Goal: Information Seeking & Learning: Learn about a topic

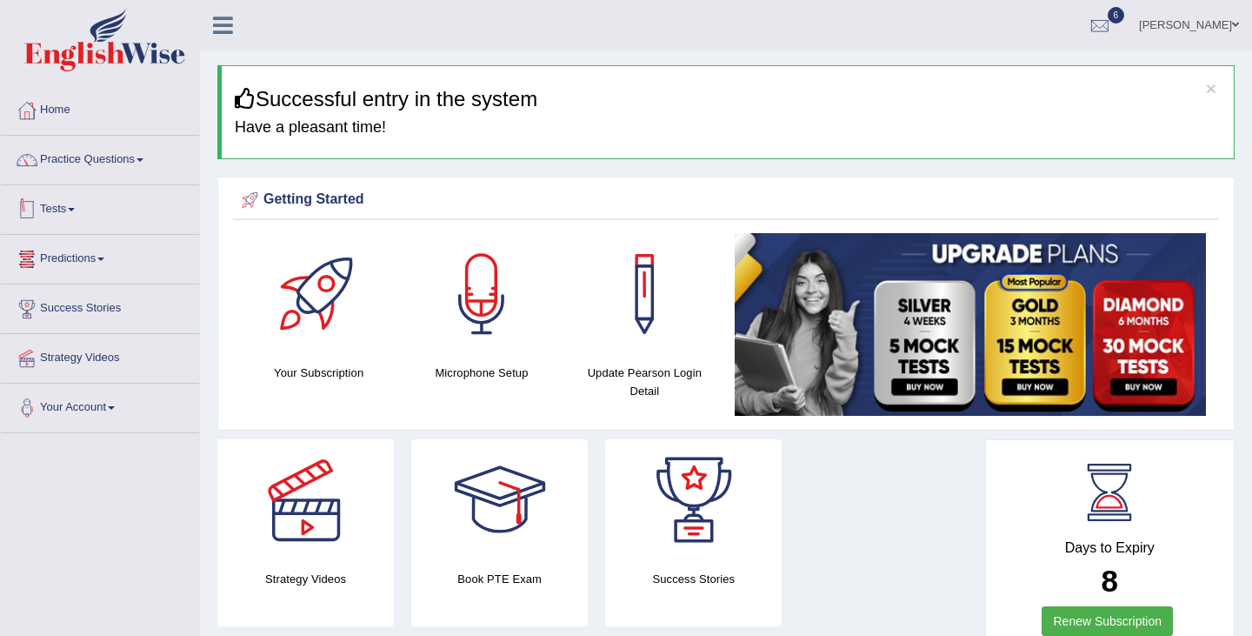
click at [107, 209] on link "Tests" at bounding box center [100, 206] width 198 height 43
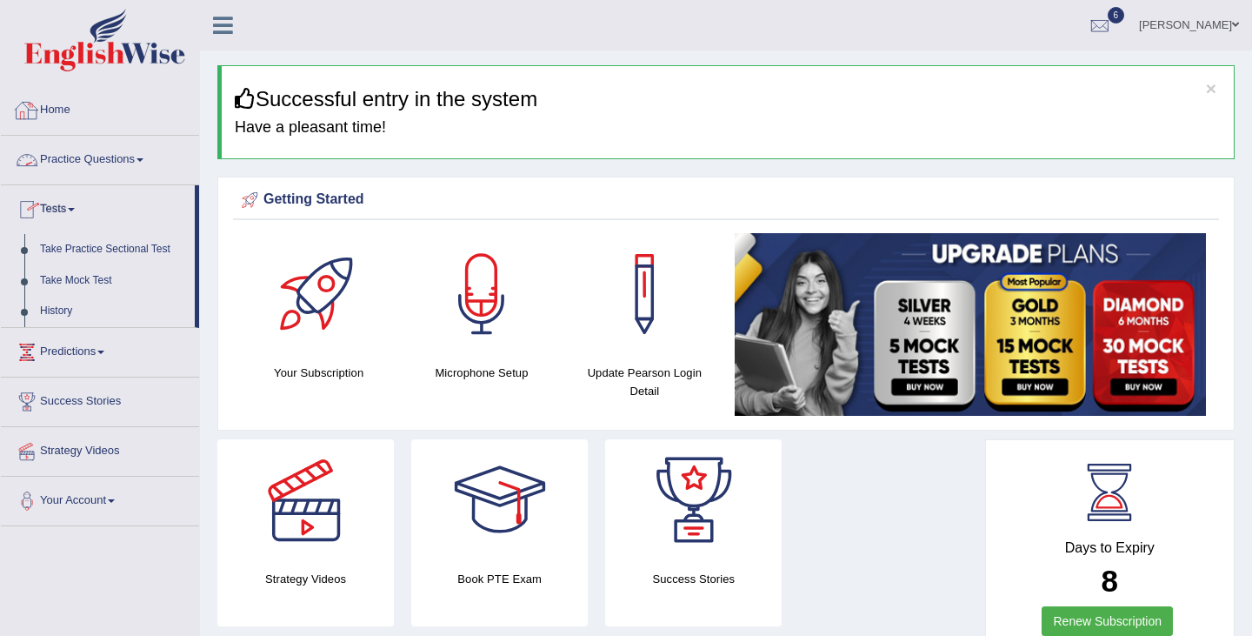
click at [126, 160] on link "Practice Questions" at bounding box center [100, 157] width 198 height 43
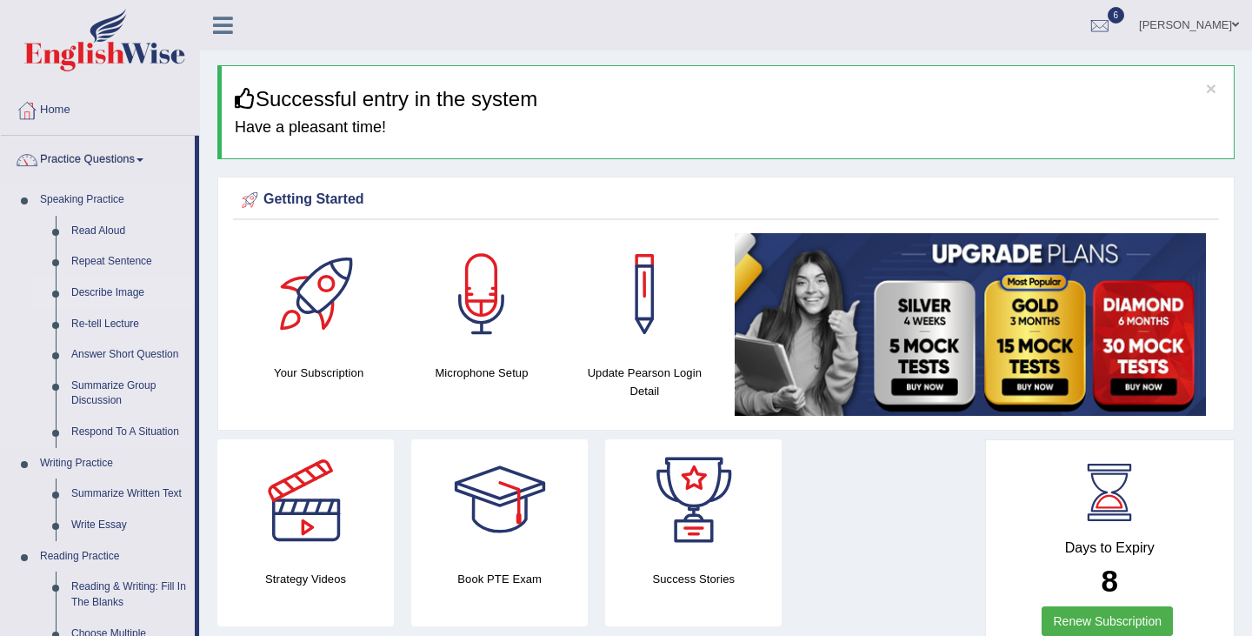
click at [130, 290] on link "Describe Image" at bounding box center [128, 292] width 131 height 31
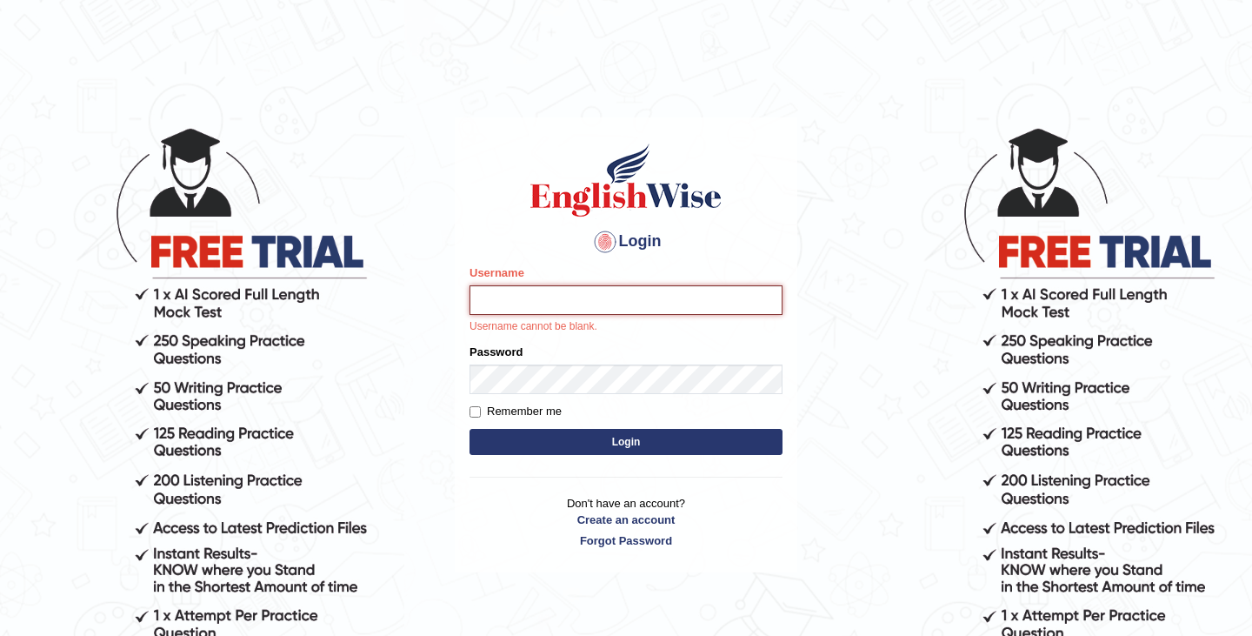
click at [612, 308] on input "Username" at bounding box center [626, 300] width 313 height 30
type input "kamilwojtkielewicz"
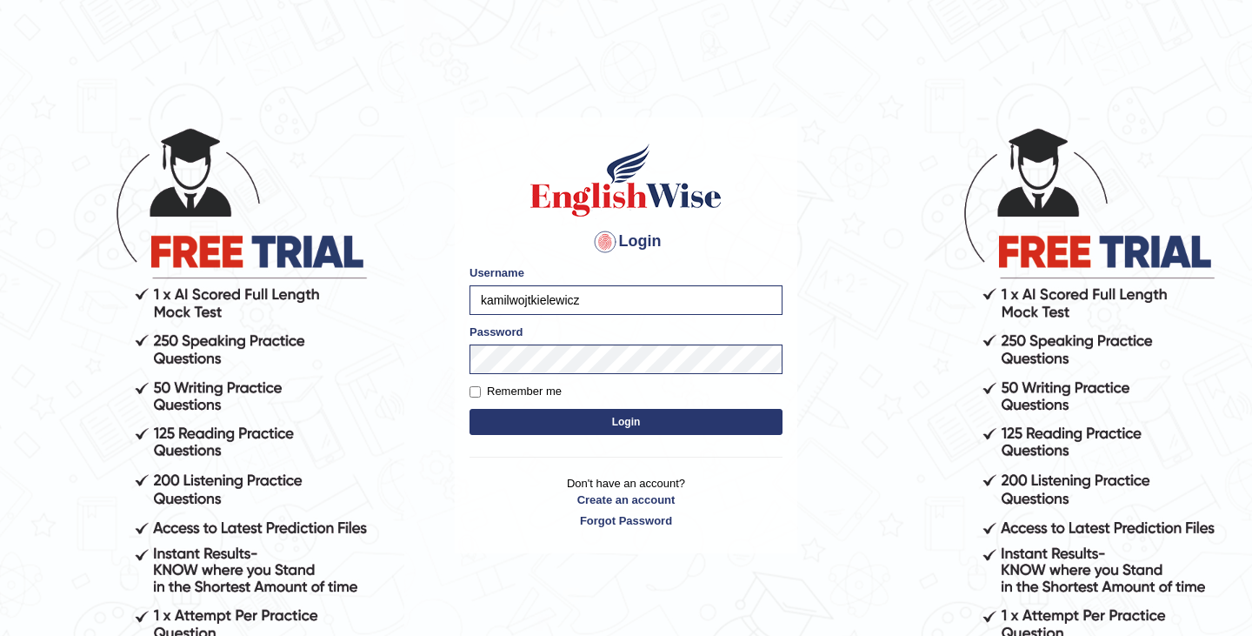
click at [651, 428] on button "Login" at bounding box center [626, 422] width 313 height 26
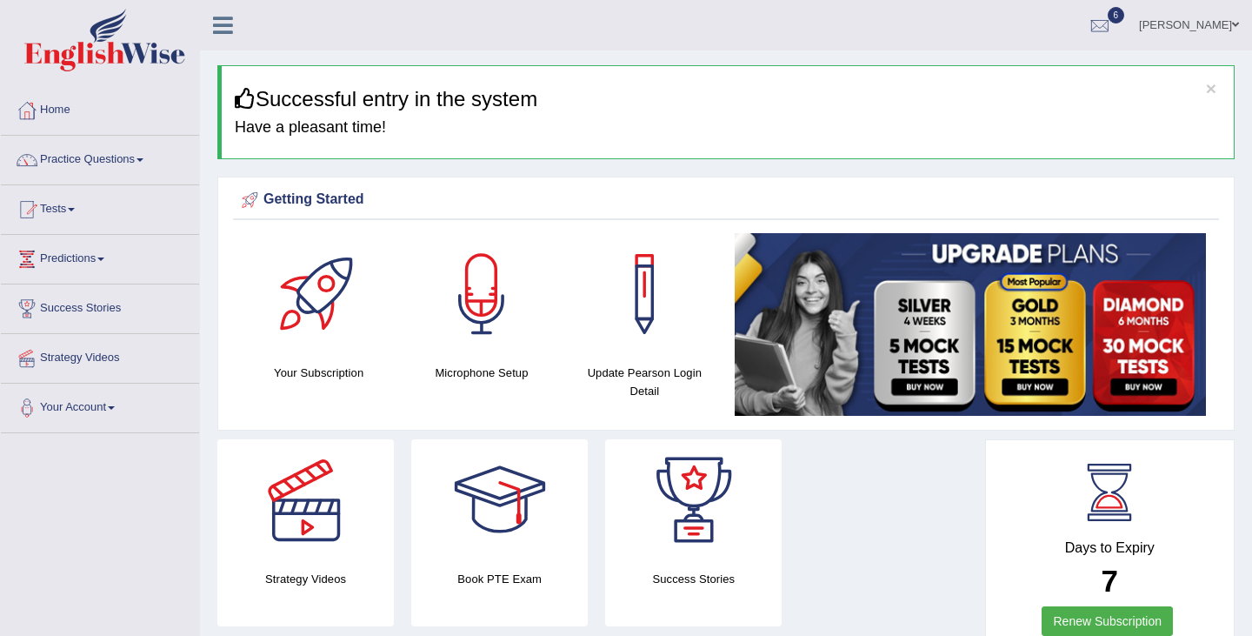
click at [126, 159] on link "Practice Questions" at bounding box center [100, 157] width 198 height 43
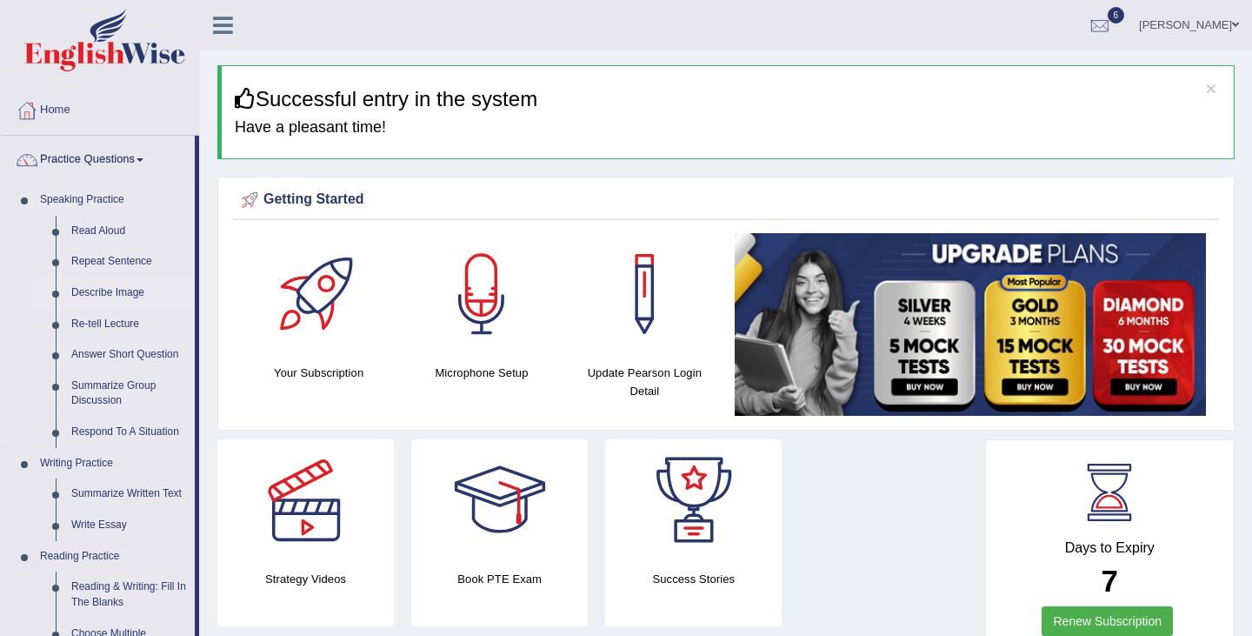
click at [135, 297] on link "Describe Image" at bounding box center [128, 292] width 131 height 31
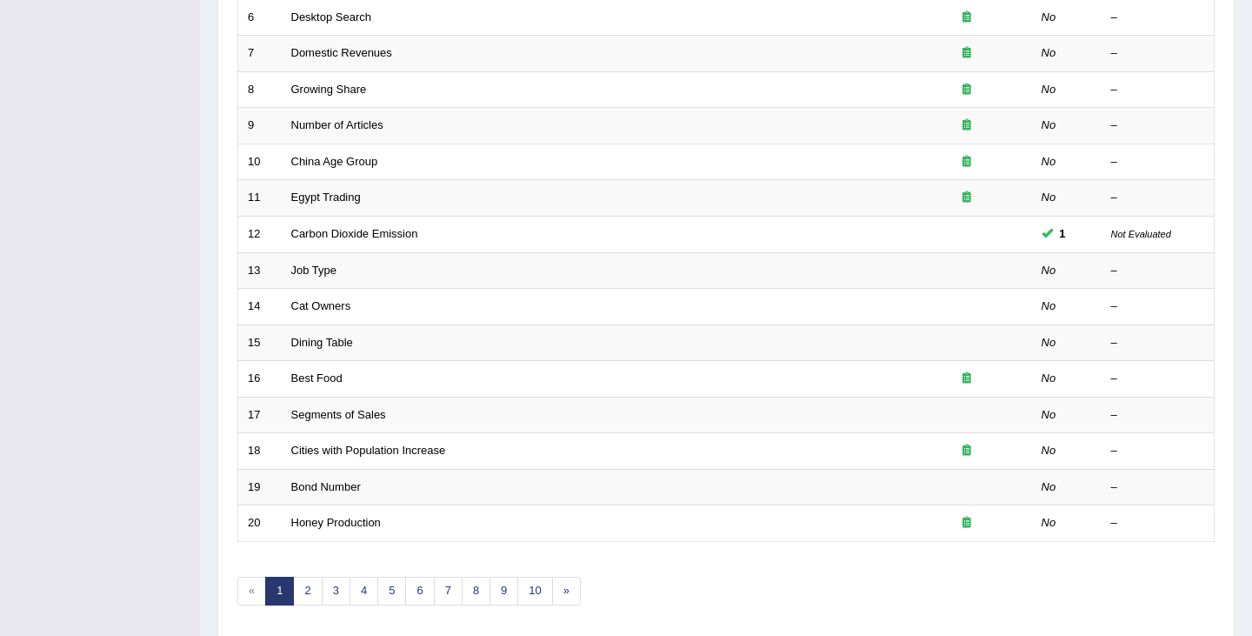
scroll to position [516, 0]
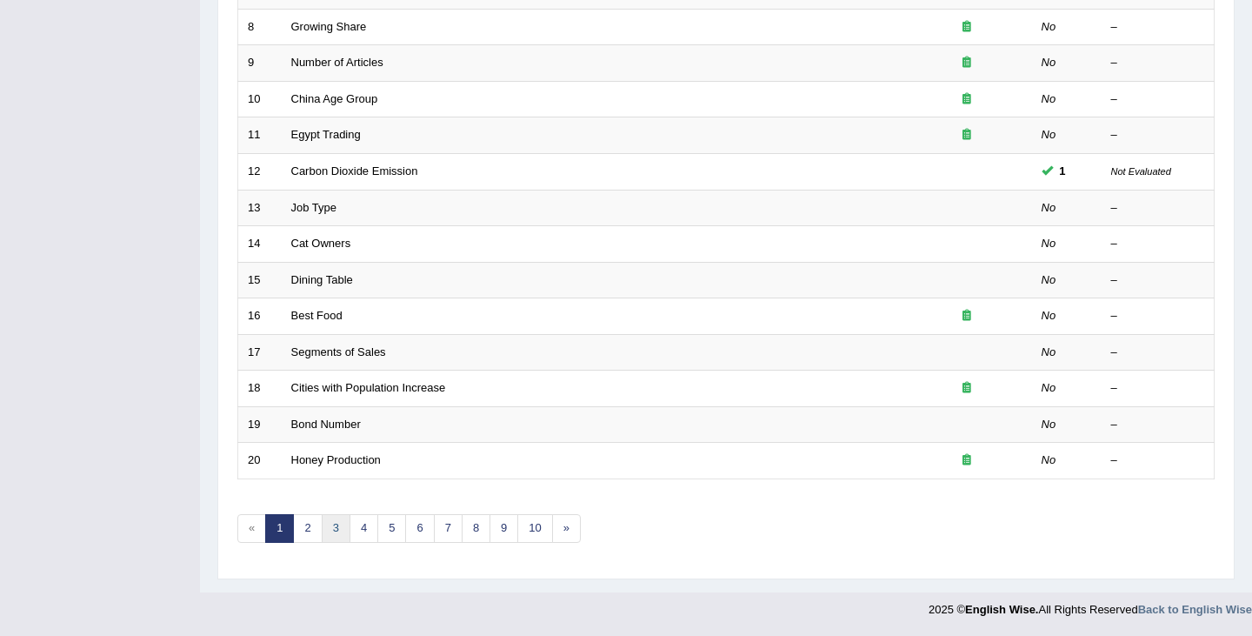
click at [329, 536] on link "3" at bounding box center [336, 528] width 29 height 29
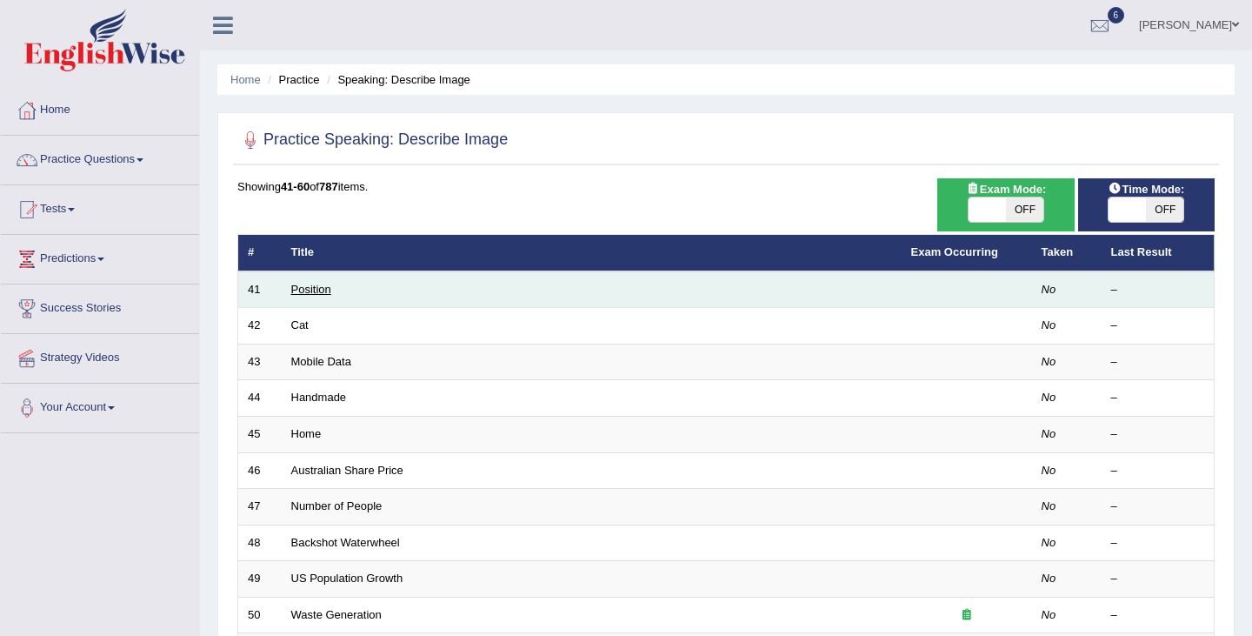
click at [320, 296] on link "Position" at bounding box center [311, 289] width 40 height 13
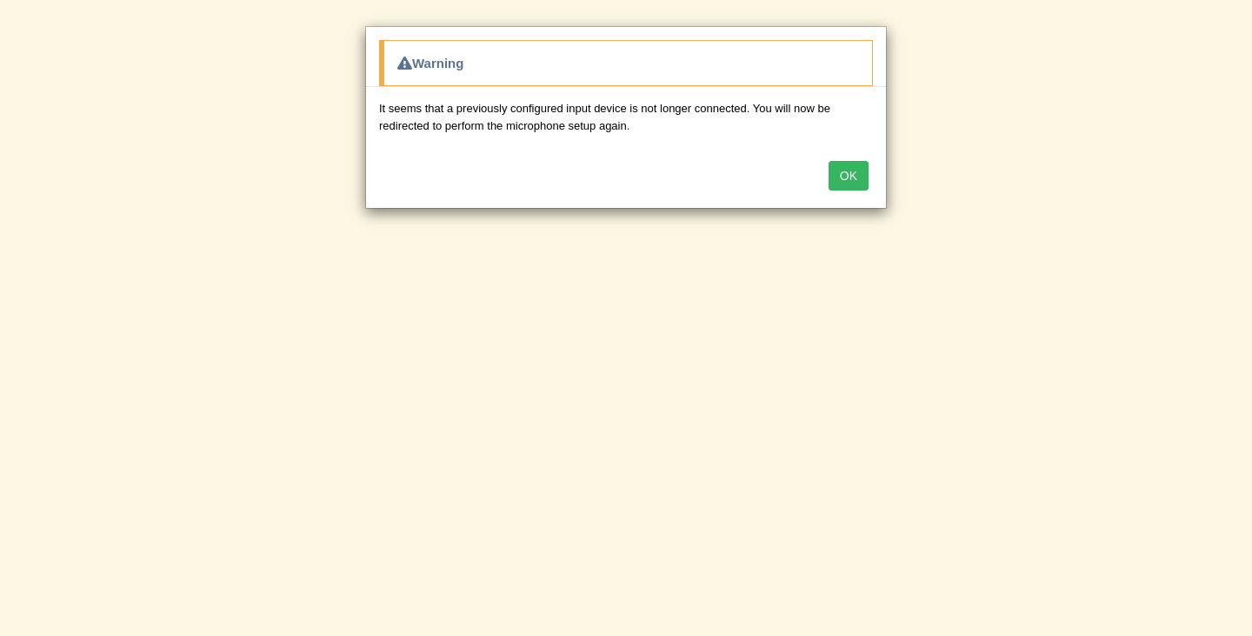
click at [865, 172] on button "OK" at bounding box center [849, 176] width 40 height 30
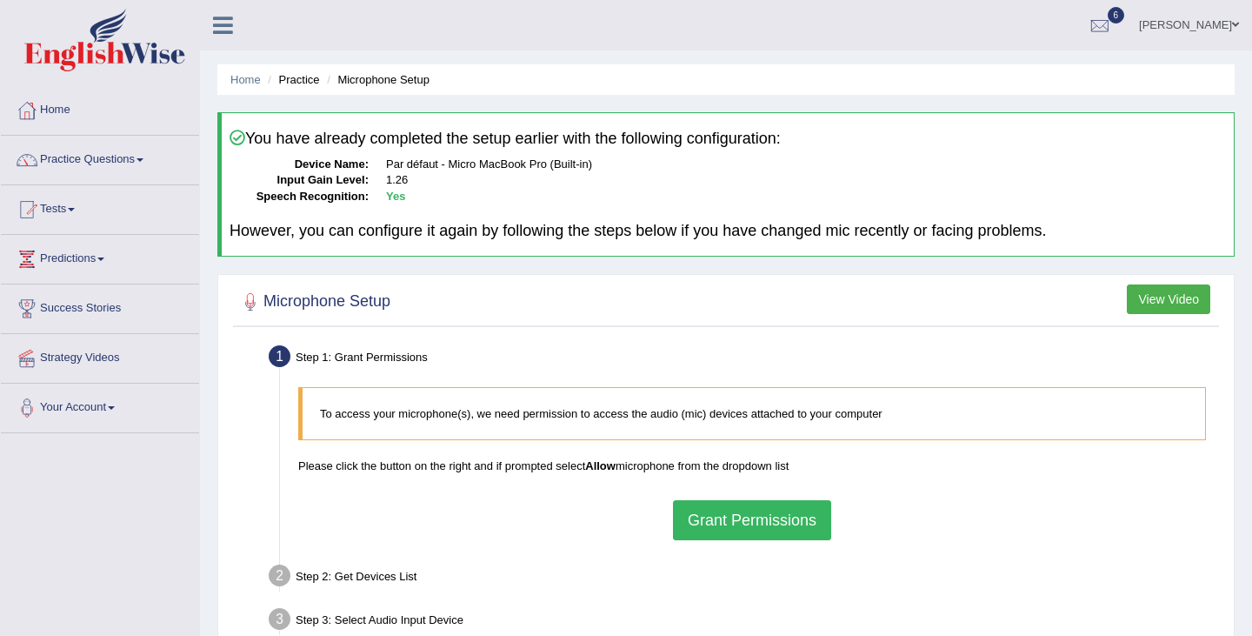
click at [719, 512] on button "Grant Permissions" at bounding box center [752, 520] width 158 height 40
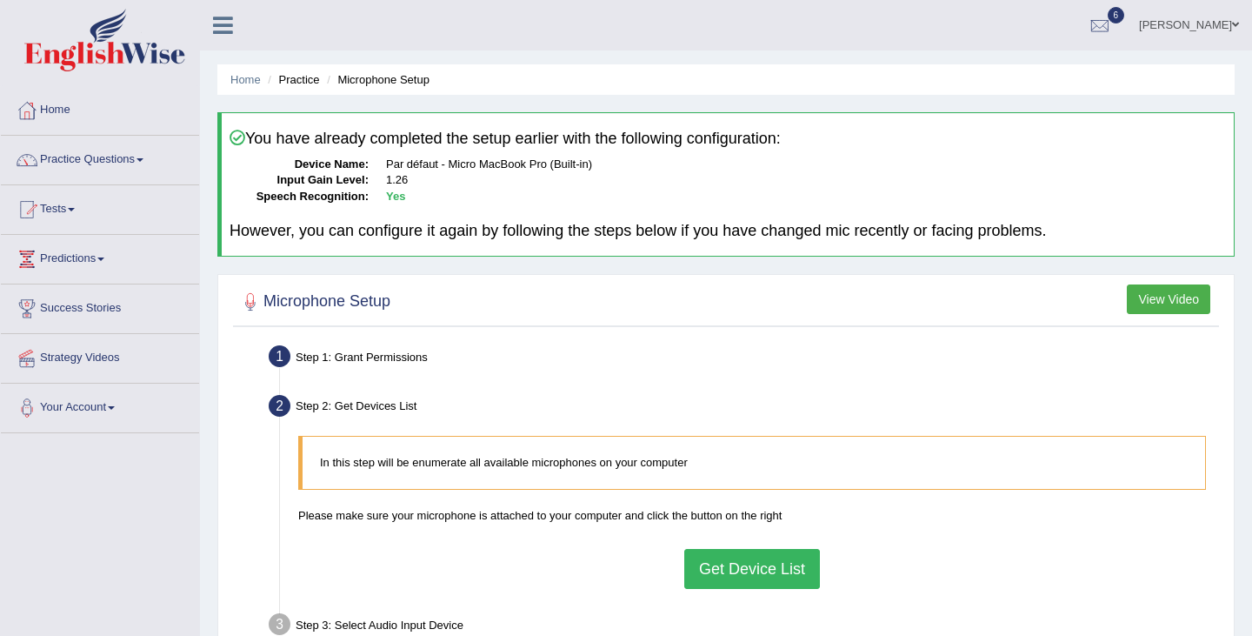
click at [734, 569] on button "Get Device List" at bounding box center [752, 569] width 136 height 40
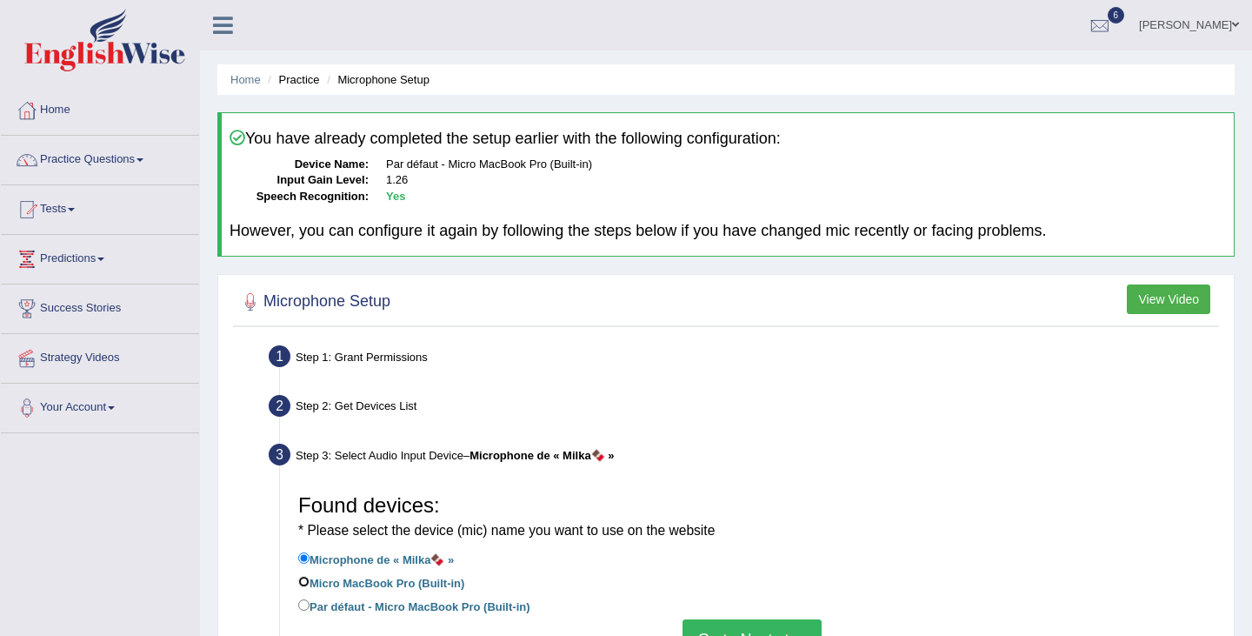
click at [306, 583] on input "Micro MacBook Pro (Built-in)" at bounding box center [303, 581] width 11 height 11
radio input "true"
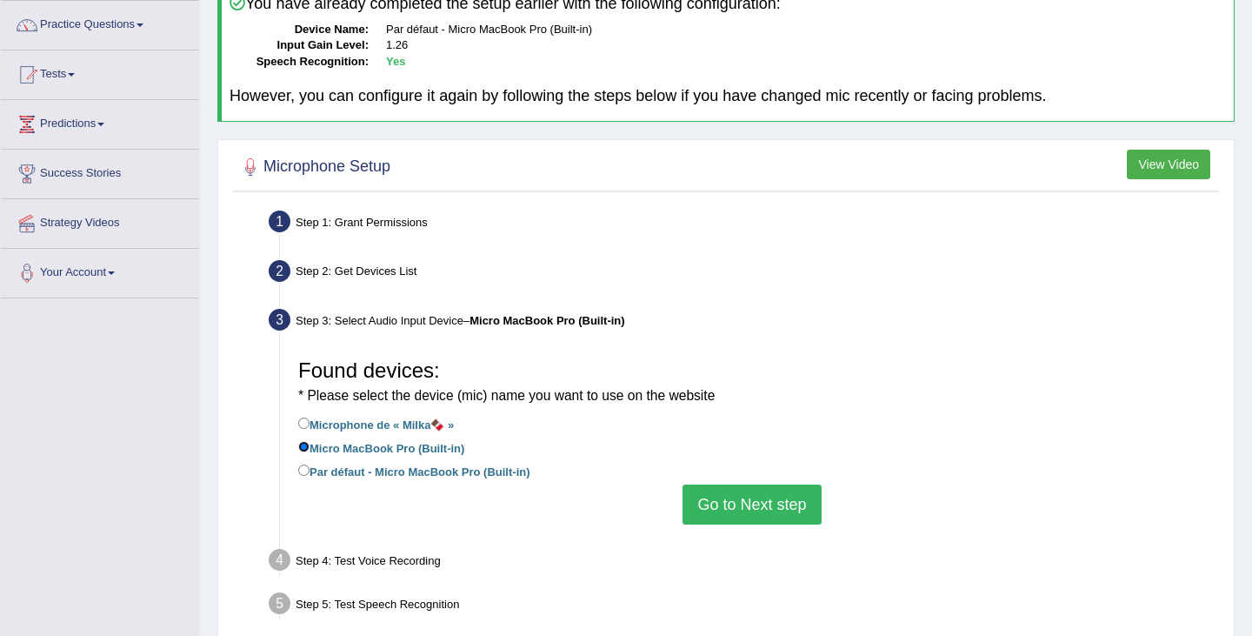
scroll to position [141, 0]
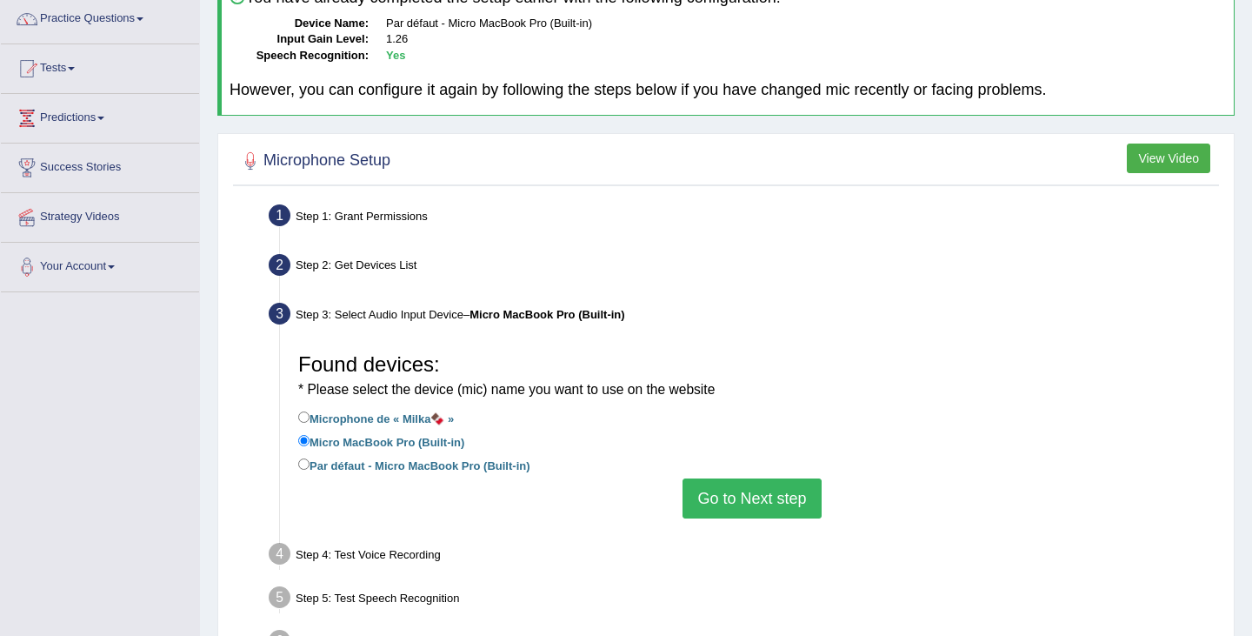
click at [400, 462] on label "Par défaut - Micro MacBook Pro (Built-in)" at bounding box center [414, 464] width 232 height 19
click at [310, 462] on input "Par défaut - Micro MacBook Pro (Built-in)" at bounding box center [303, 463] width 11 height 11
radio input "true"
click at [760, 490] on button "Go to Next step" at bounding box center [752, 498] width 138 height 40
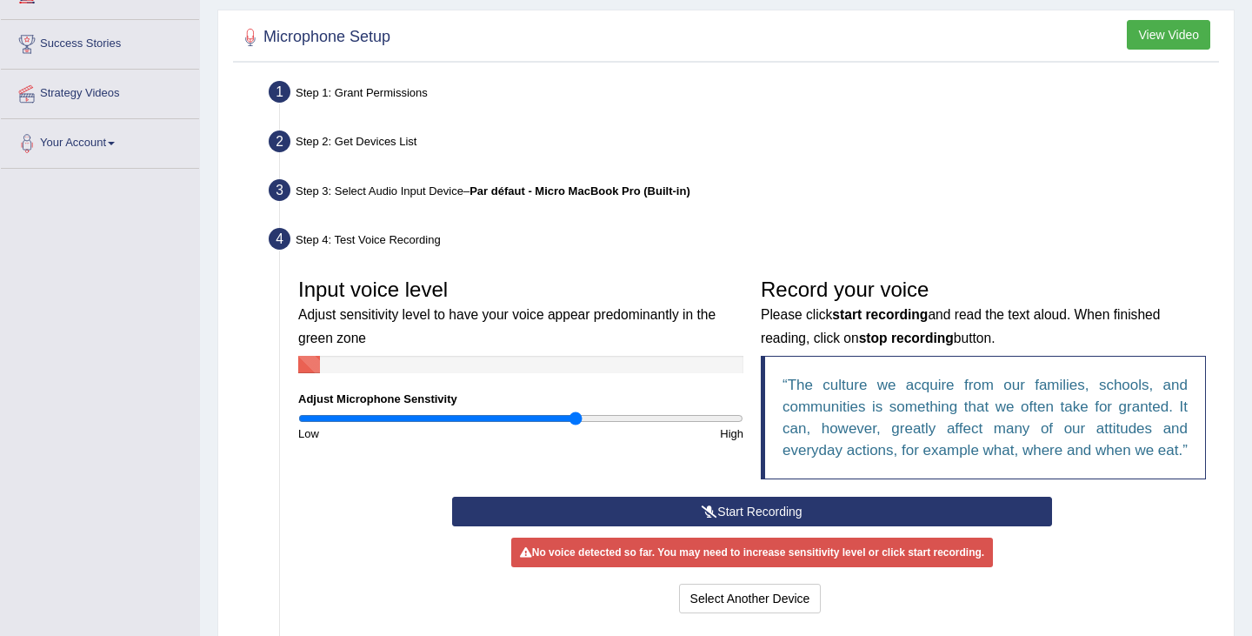
scroll to position [266, 0]
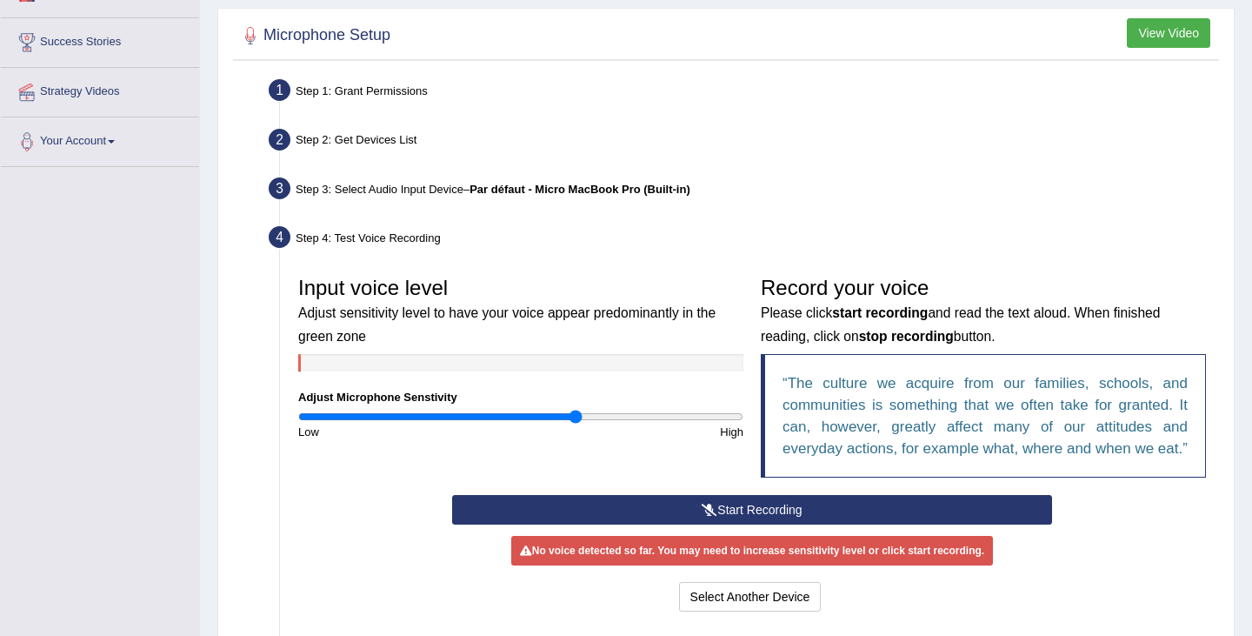
click at [758, 524] on button "Start Recording" at bounding box center [751, 510] width 599 height 30
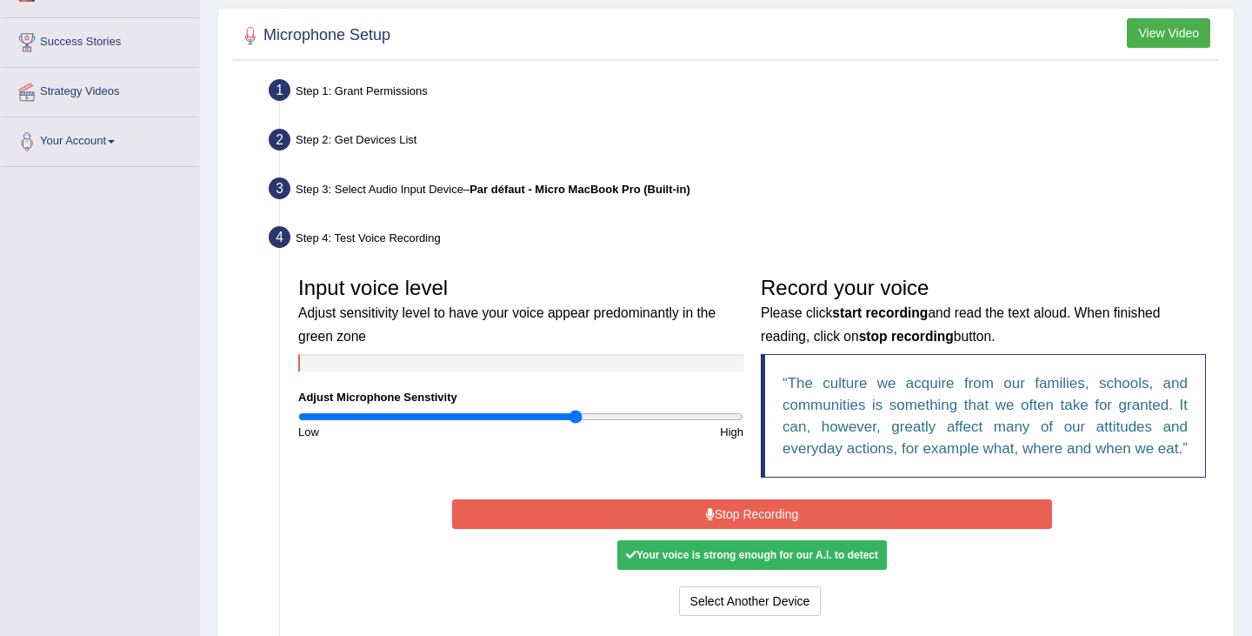
click at [766, 529] on button "Stop Recording" at bounding box center [751, 514] width 599 height 30
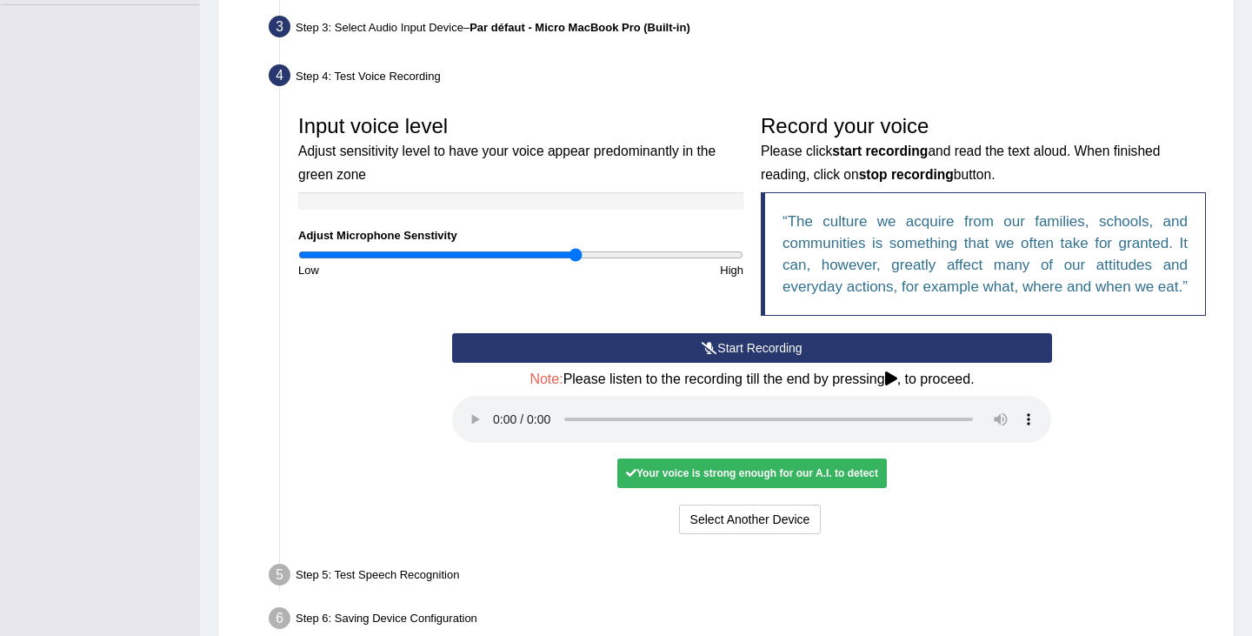
scroll to position [429, 0]
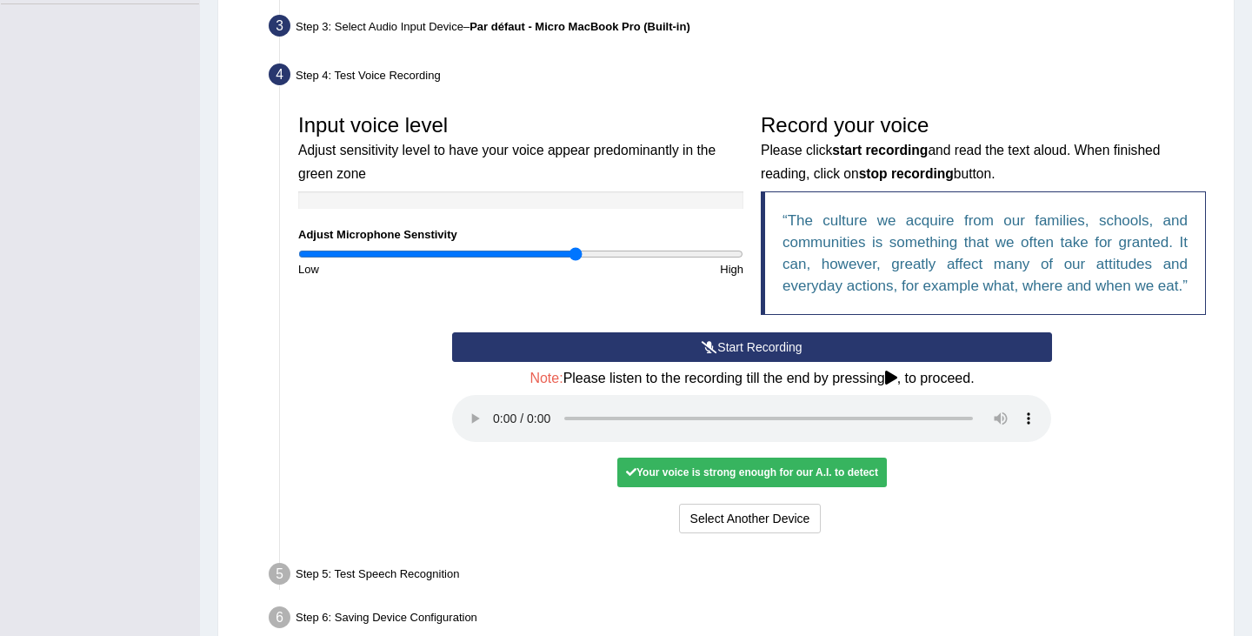
click at [701, 487] on div "Your voice is strong enough for our A.I. to detect" at bounding box center [753, 472] width 270 height 30
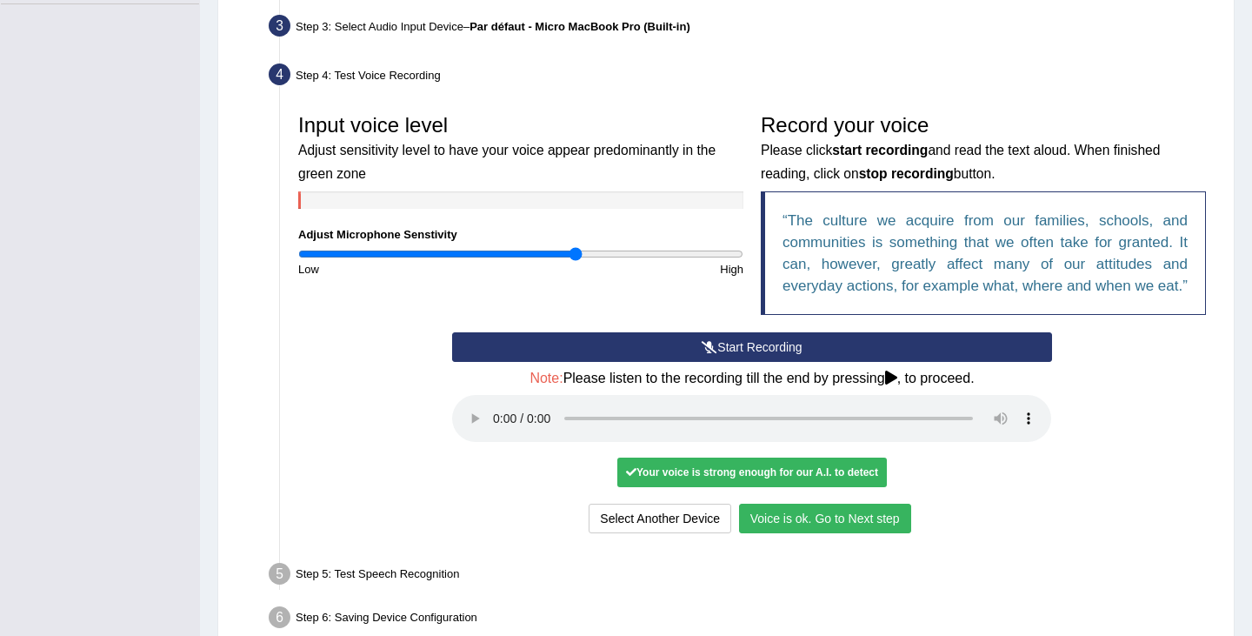
click at [787, 533] on button "Voice is ok. Go to Next step" at bounding box center [825, 519] width 172 height 30
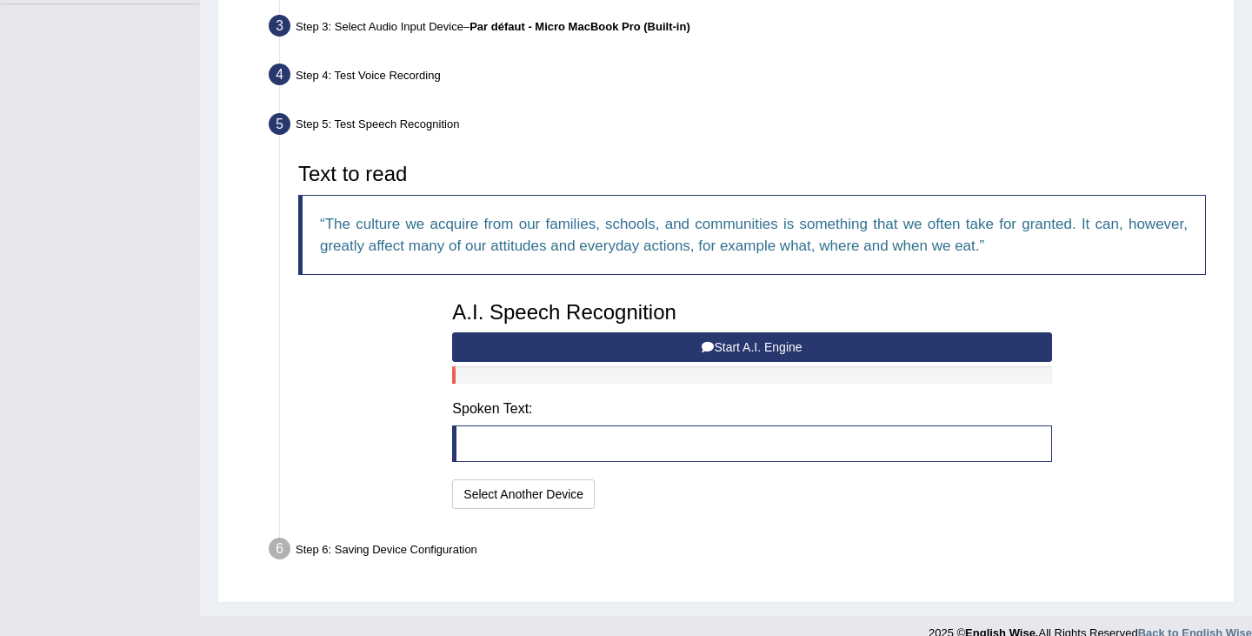
click at [735, 348] on button "Start A.I. Engine" at bounding box center [751, 347] width 599 height 30
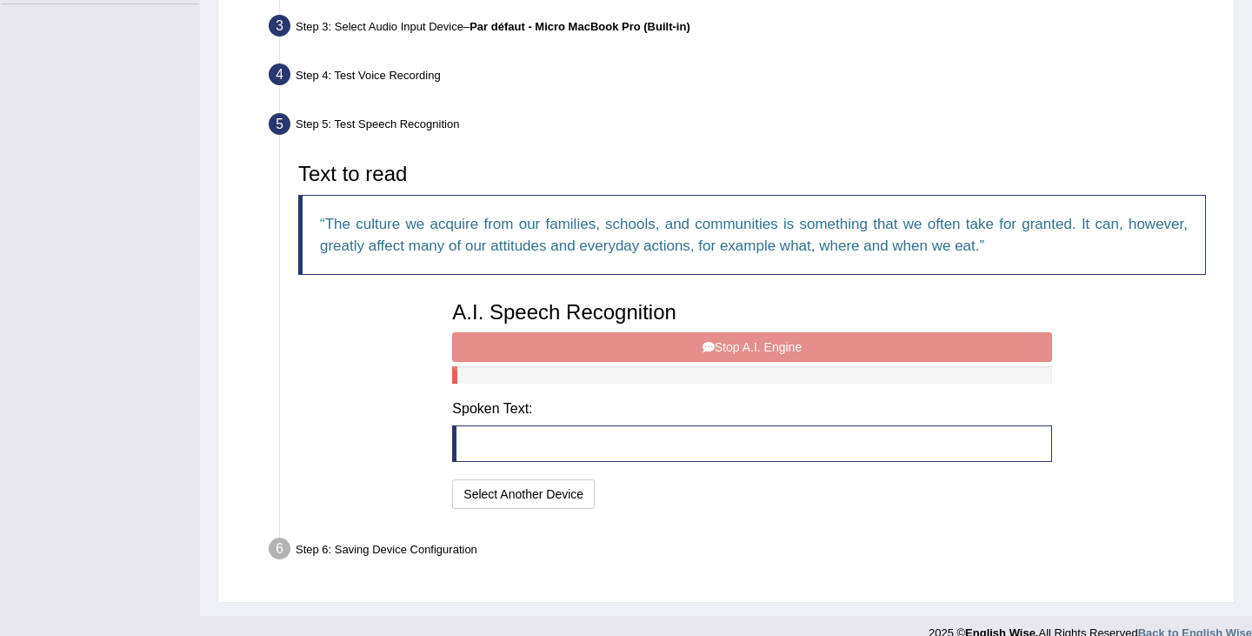
click at [778, 329] on div "A.I. Speech Recognition Start A.I. Engine Stop A.I. Engine Note: Please listen …" at bounding box center [752, 402] width 617 height 221
click at [778, 338] on div "A.I. Speech Recognition Start A.I. Engine Stop A.I. Engine Note: Please listen …" at bounding box center [752, 402] width 617 height 221
click at [771, 340] on div "A.I. Speech Recognition Start A.I. Engine Stop A.I. Engine Note: Please listen …" at bounding box center [752, 402] width 617 height 221
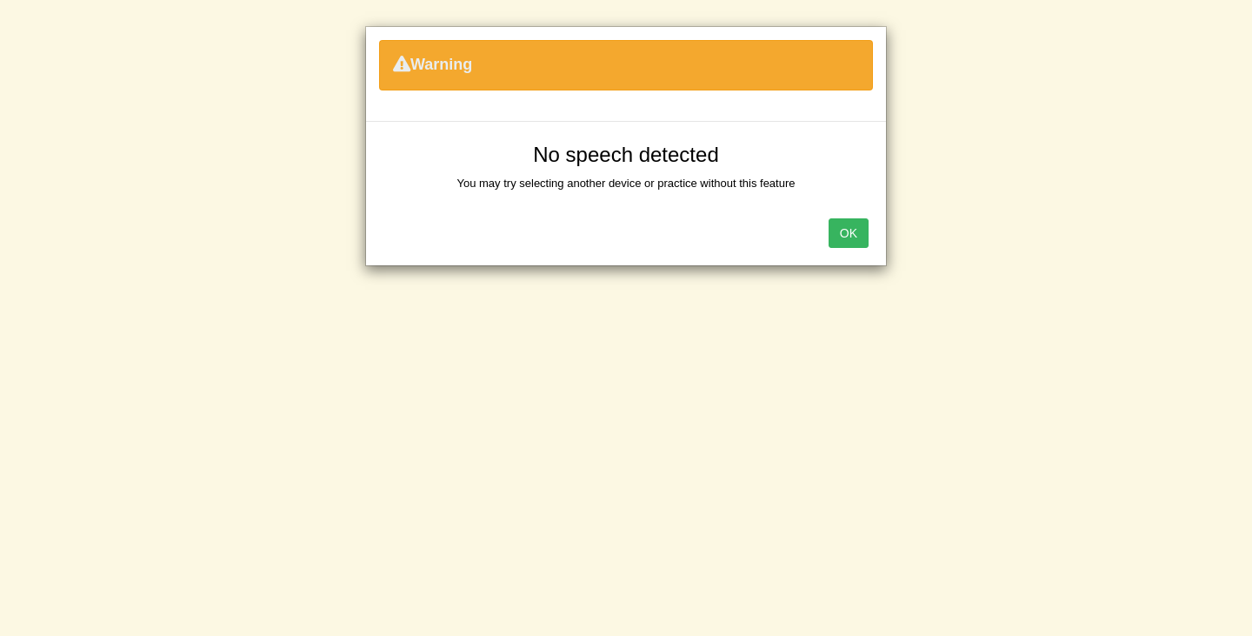
click at [844, 236] on button "OK" at bounding box center [849, 233] width 40 height 30
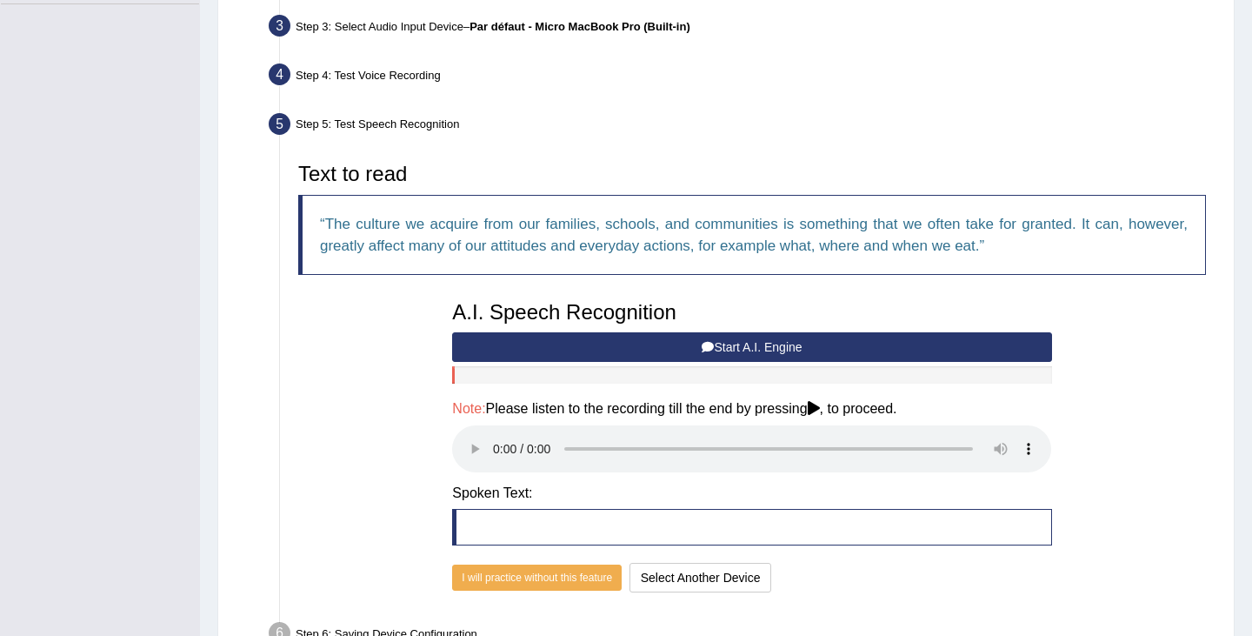
click at [741, 355] on button "Start A.I. Engine" at bounding box center [751, 347] width 599 height 30
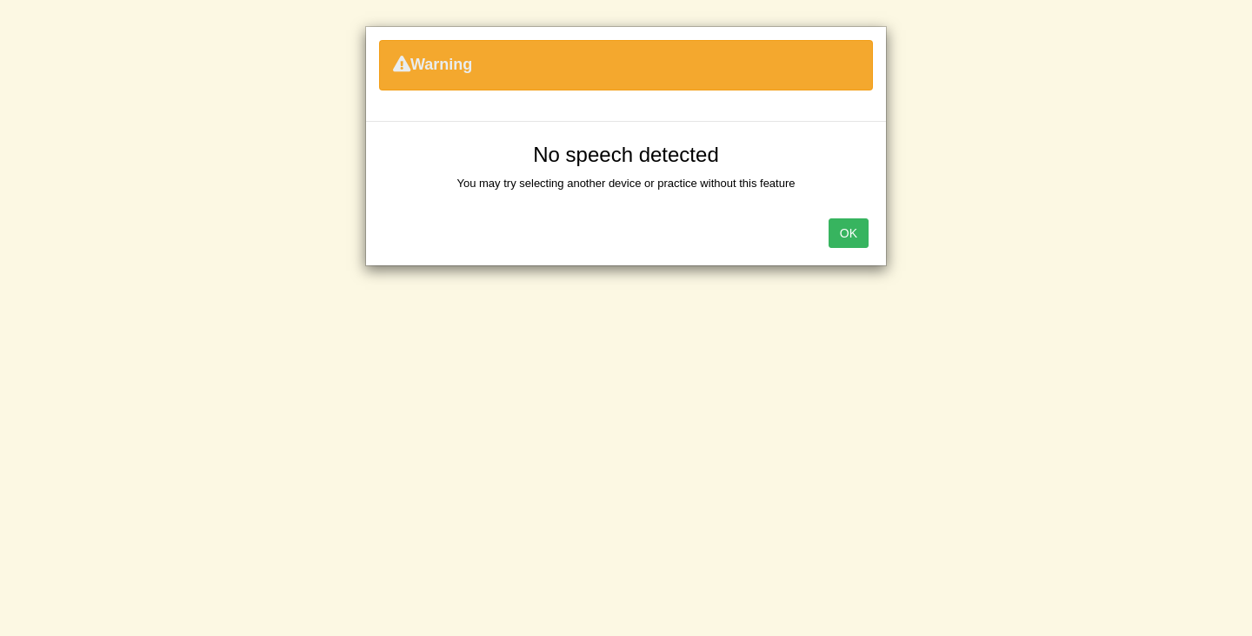
click at [844, 243] on button "OK" at bounding box center [849, 233] width 40 height 30
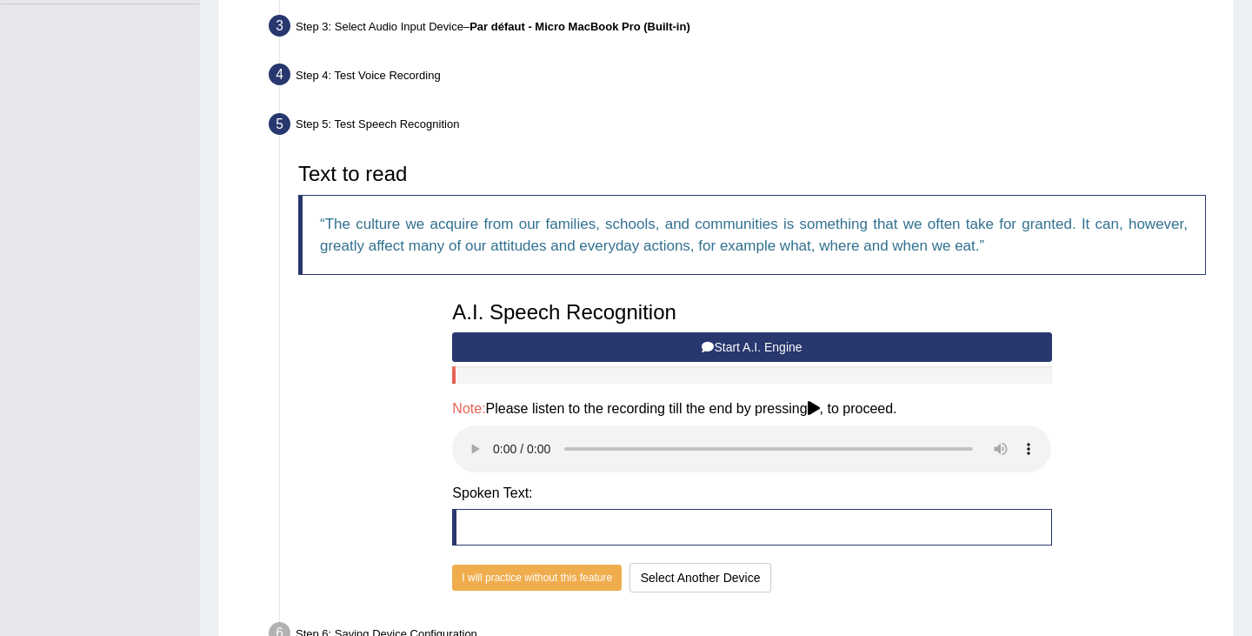
click at [695, 343] on button "Start A.I. Engine" at bounding box center [751, 347] width 599 height 30
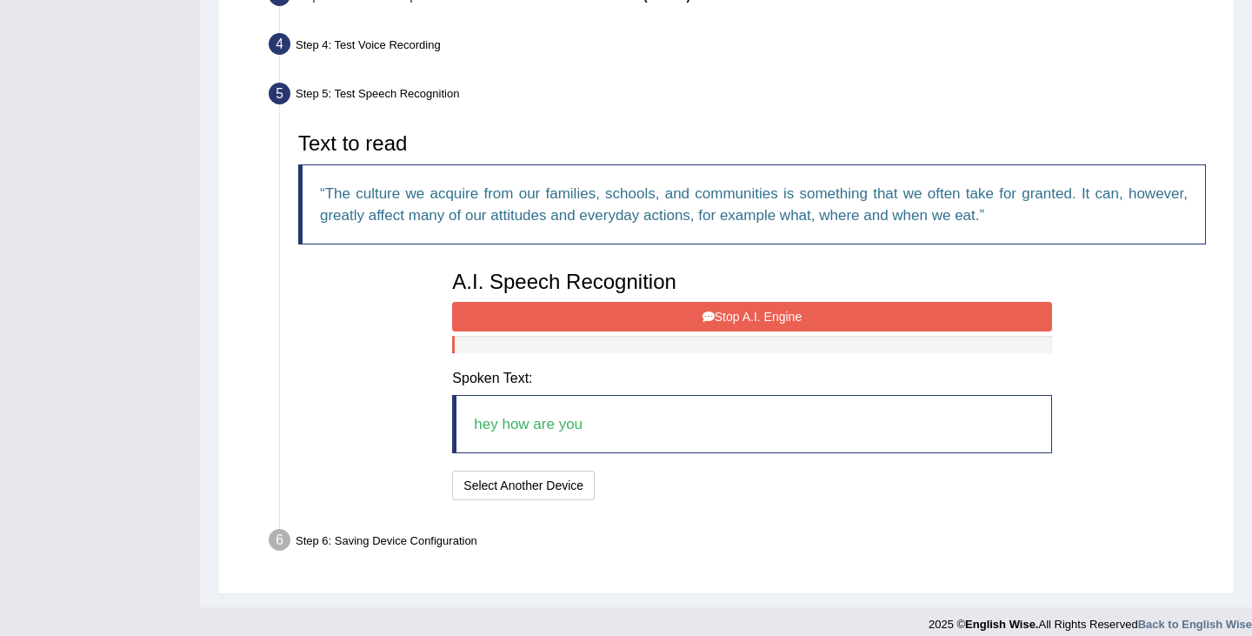
scroll to position [473, 0]
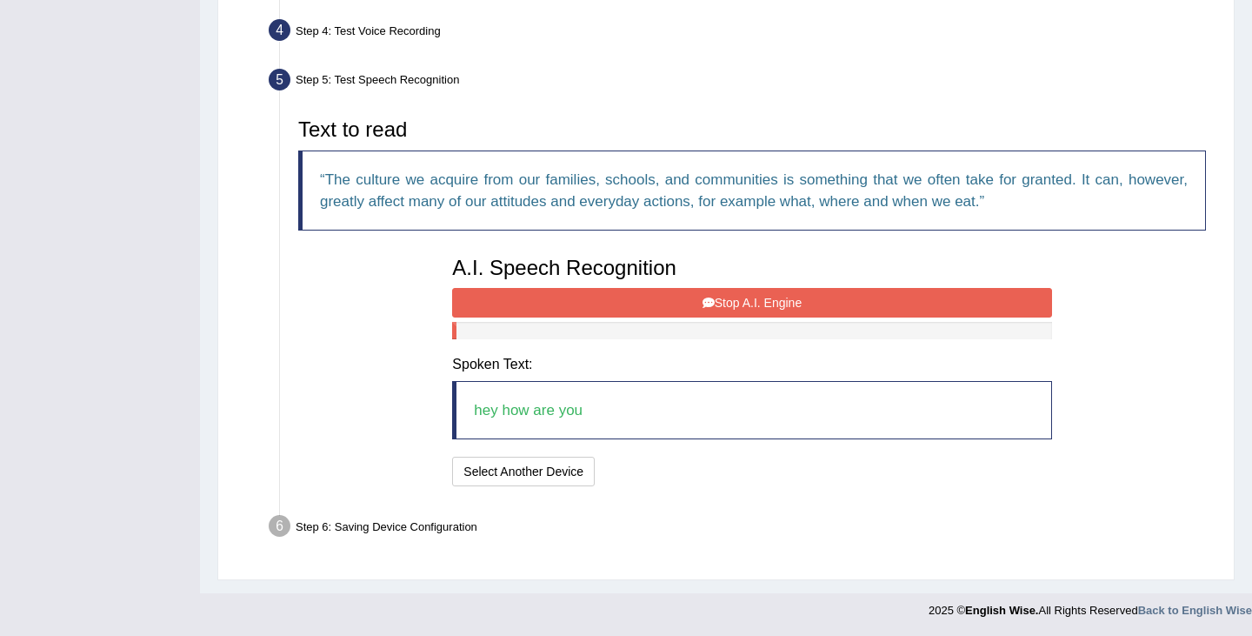
click at [759, 292] on button "Stop A.I. Engine" at bounding box center [751, 303] width 599 height 30
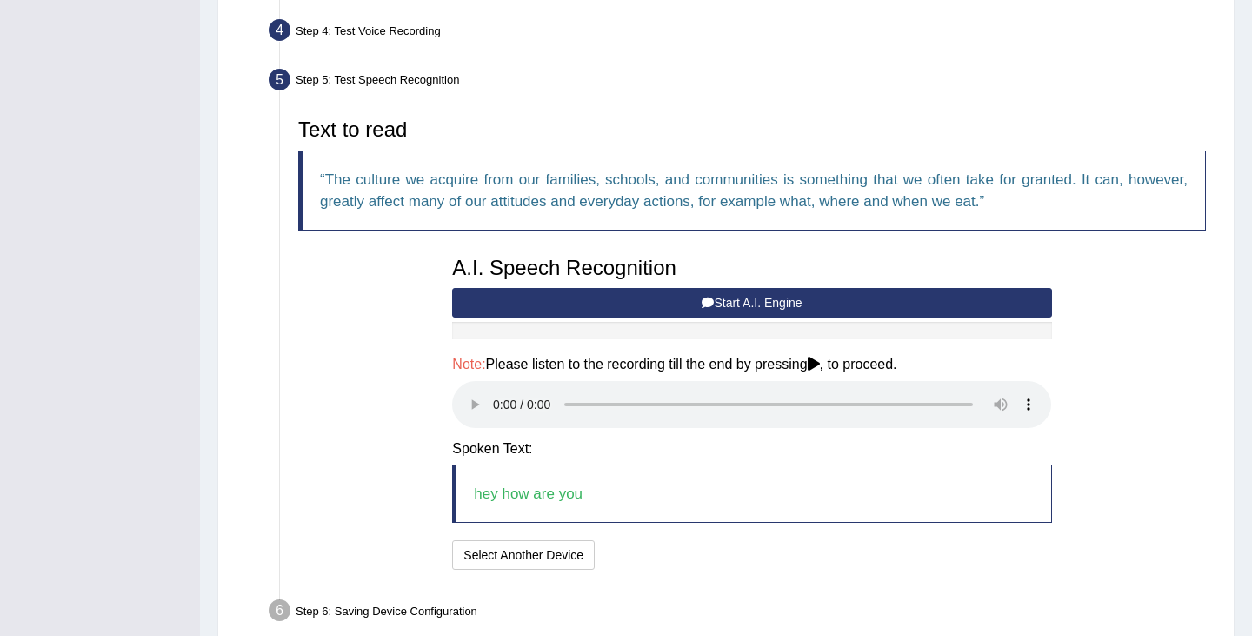
scroll to position [558, 0]
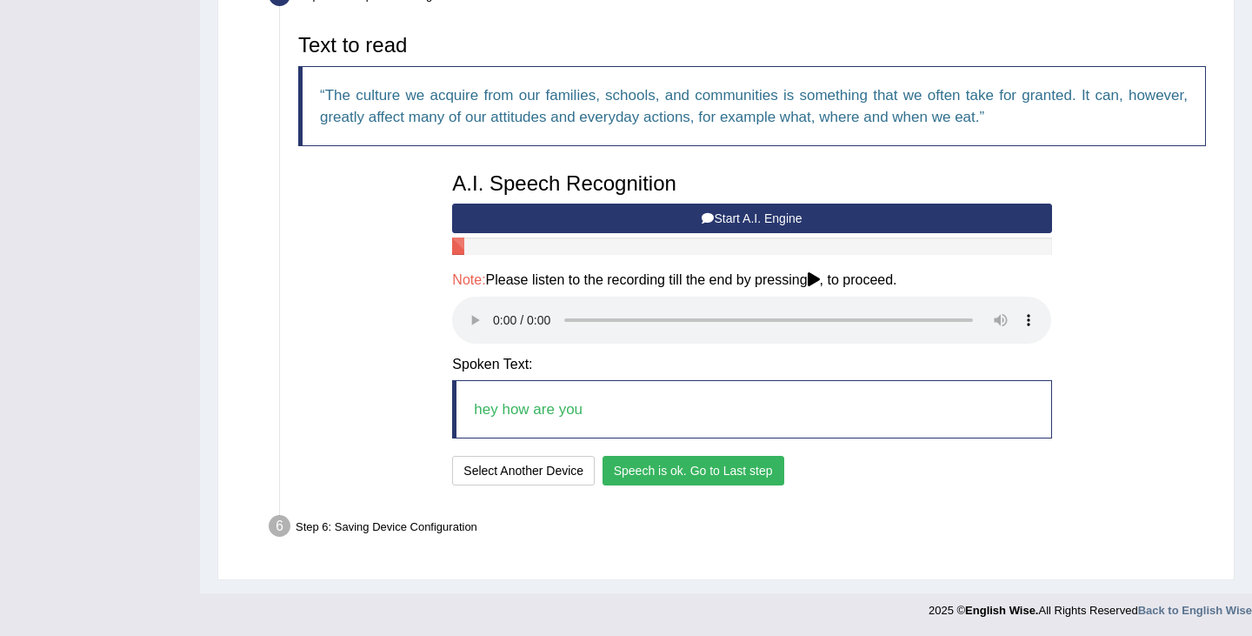
click at [911, 477] on div "I will practice without this feature Select Another Device Speech is ok. Go to …" at bounding box center [751, 473] width 599 height 34
click at [753, 464] on button "Speech is ok. Go to Last step" at bounding box center [694, 471] width 182 height 30
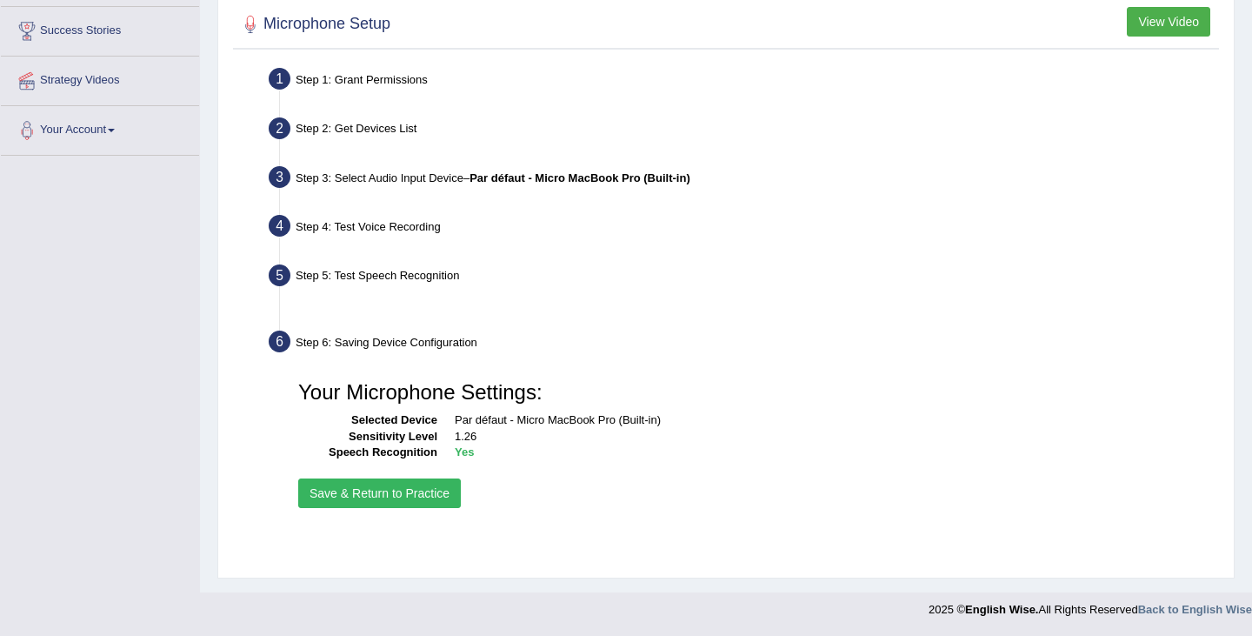
scroll to position [277, 0]
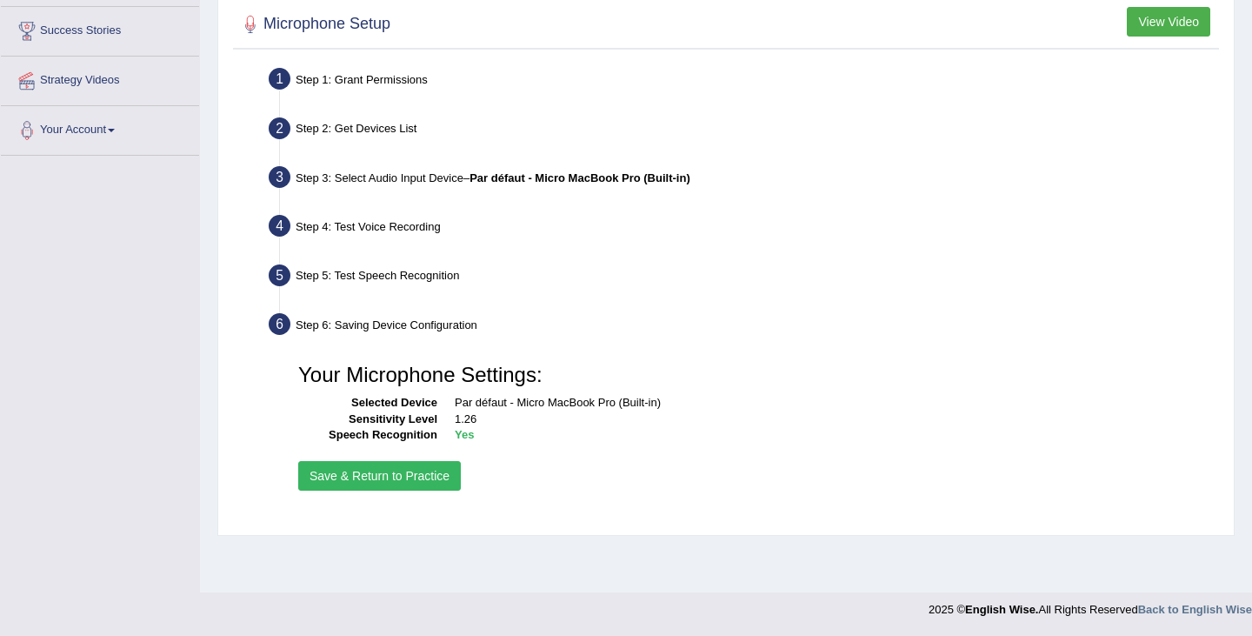
click at [392, 477] on button "Save & Return to Practice" at bounding box center [379, 476] width 163 height 30
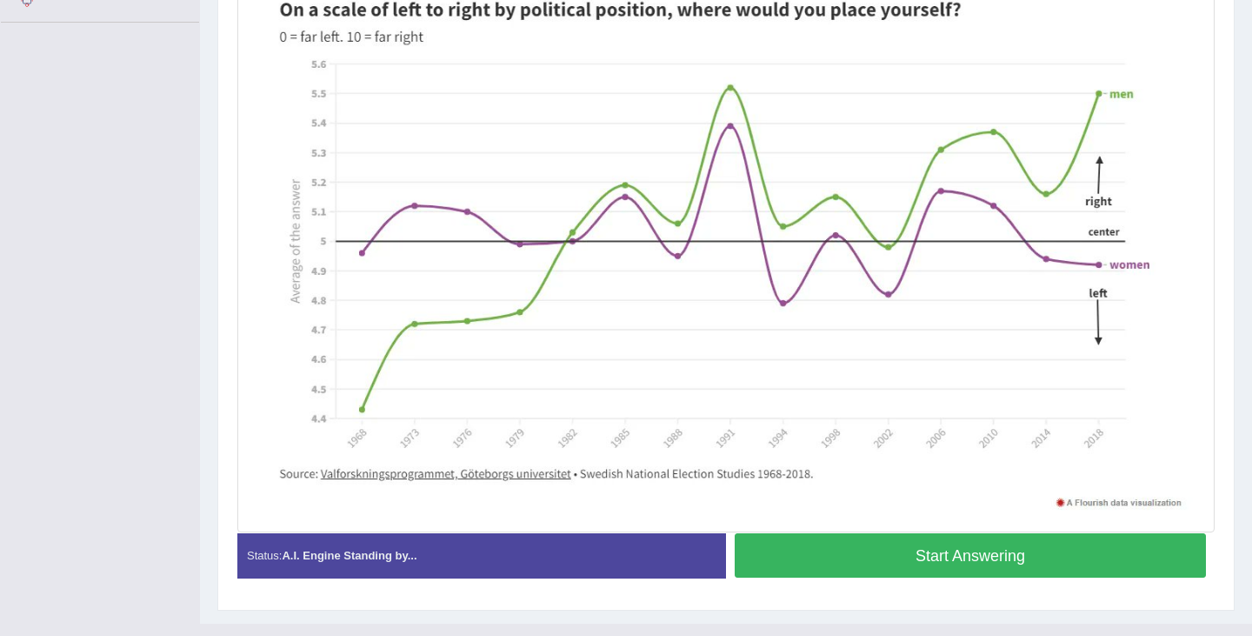
scroll to position [404, 0]
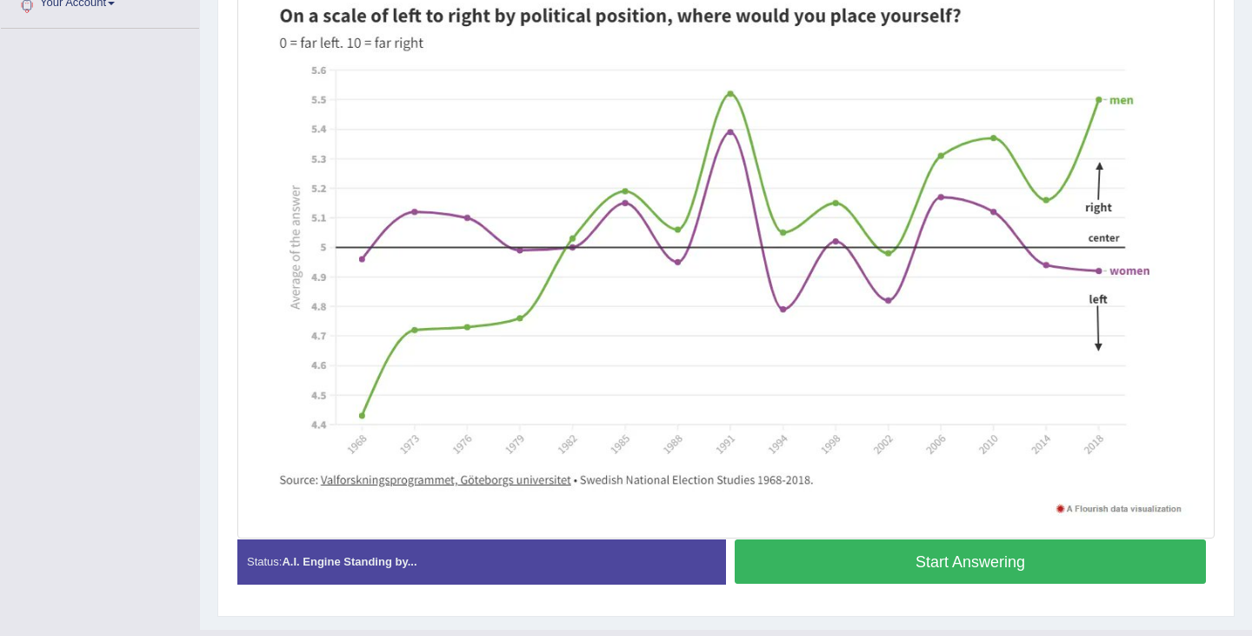
click at [1025, 561] on button "Start Answering" at bounding box center [970, 561] width 471 height 44
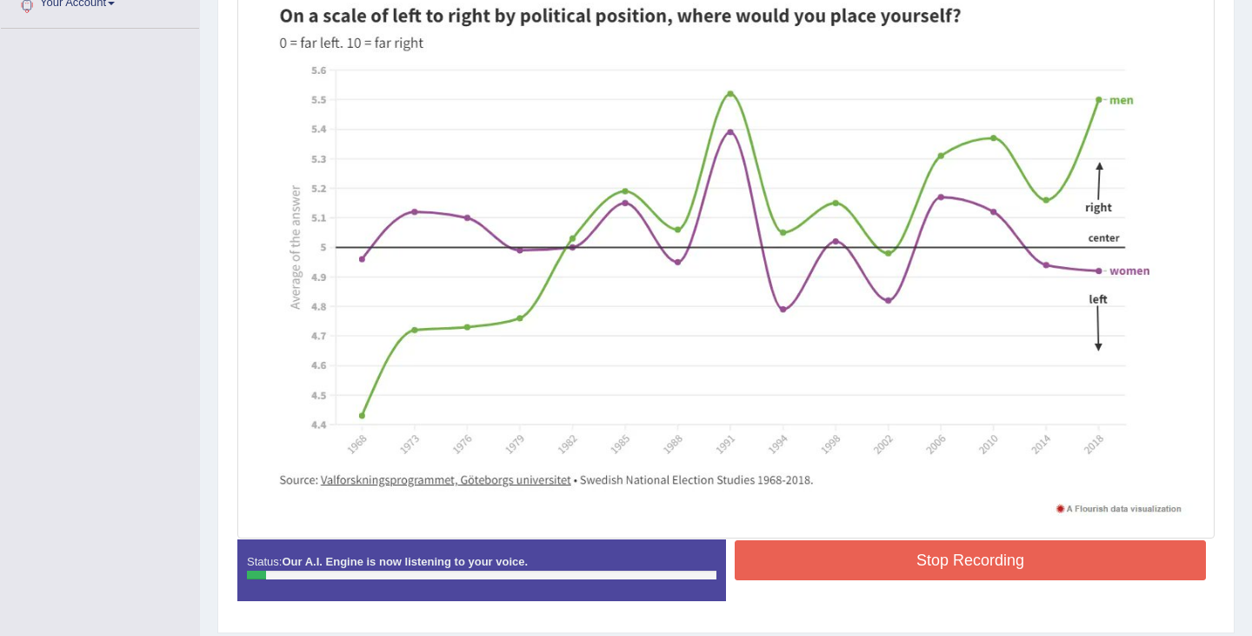
click at [1025, 561] on button "Stop Recording" at bounding box center [970, 560] width 471 height 40
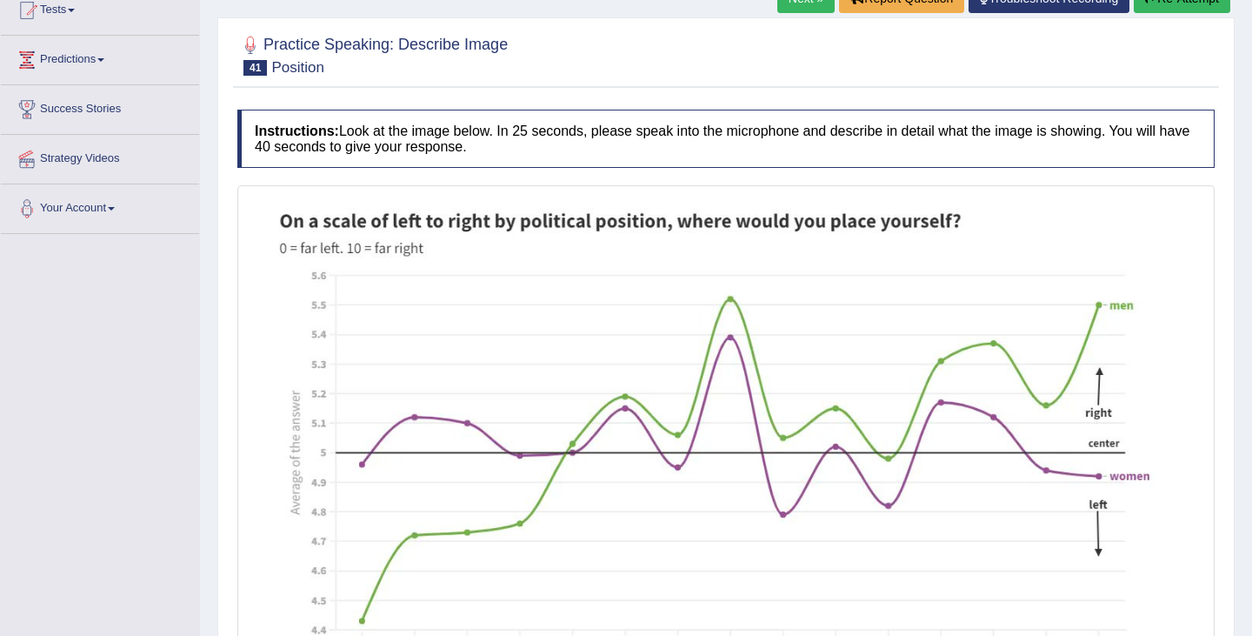
scroll to position [0, 0]
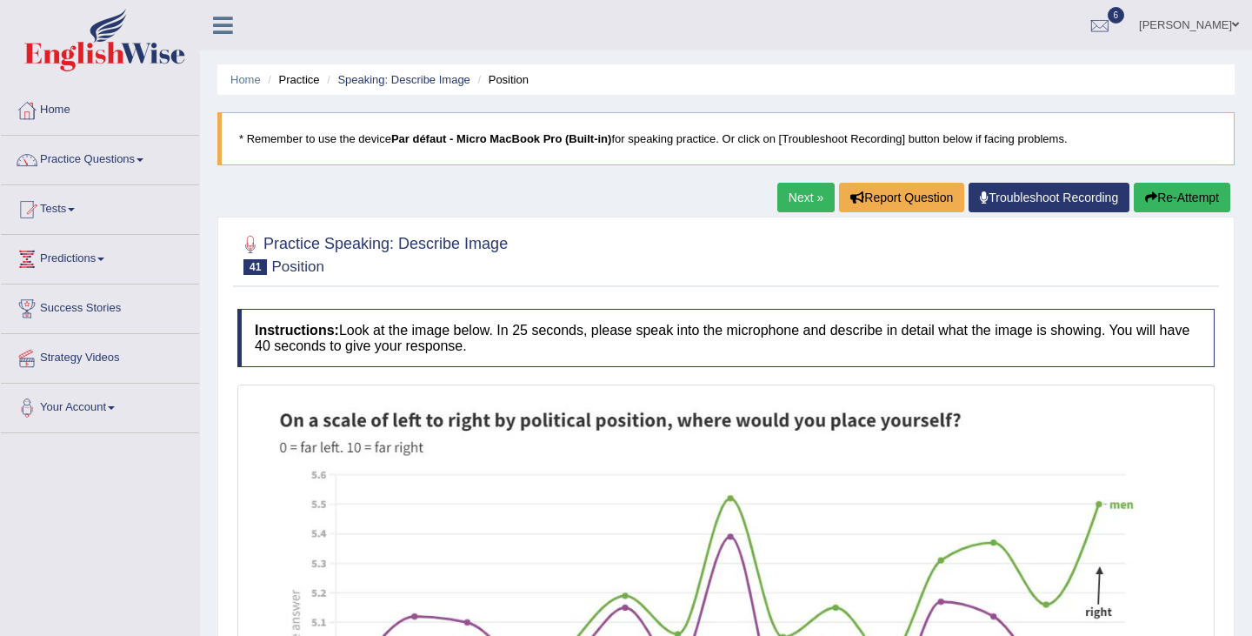
click at [1184, 198] on button "Re-Attempt" at bounding box center [1182, 198] width 97 height 30
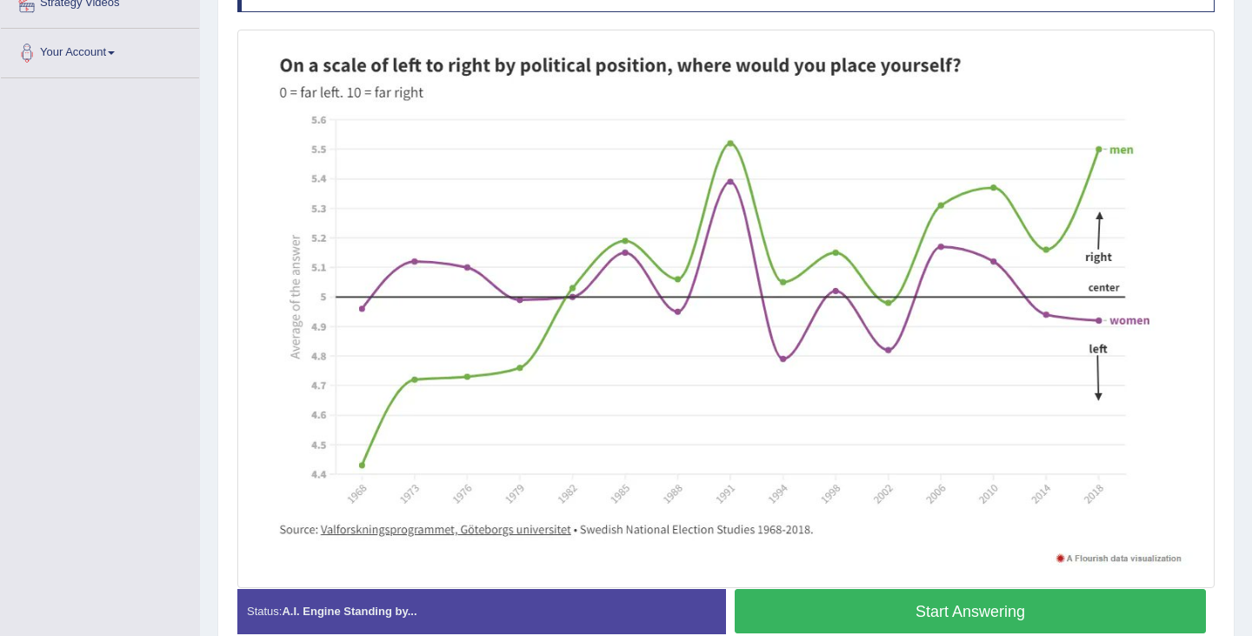
scroll to position [354, 0]
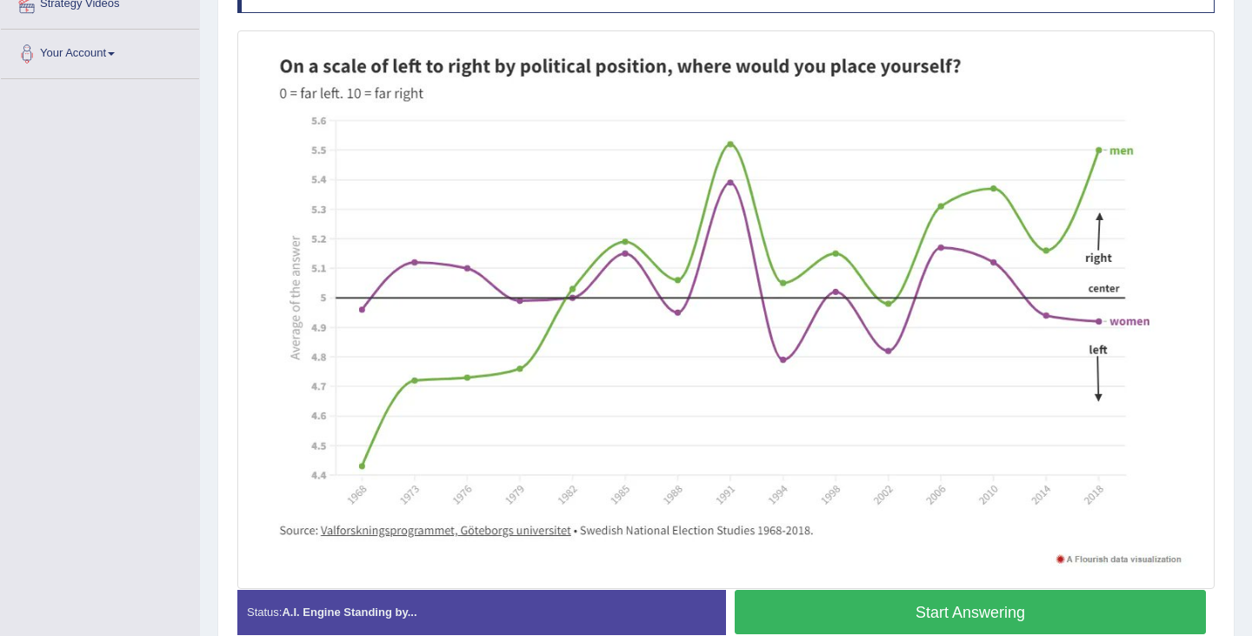
click at [954, 602] on button "Start Answering" at bounding box center [970, 612] width 471 height 44
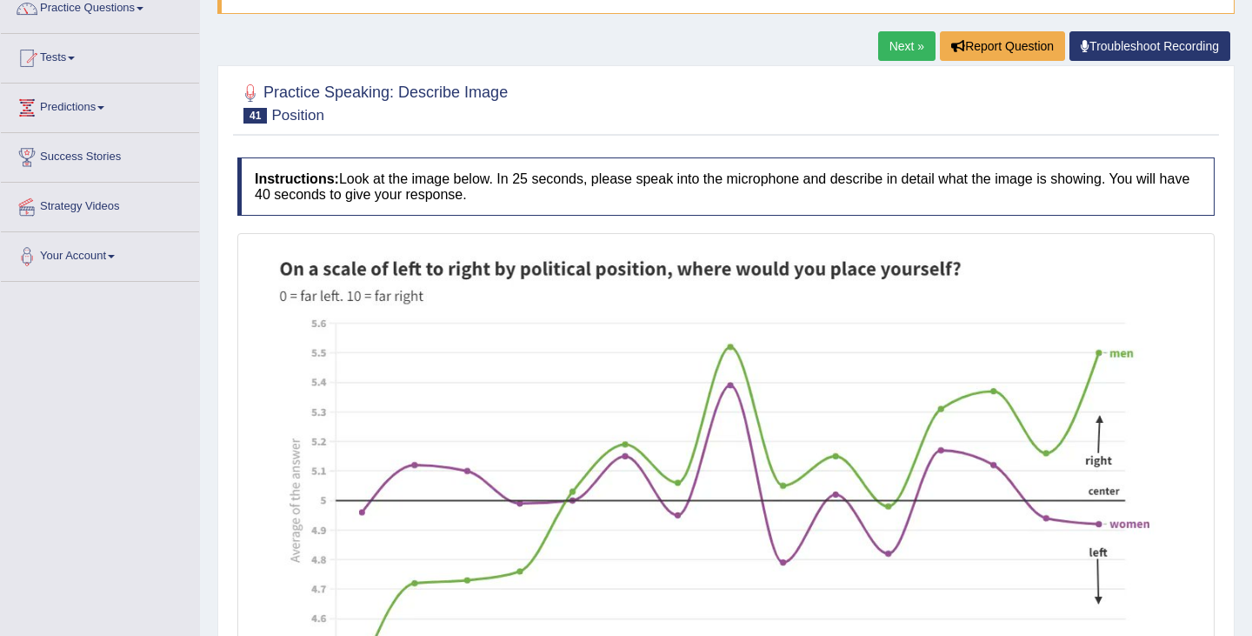
scroll to position [0, 0]
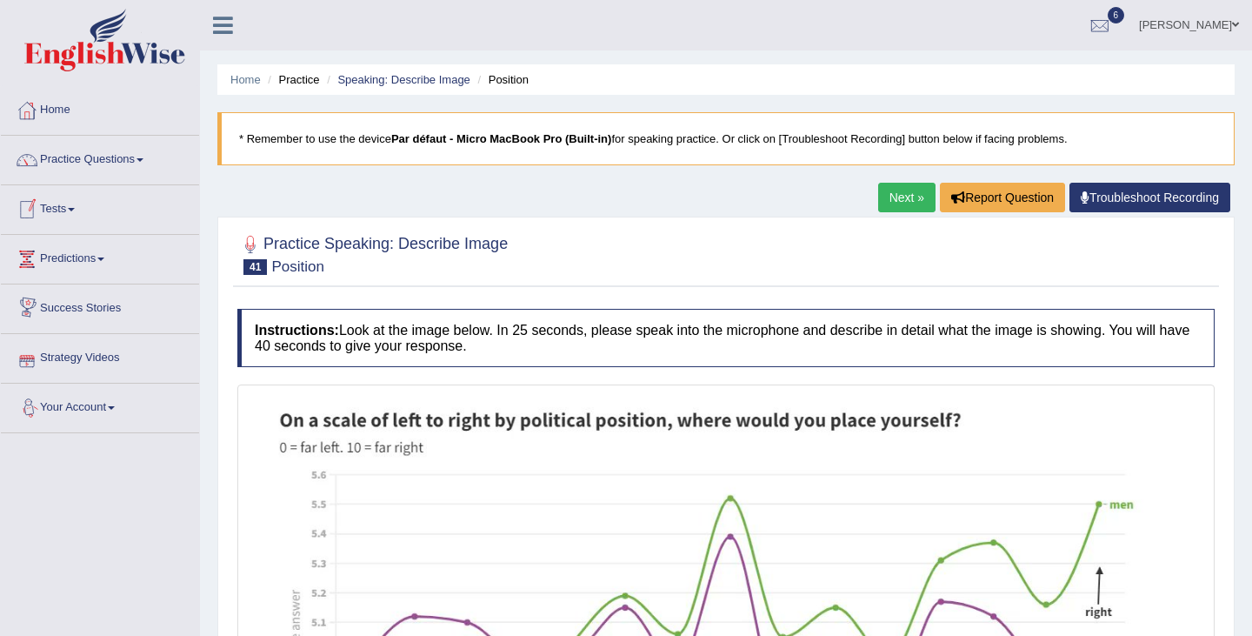
click at [893, 197] on link "Next »" at bounding box center [906, 198] width 57 height 30
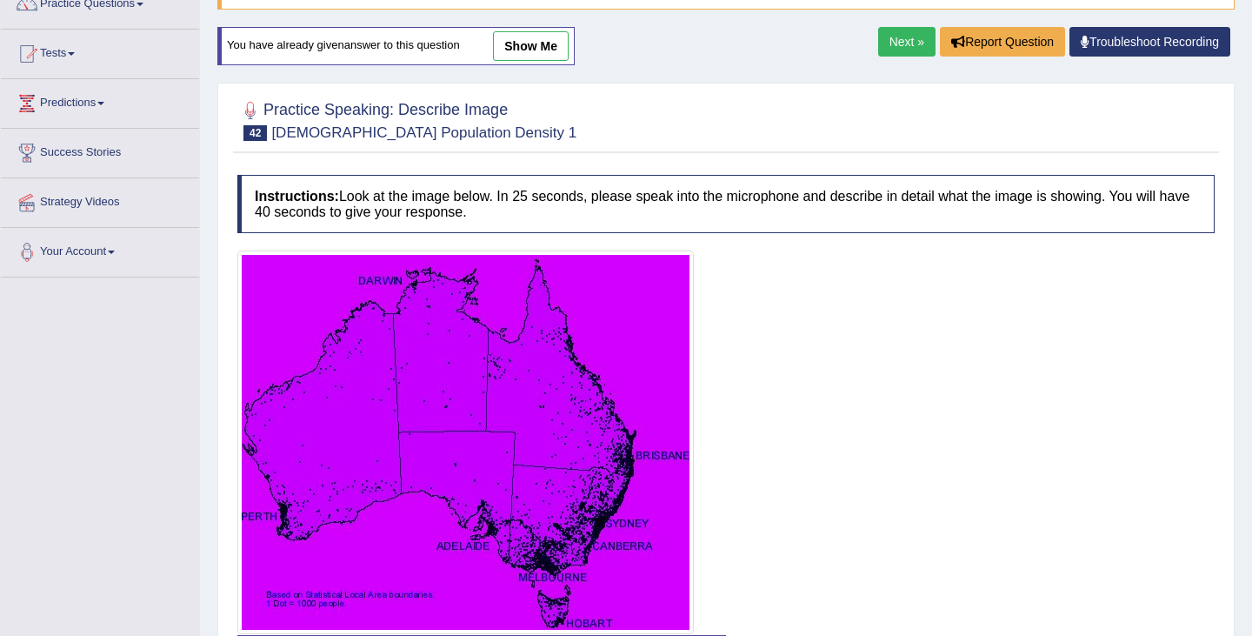
scroll to position [150, 0]
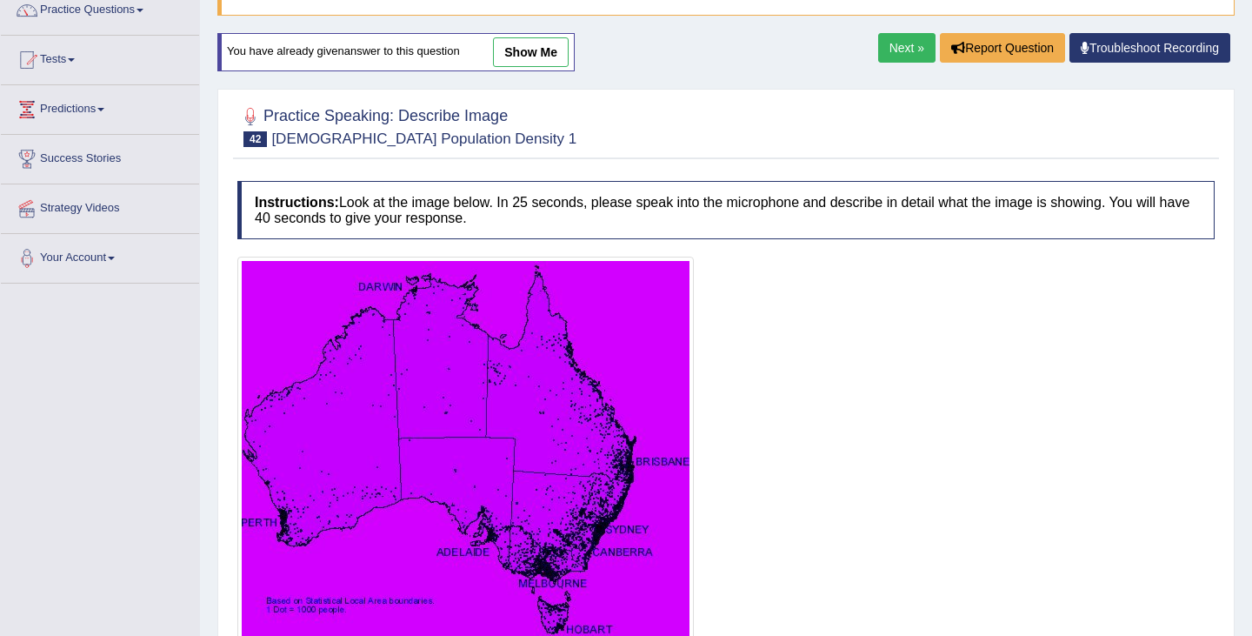
click at [905, 43] on link "Next »" at bounding box center [906, 48] width 57 height 30
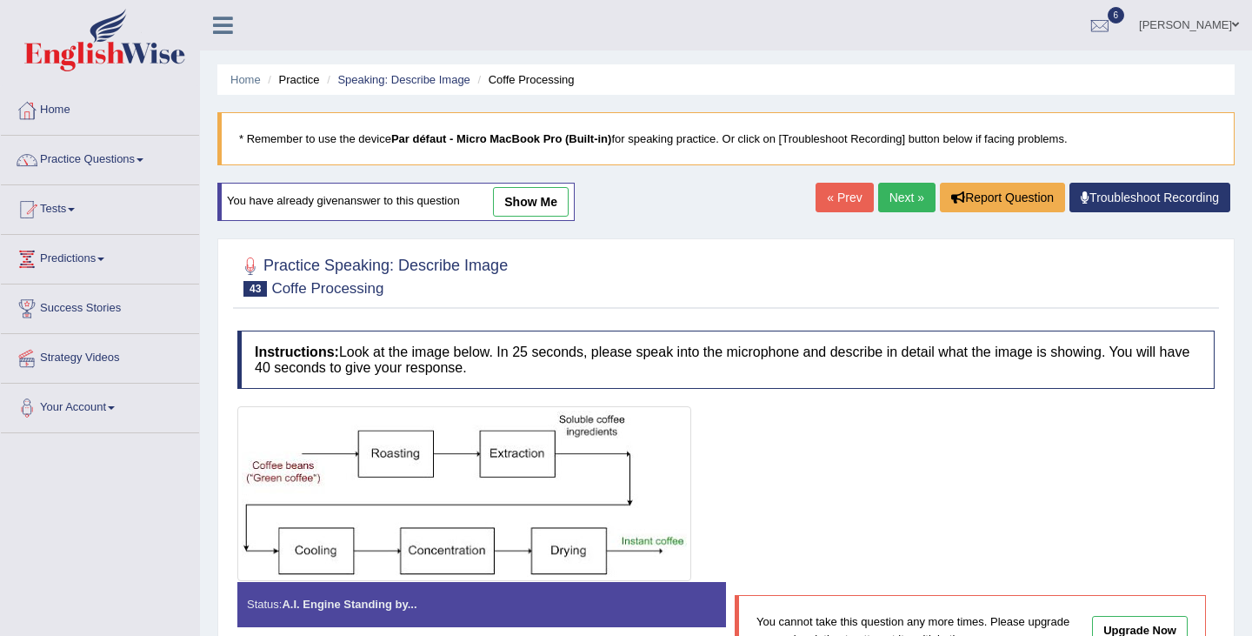
click at [901, 199] on link "Next »" at bounding box center [906, 198] width 57 height 30
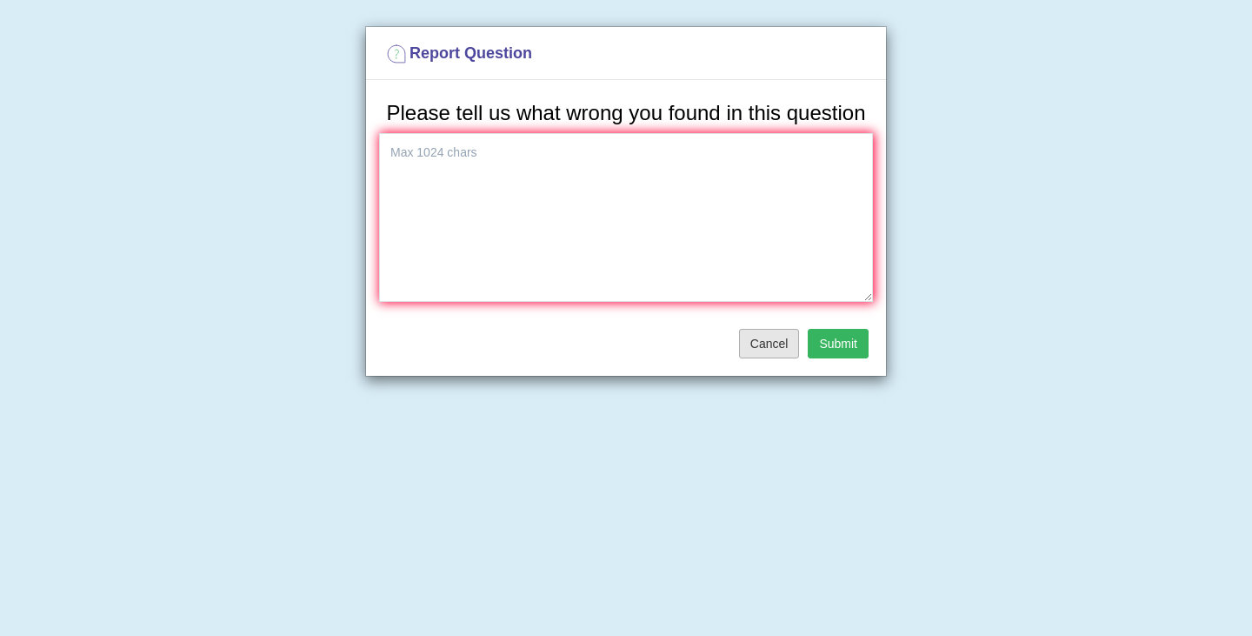
click at [777, 358] on button "Cancel" at bounding box center [769, 344] width 61 height 30
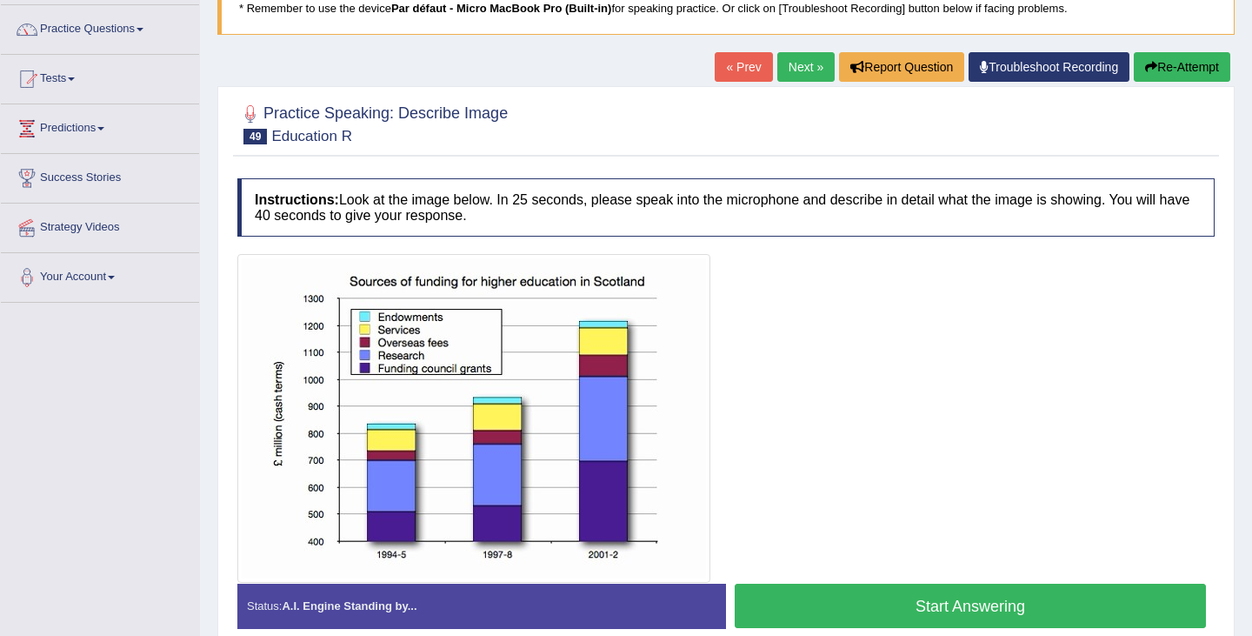
scroll to position [128, 0]
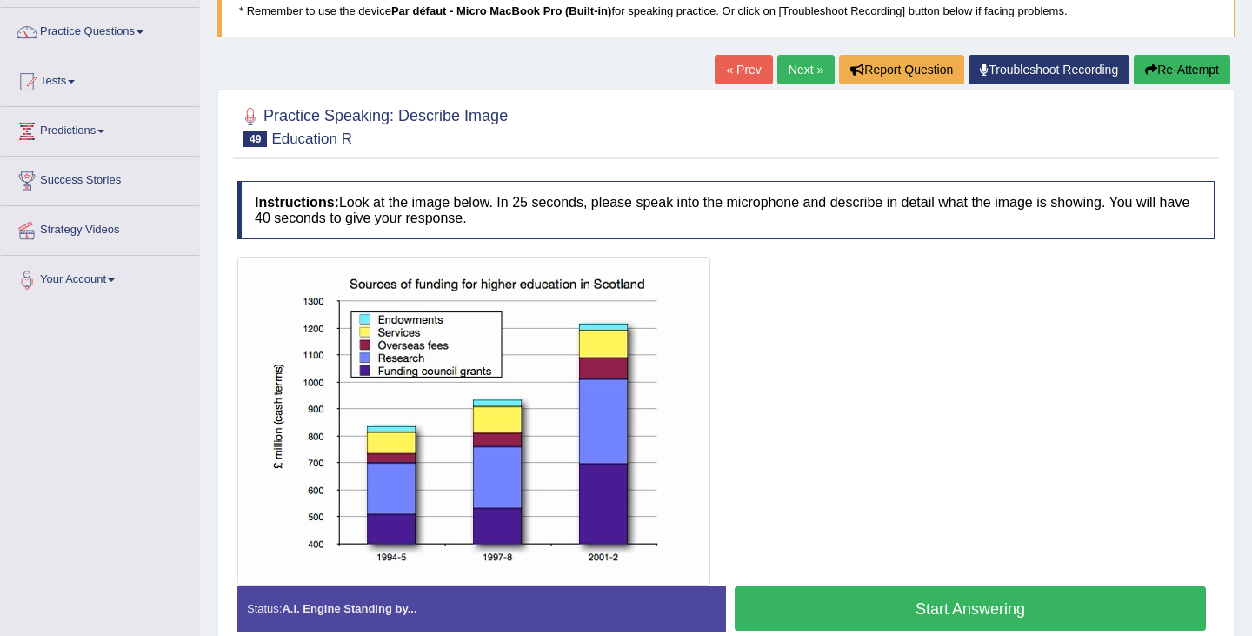
click at [927, 605] on button "Start Answering" at bounding box center [970, 608] width 471 height 44
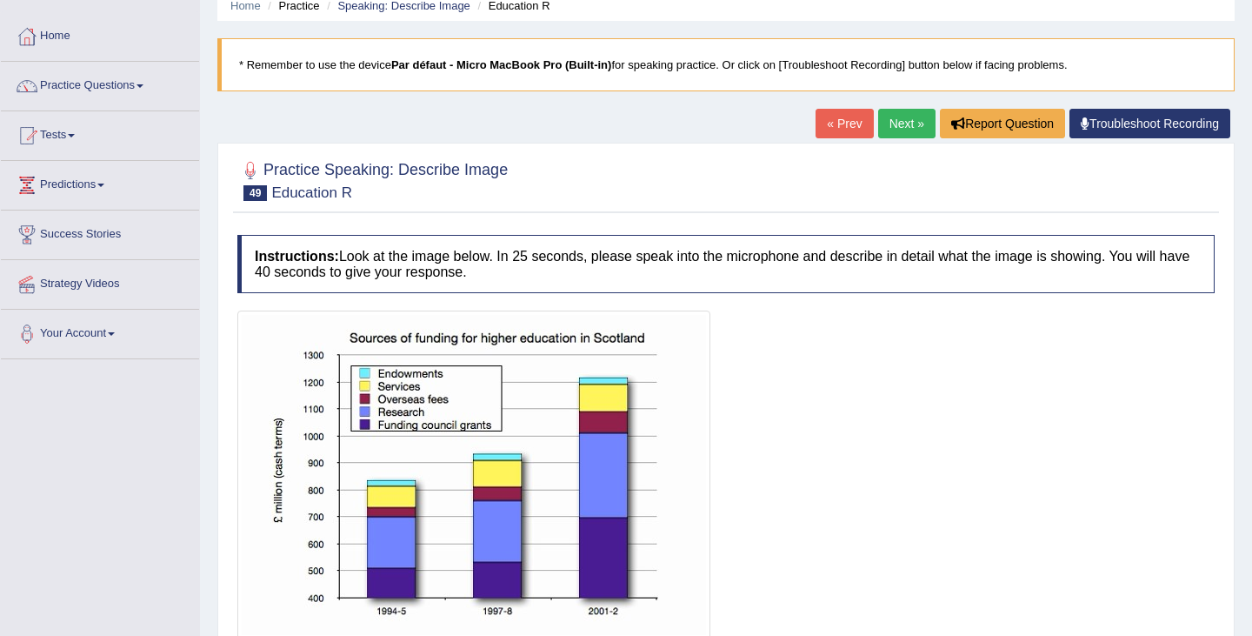
scroll to position [68, 0]
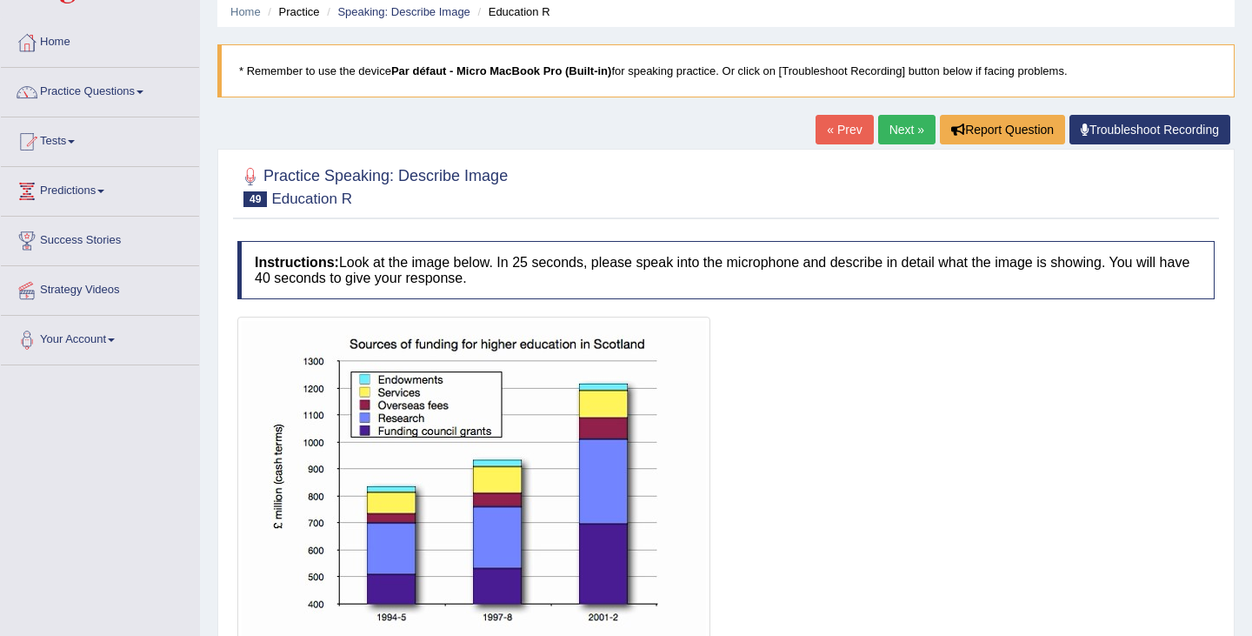
click at [903, 128] on link "Next »" at bounding box center [906, 130] width 57 height 30
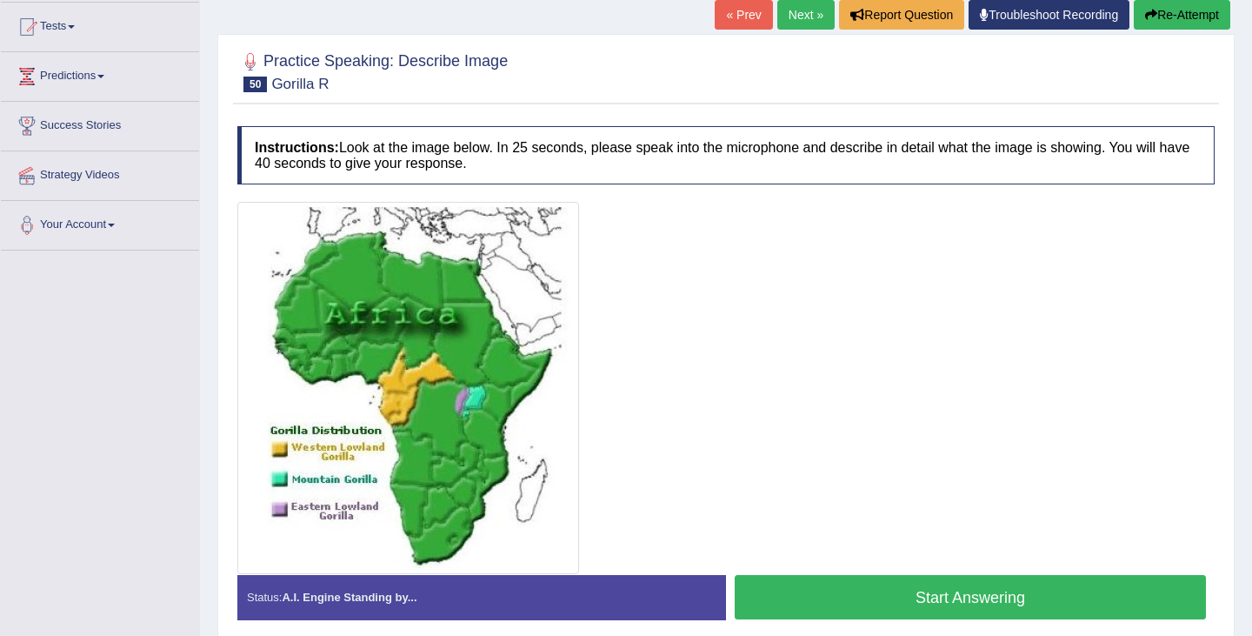
scroll to position [184, 0]
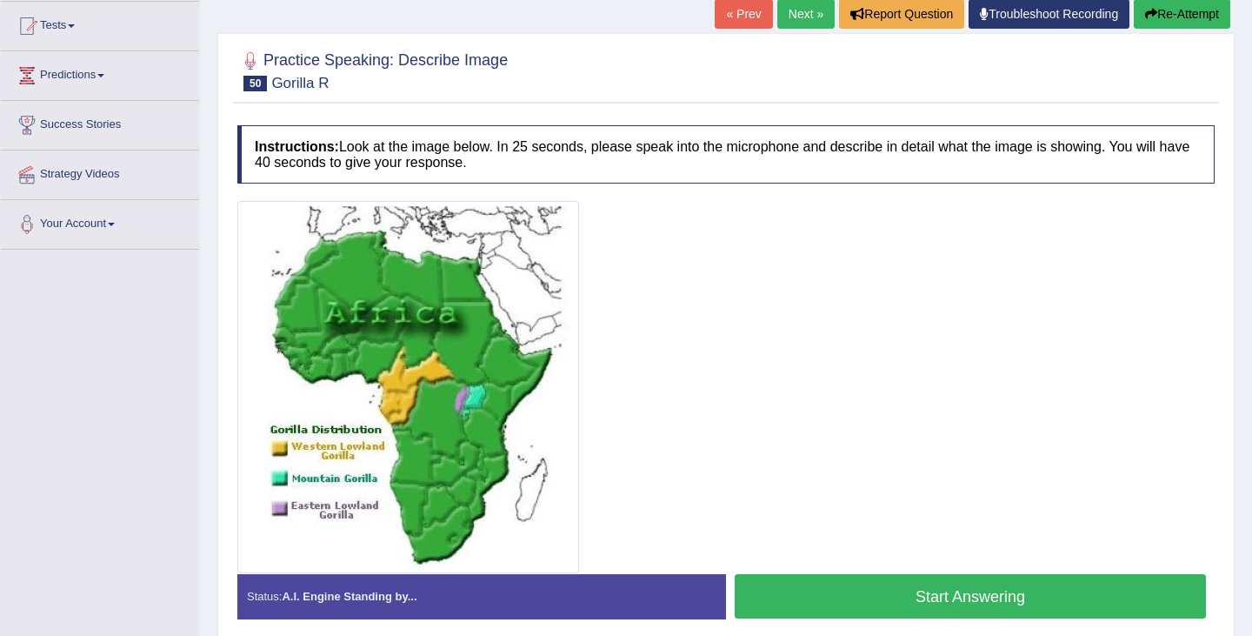
click at [868, 585] on button "Start Answering" at bounding box center [970, 596] width 471 height 44
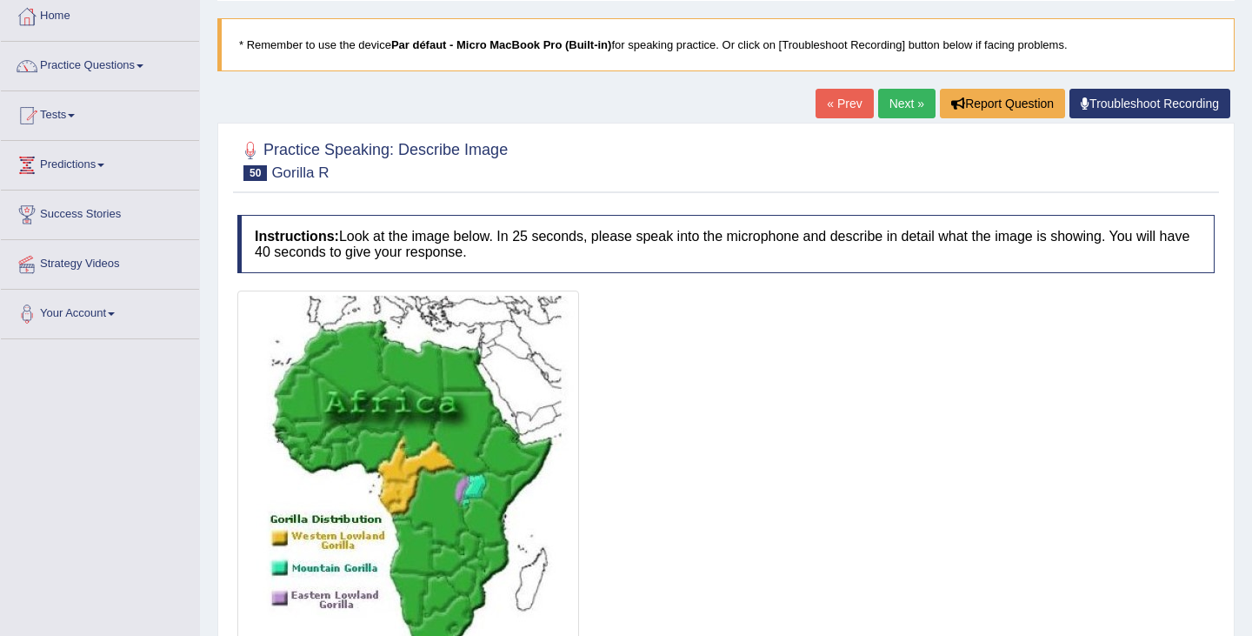
scroll to position [0, 0]
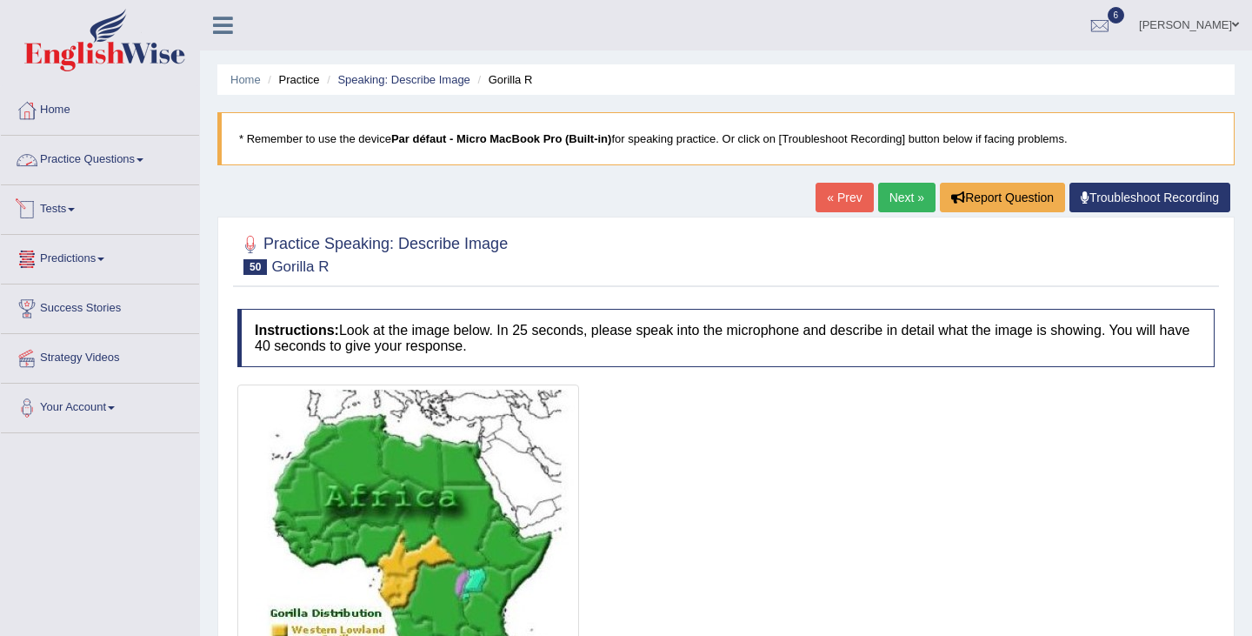
click at [110, 164] on link "Practice Questions" at bounding box center [100, 157] width 198 height 43
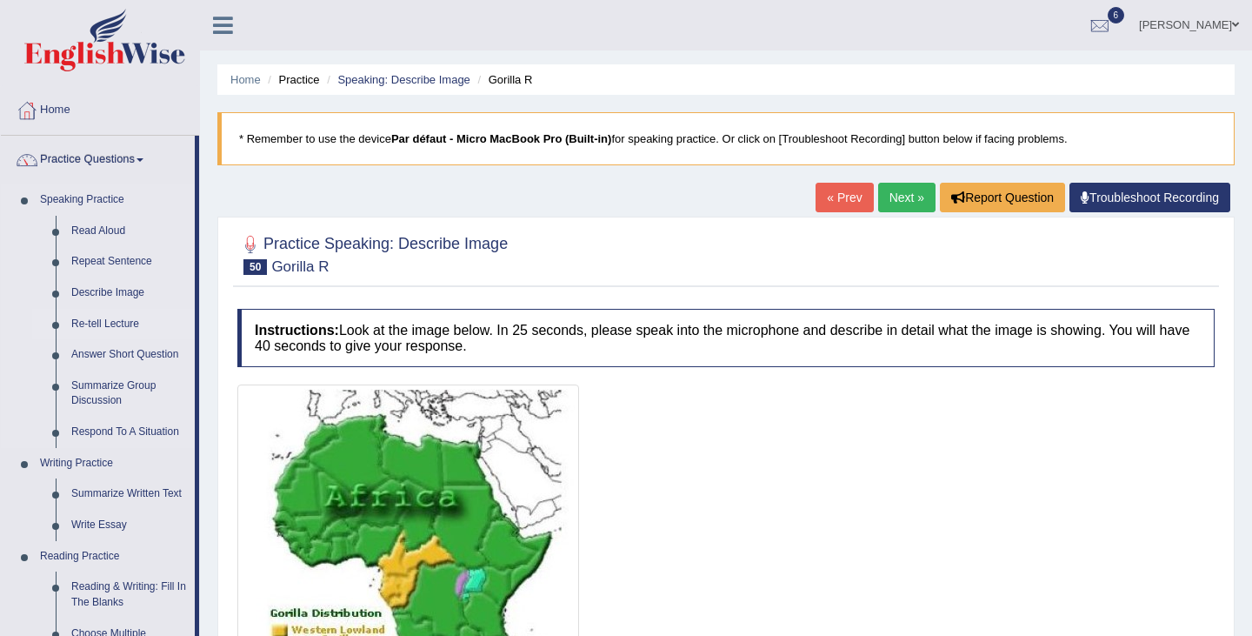
click at [121, 326] on link "Re-tell Lecture" at bounding box center [128, 324] width 131 height 31
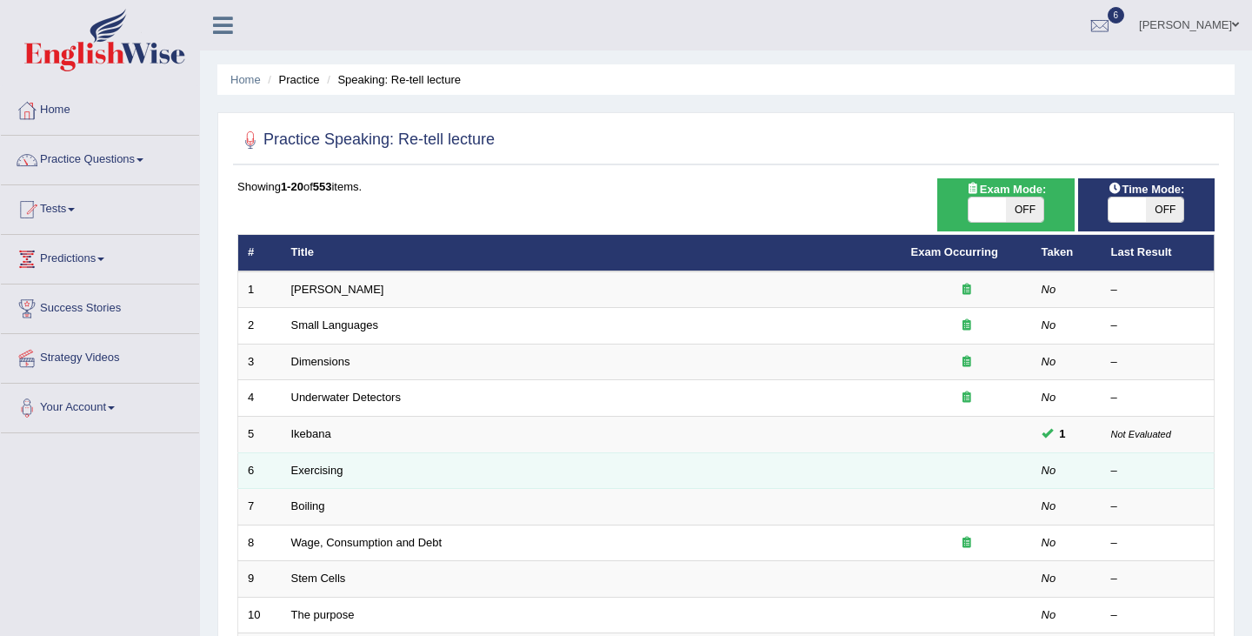
click at [850, 477] on td "Exercising" at bounding box center [592, 470] width 620 height 37
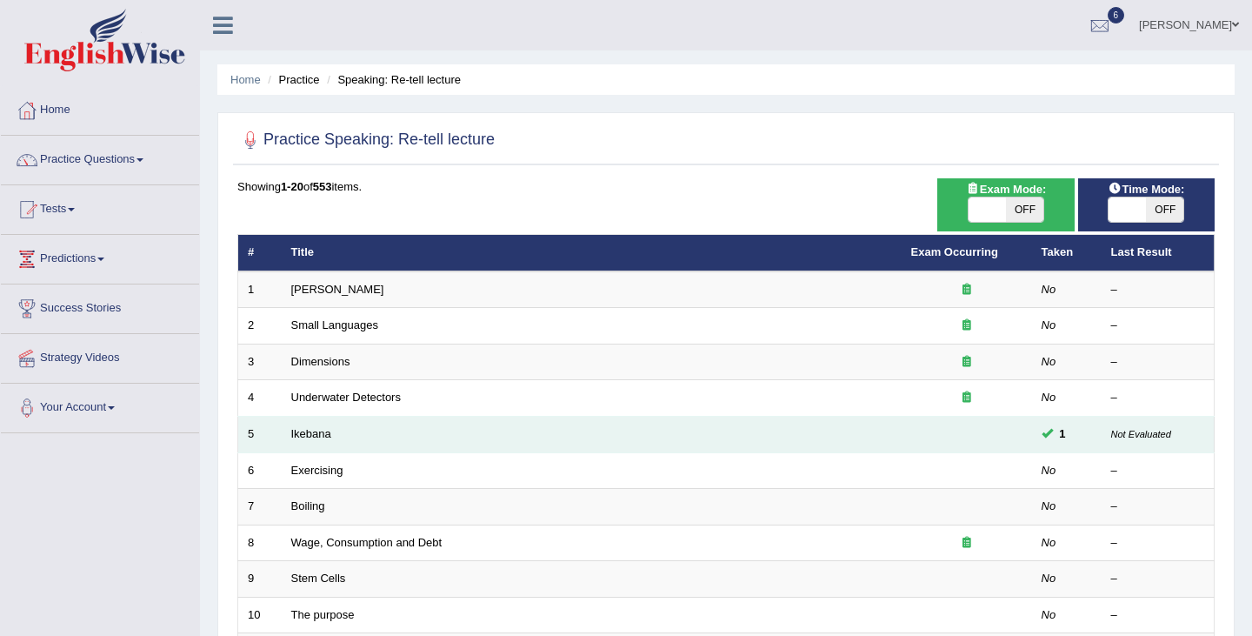
click at [883, 437] on td "Ikebana" at bounding box center [592, 435] width 620 height 37
click at [329, 437] on link "Ikebana" at bounding box center [311, 433] width 40 height 13
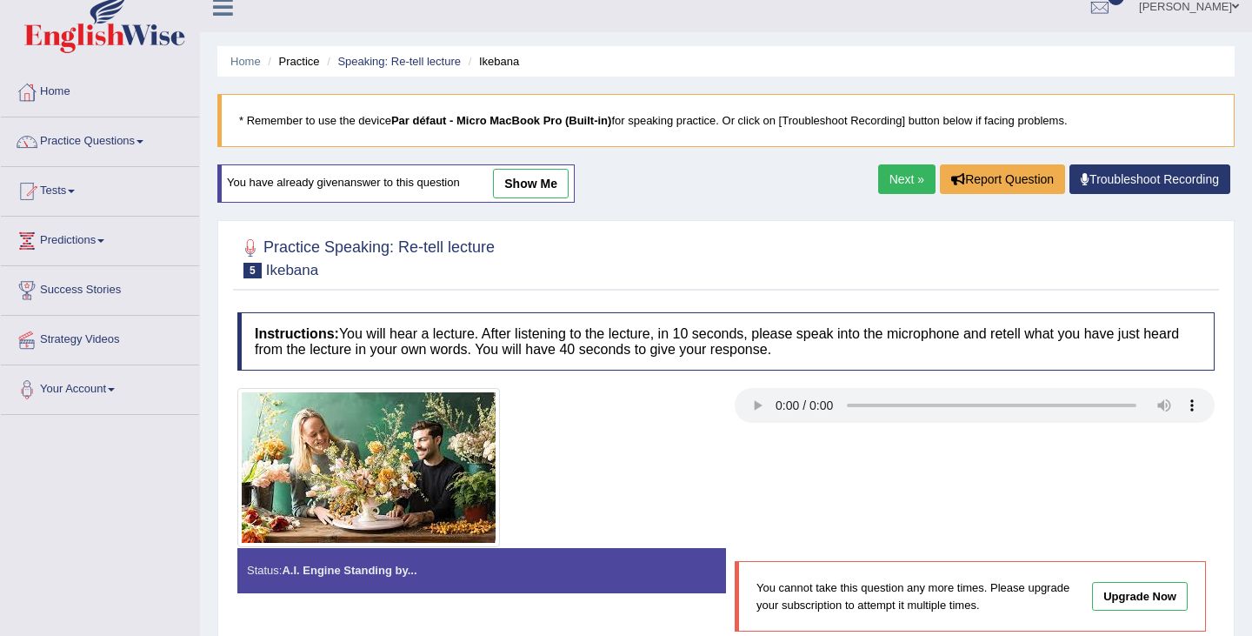
scroll to position [37, 0]
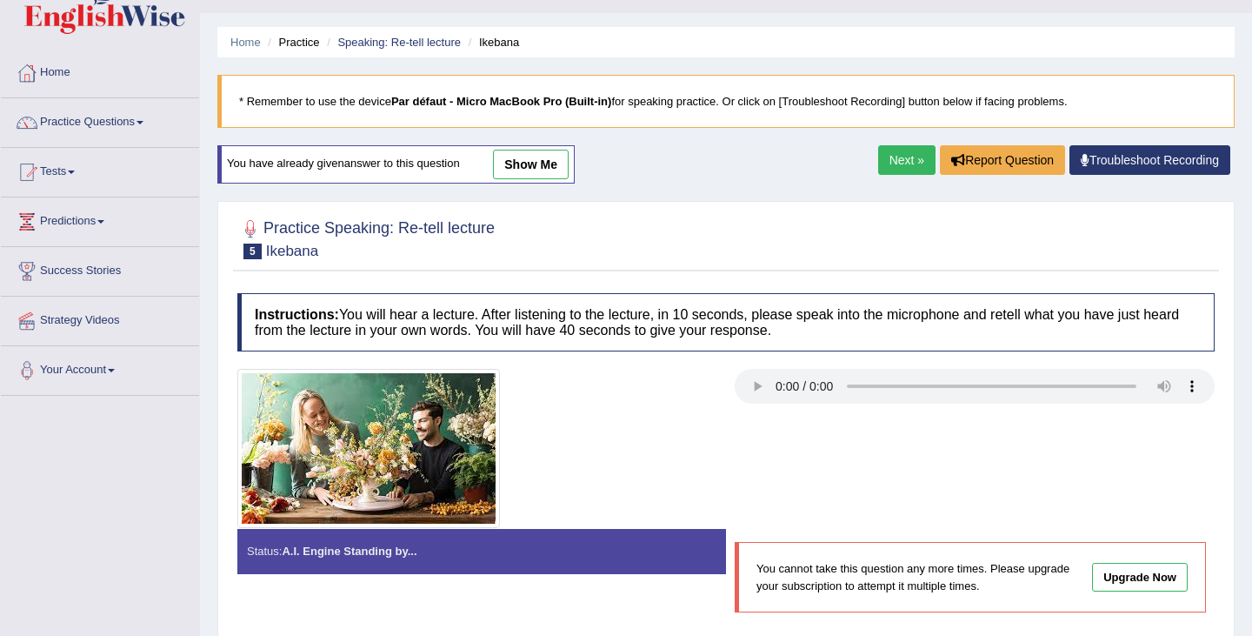
click at [897, 156] on link "Next »" at bounding box center [906, 160] width 57 height 30
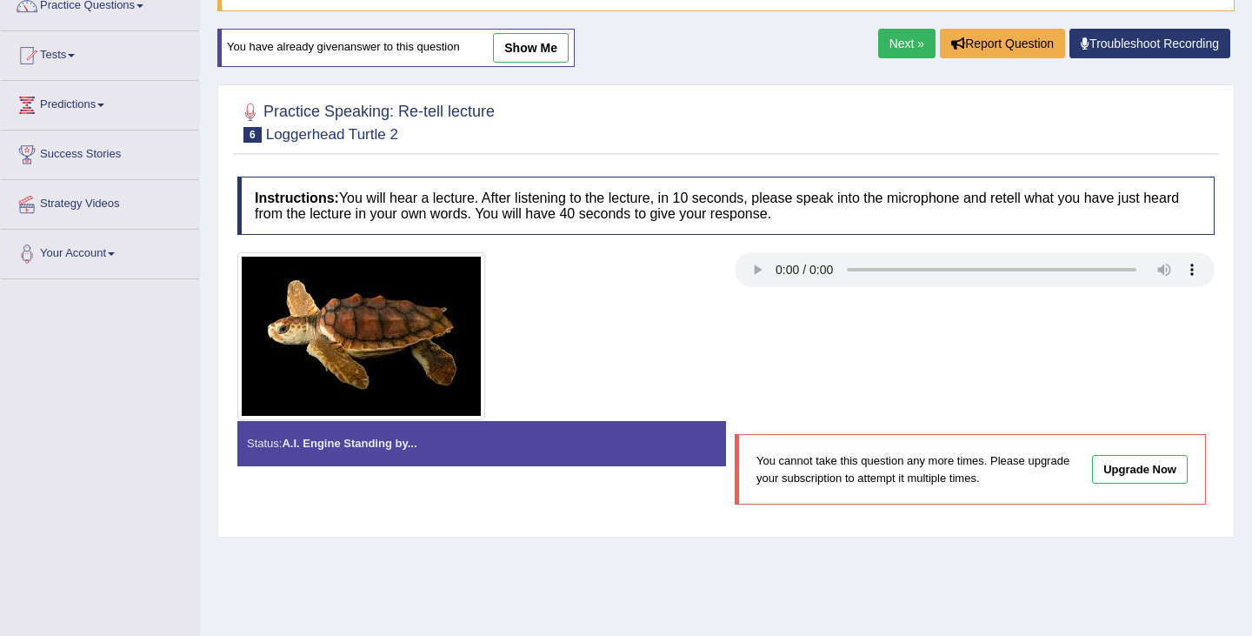
scroll to position [161, 0]
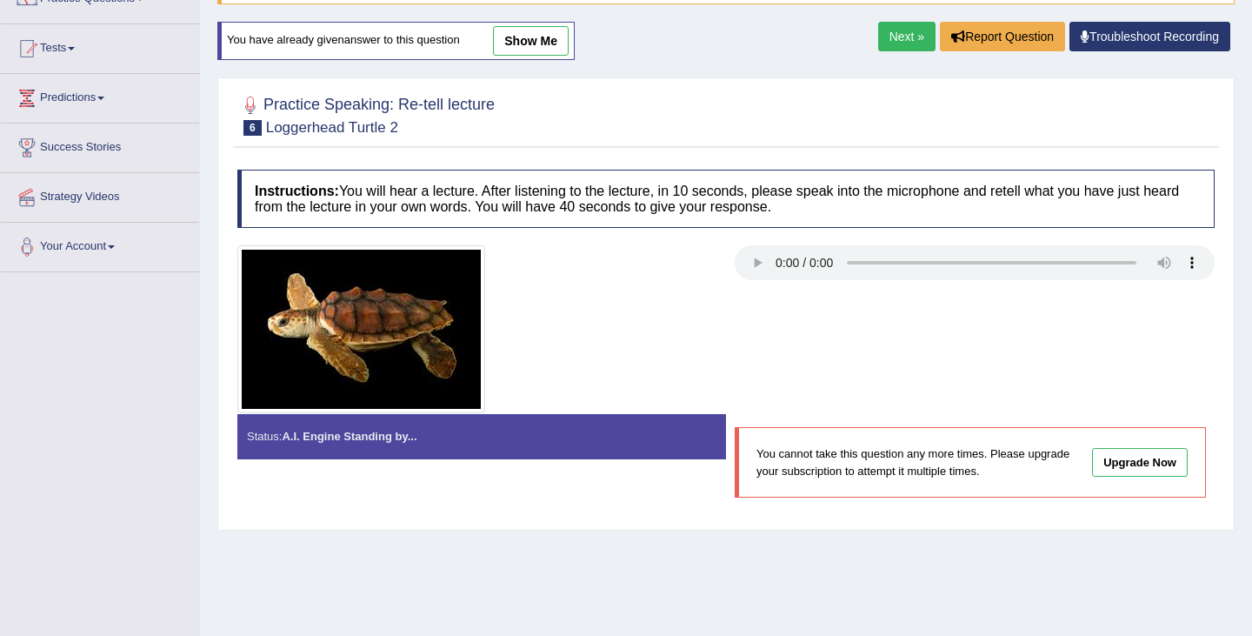
click at [898, 42] on link "Next »" at bounding box center [906, 37] width 57 height 30
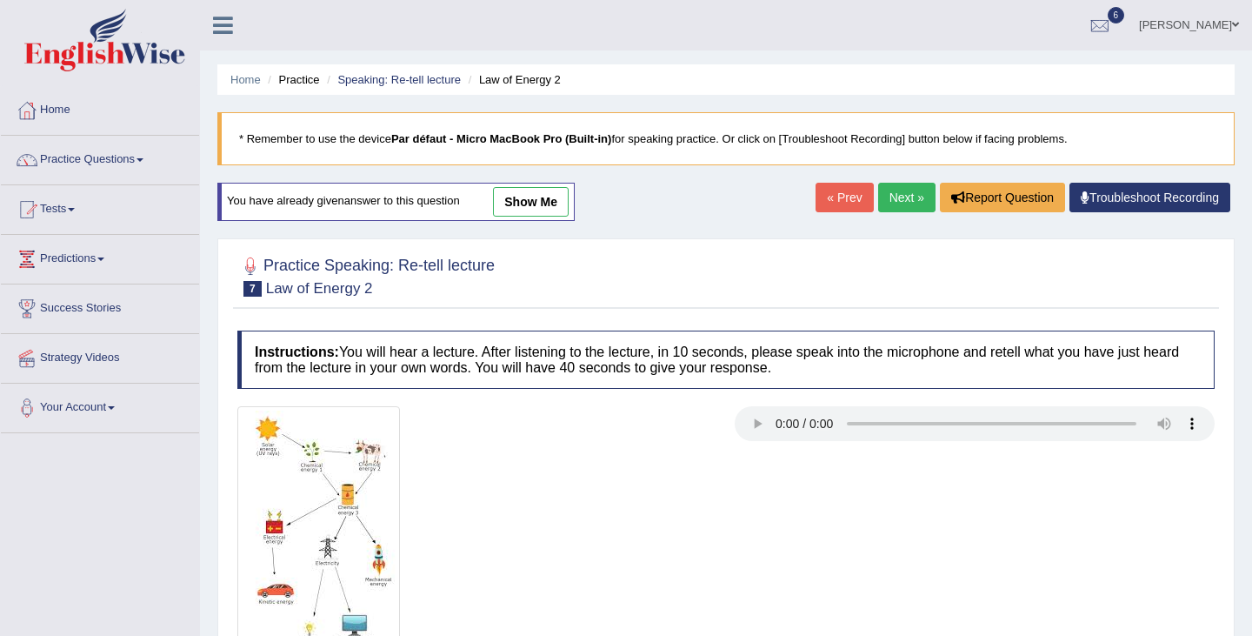
click at [895, 189] on link "Next »" at bounding box center [906, 198] width 57 height 30
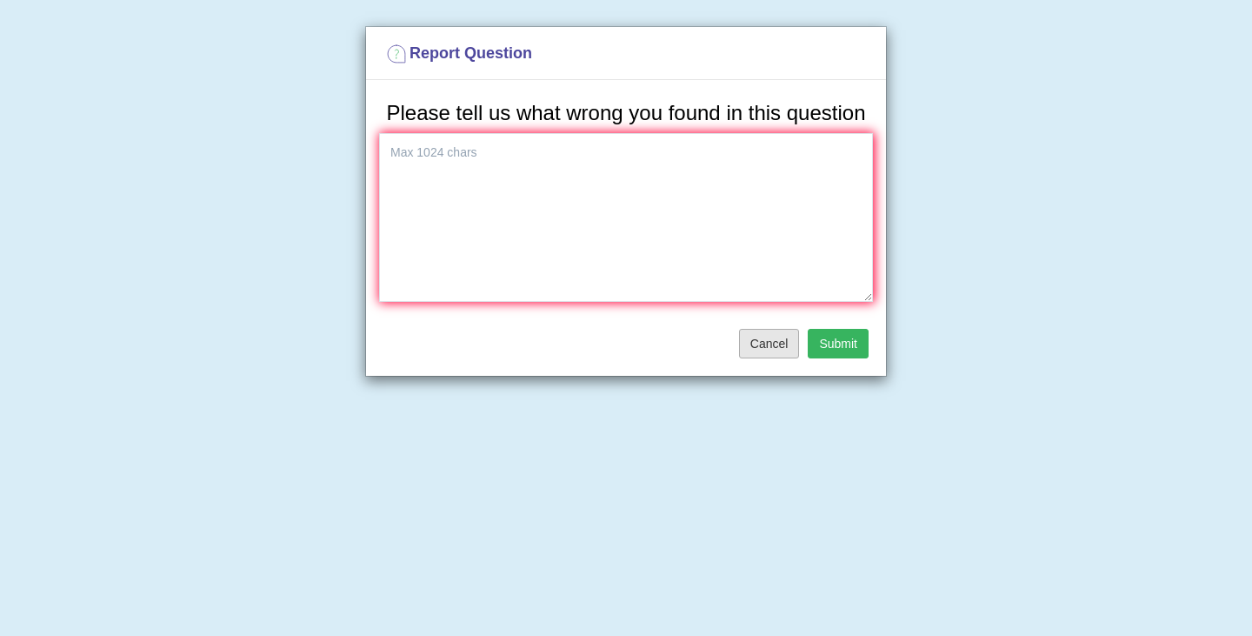
click at [775, 358] on button "Cancel" at bounding box center [769, 344] width 61 height 30
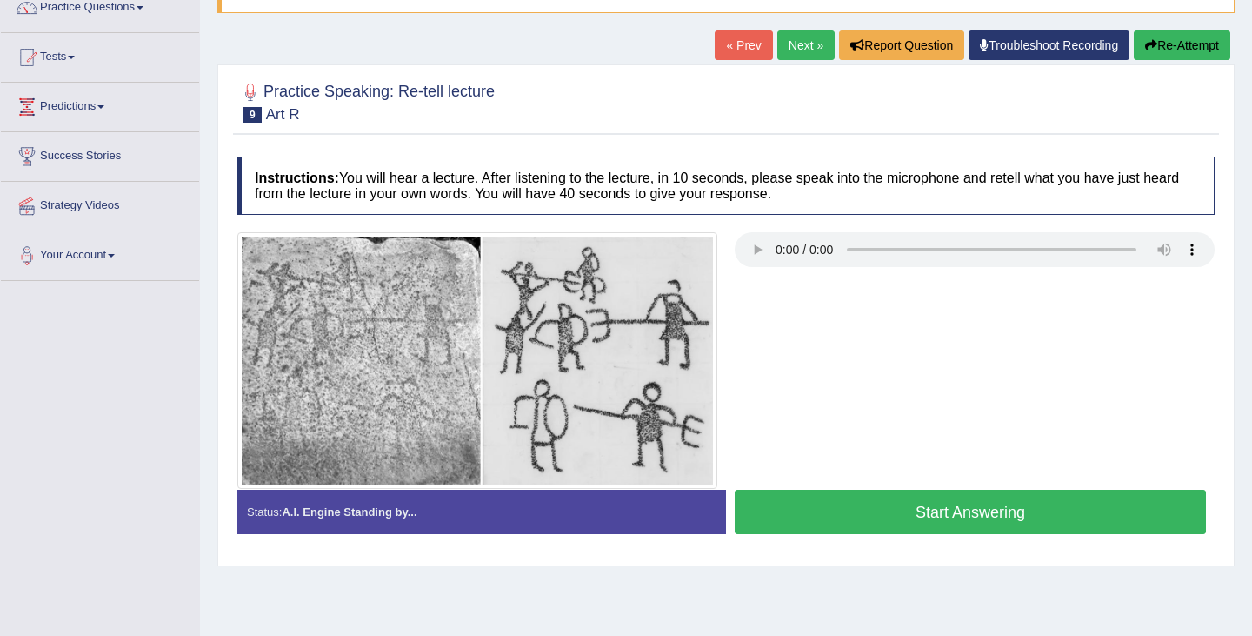
scroll to position [138, 0]
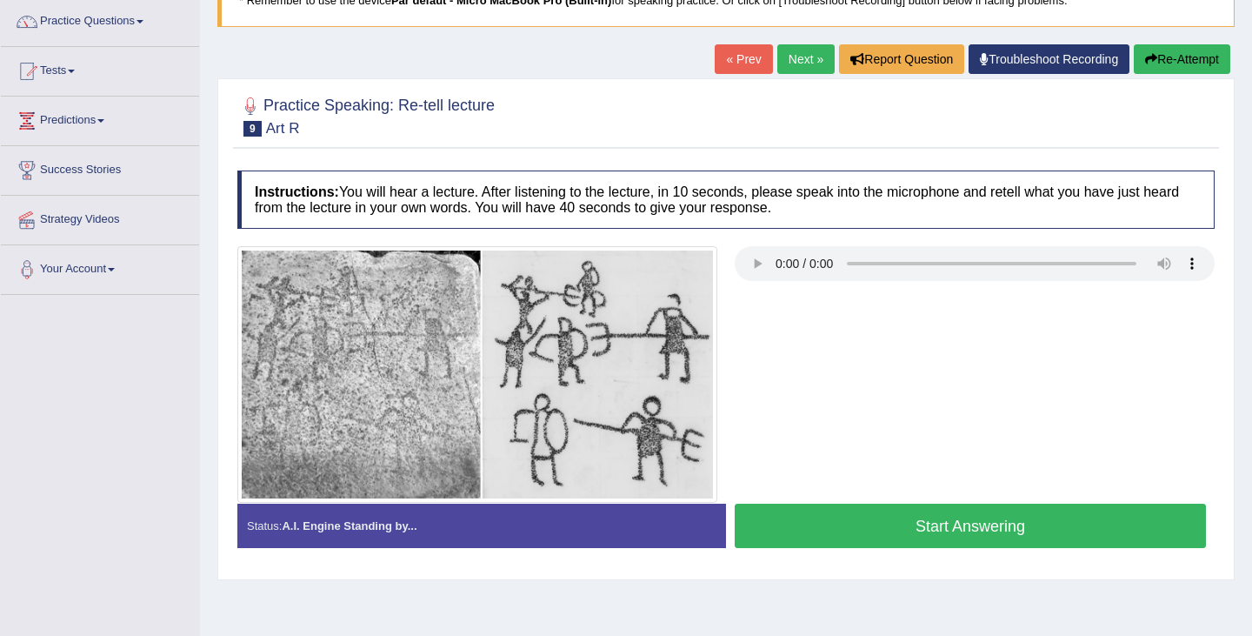
click at [798, 517] on button "Start Answering" at bounding box center [970, 526] width 471 height 44
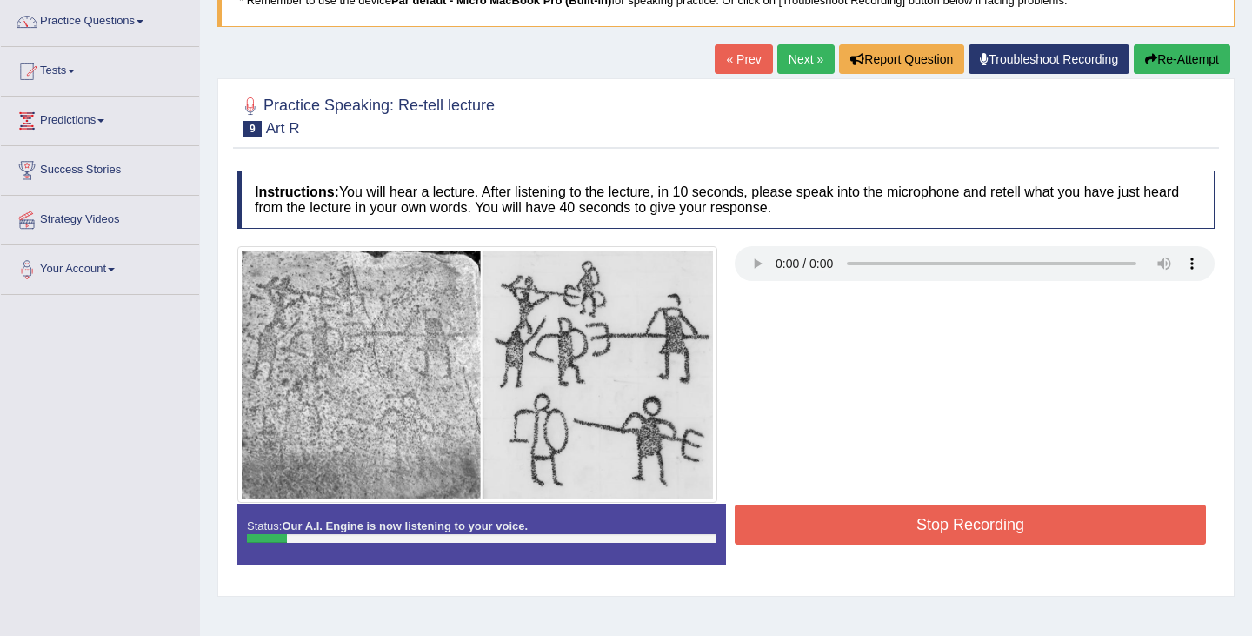
click at [798, 517] on button "Stop Recording" at bounding box center [970, 524] width 471 height 40
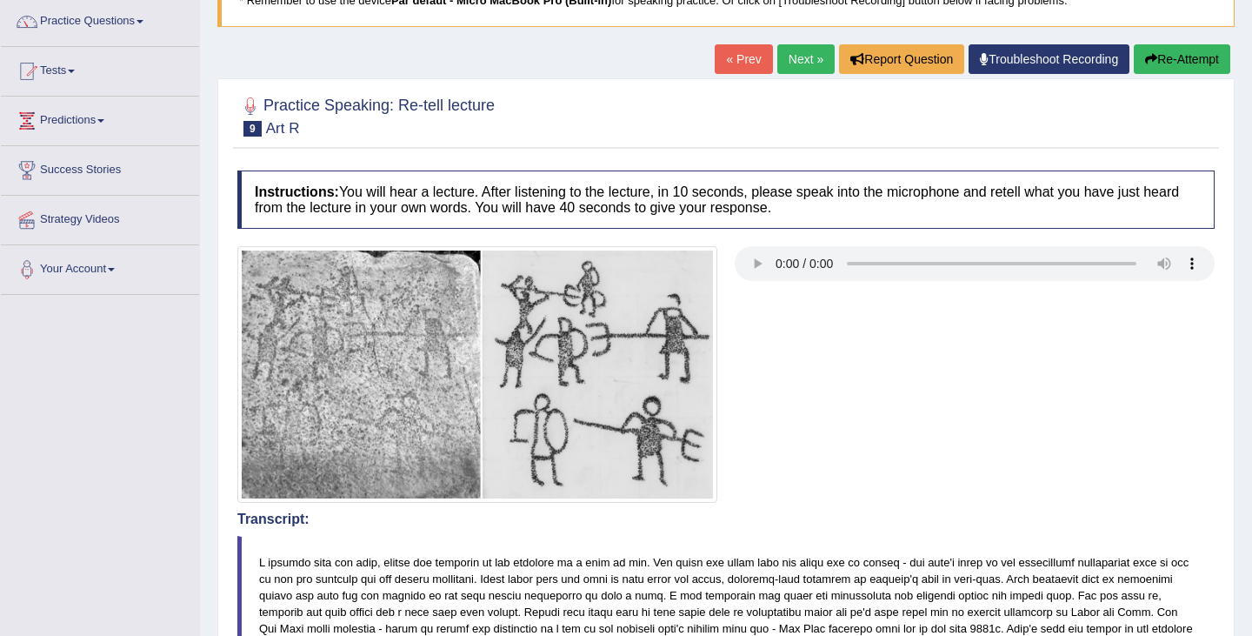
click at [1161, 57] on button "Re-Attempt" at bounding box center [1182, 59] width 97 height 30
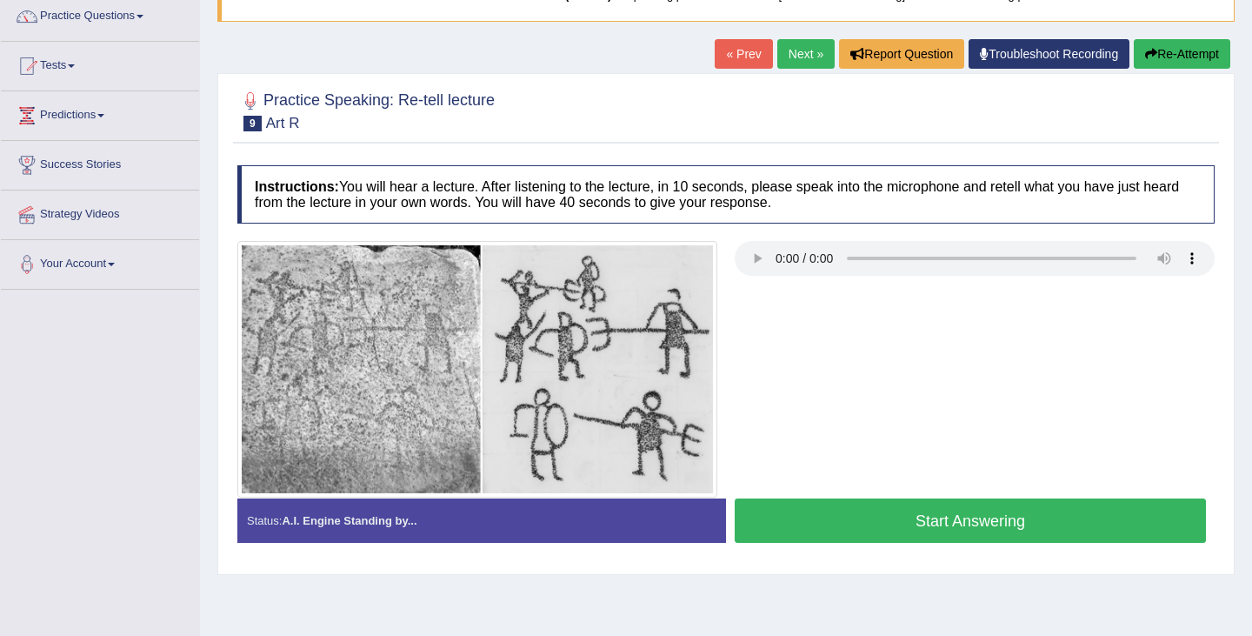
click at [1029, 510] on button "Start Answering" at bounding box center [970, 520] width 471 height 44
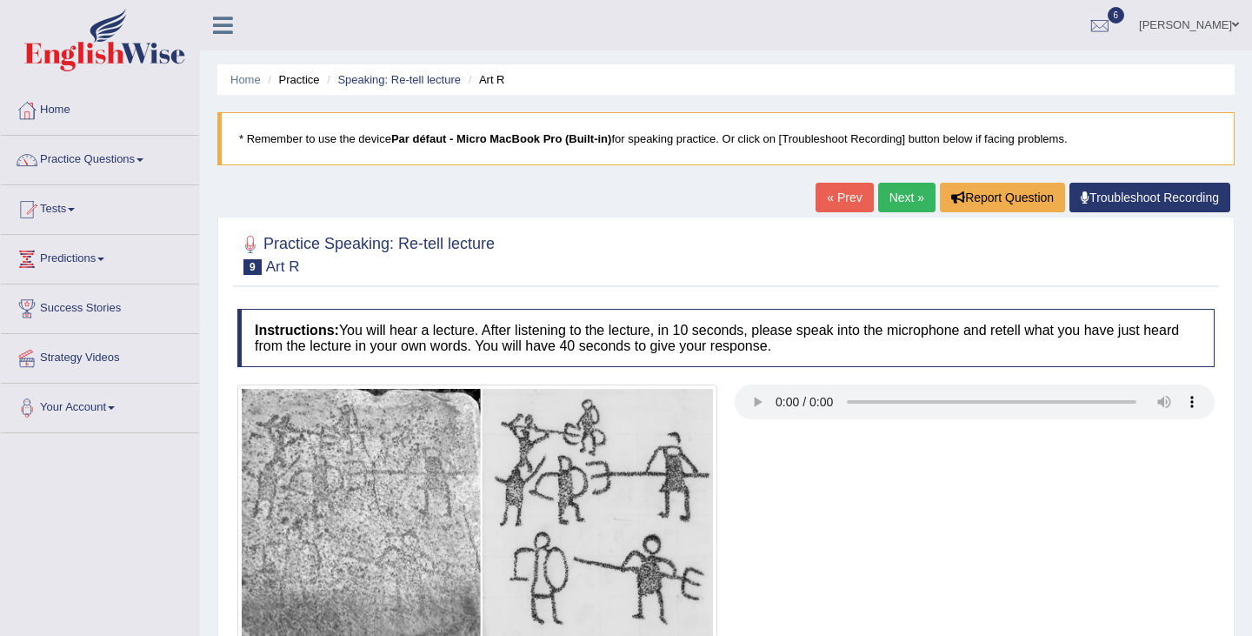
click at [919, 186] on link "Next »" at bounding box center [906, 198] width 57 height 30
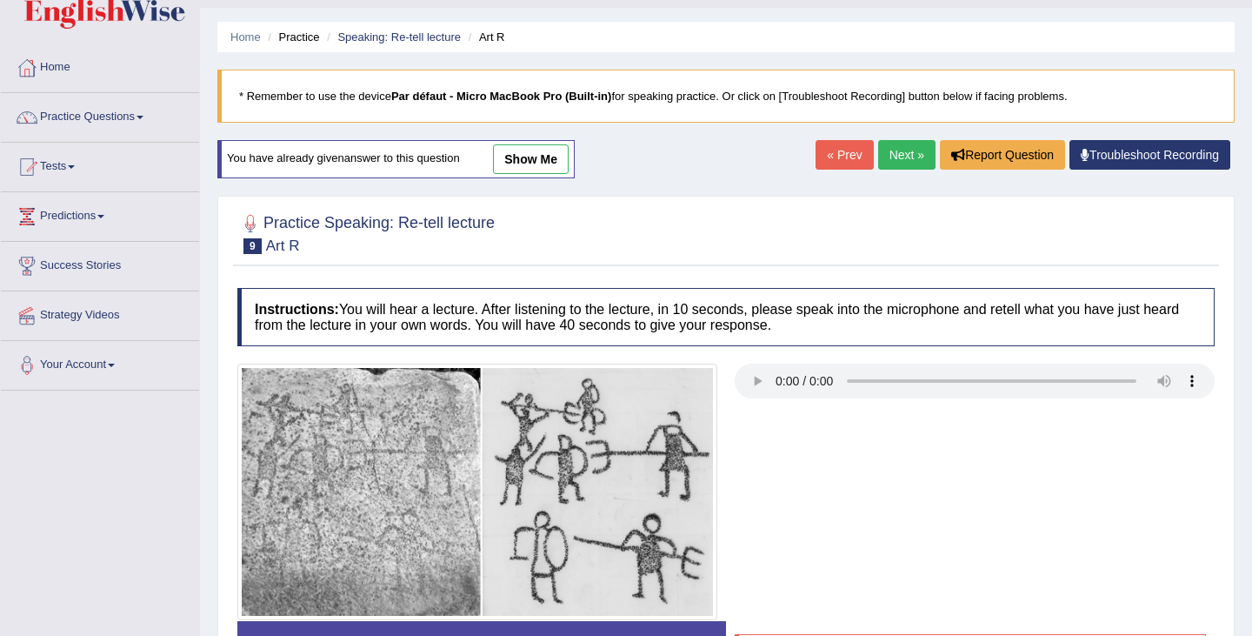
scroll to position [36, 0]
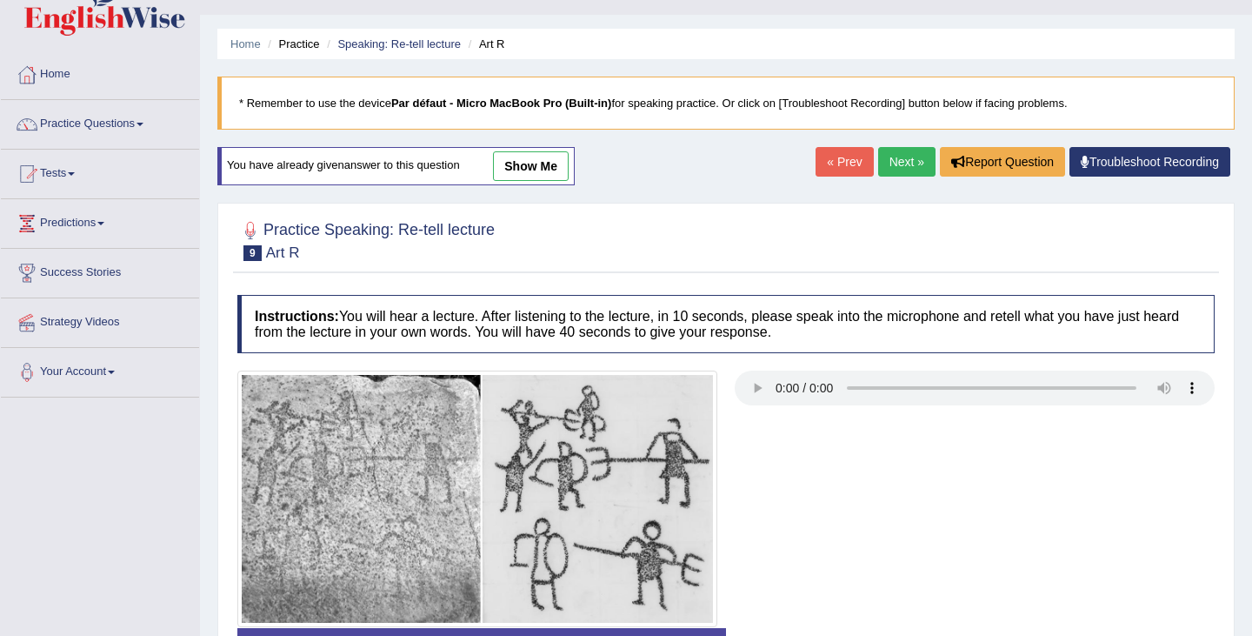
click at [891, 164] on link "Next »" at bounding box center [906, 162] width 57 height 30
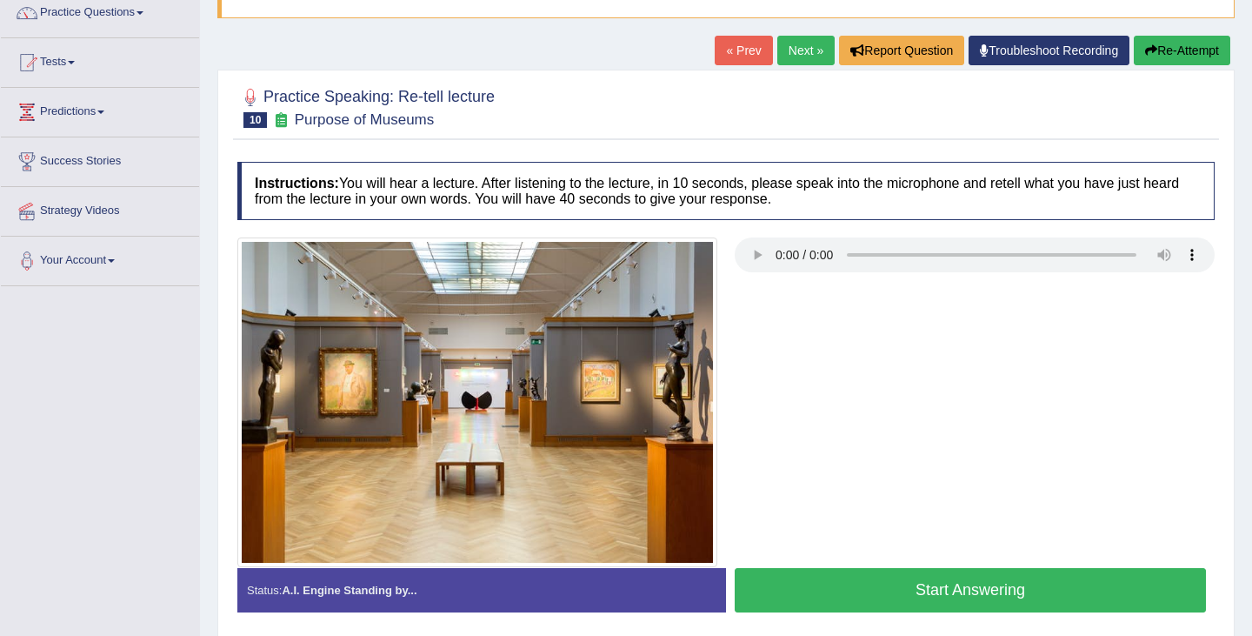
scroll to position [158, 0]
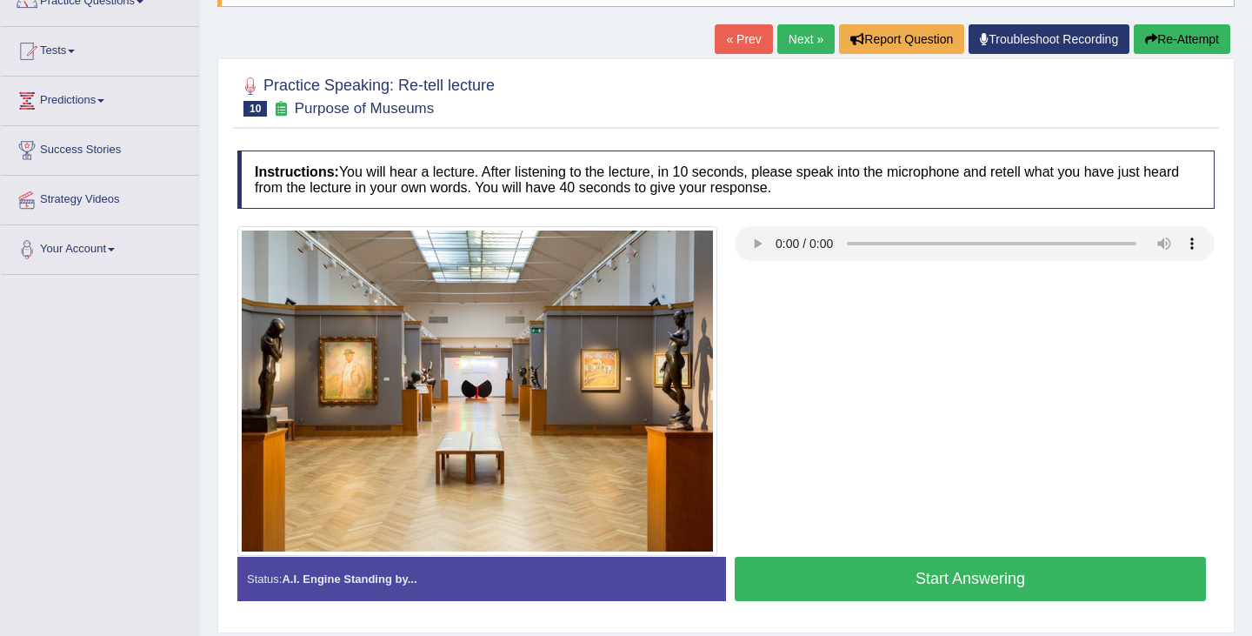
click at [1041, 583] on button "Start Answering" at bounding box center [970, 579] width 471 height 44
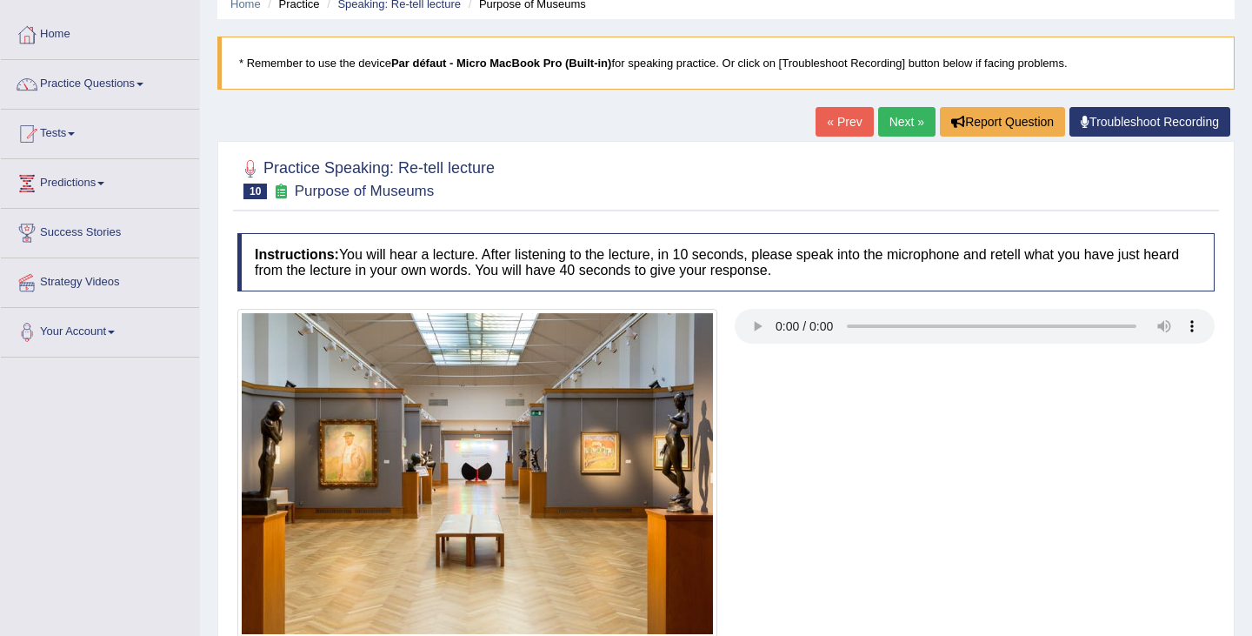
scroll to position [22, 0]
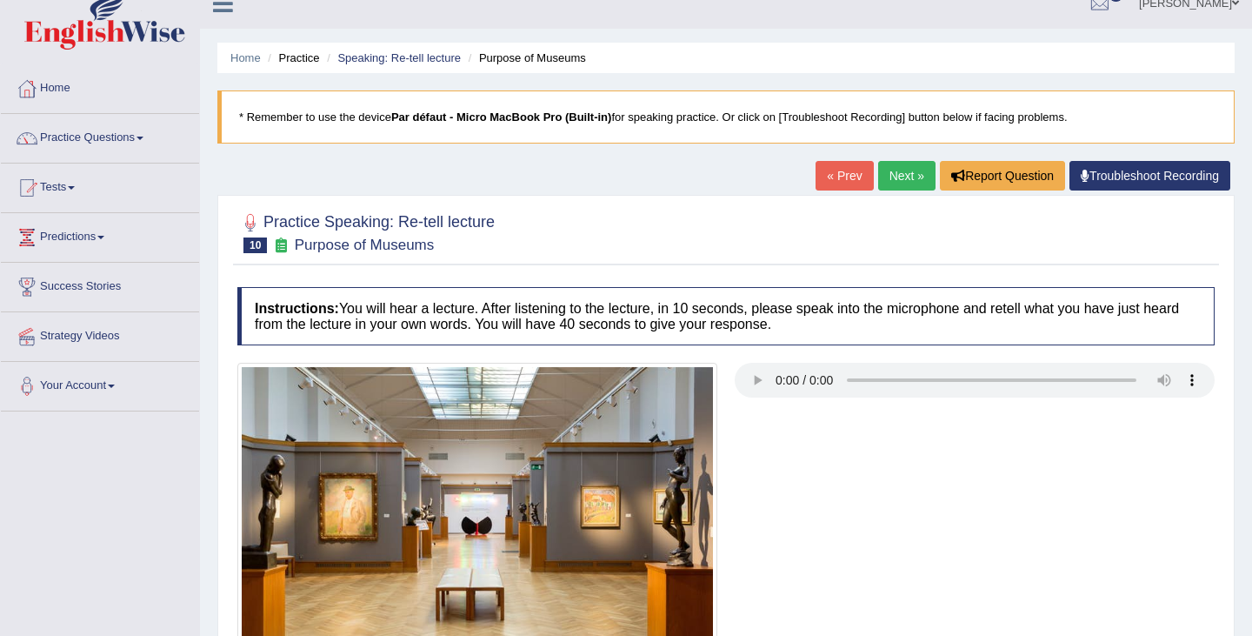
click at [879, 170] on link "Next »" at bounding box center [906, 176] width 57 height 30
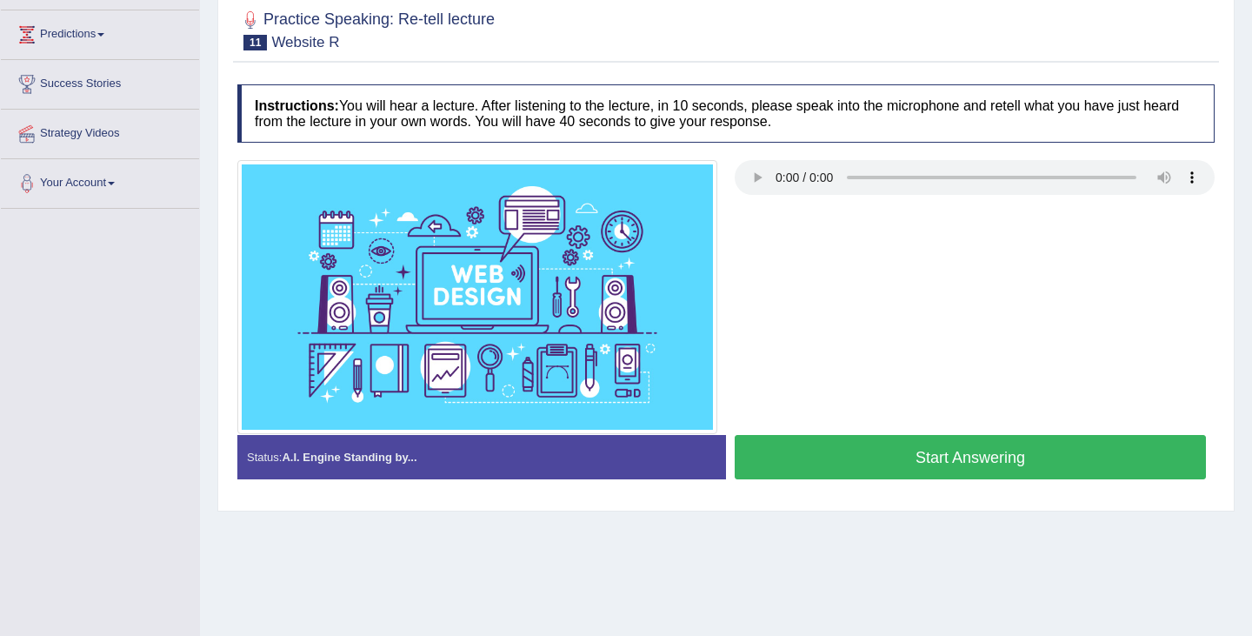
scroll to position [218, 0]
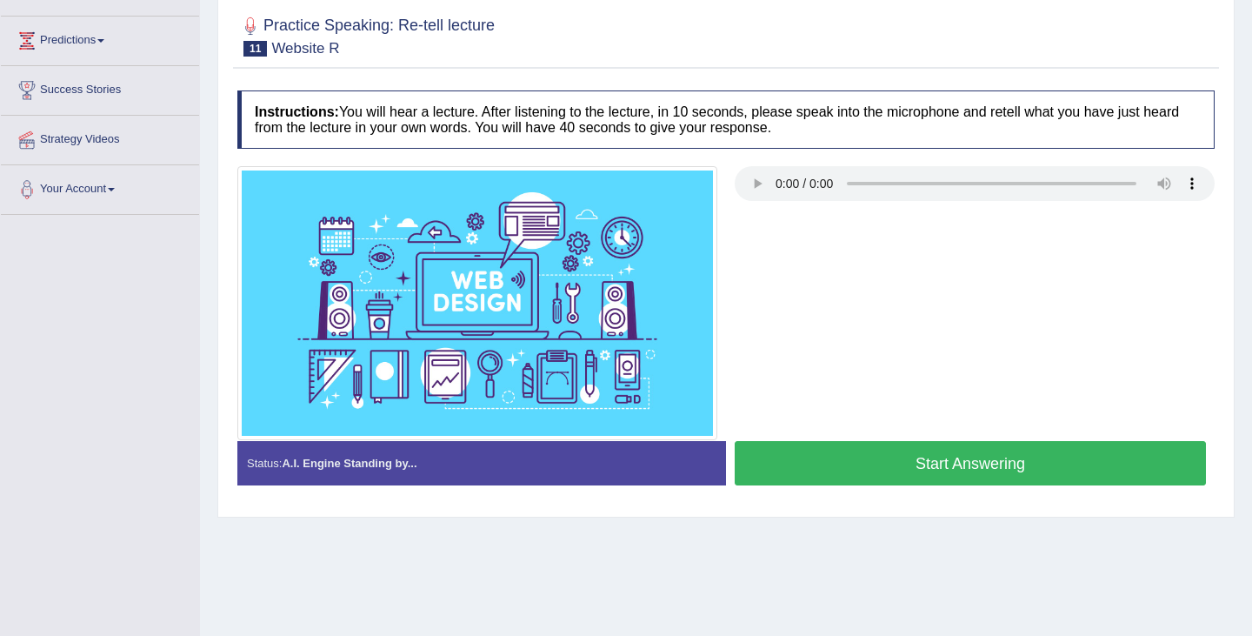
click at [767, 207] on div at bounding box center [726, 303] width 995 height 274
click at [1063, 460] on button "Start Answering" at bounding box center [970, 463] width 471 height 44
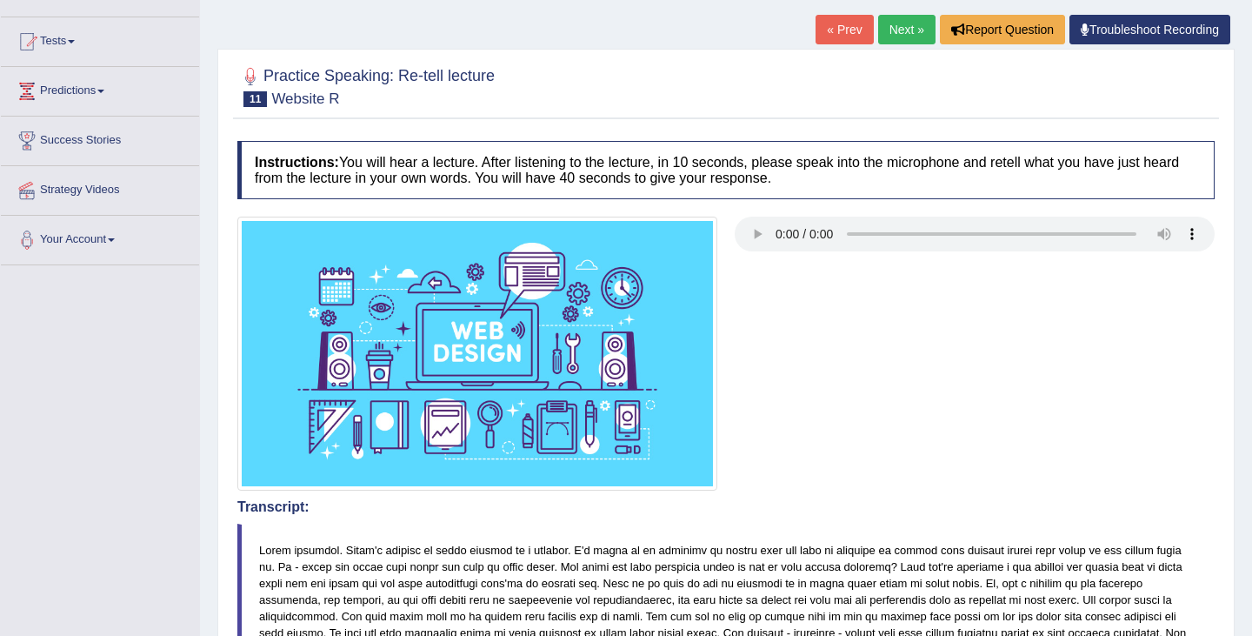
scroll to position [0, 0]
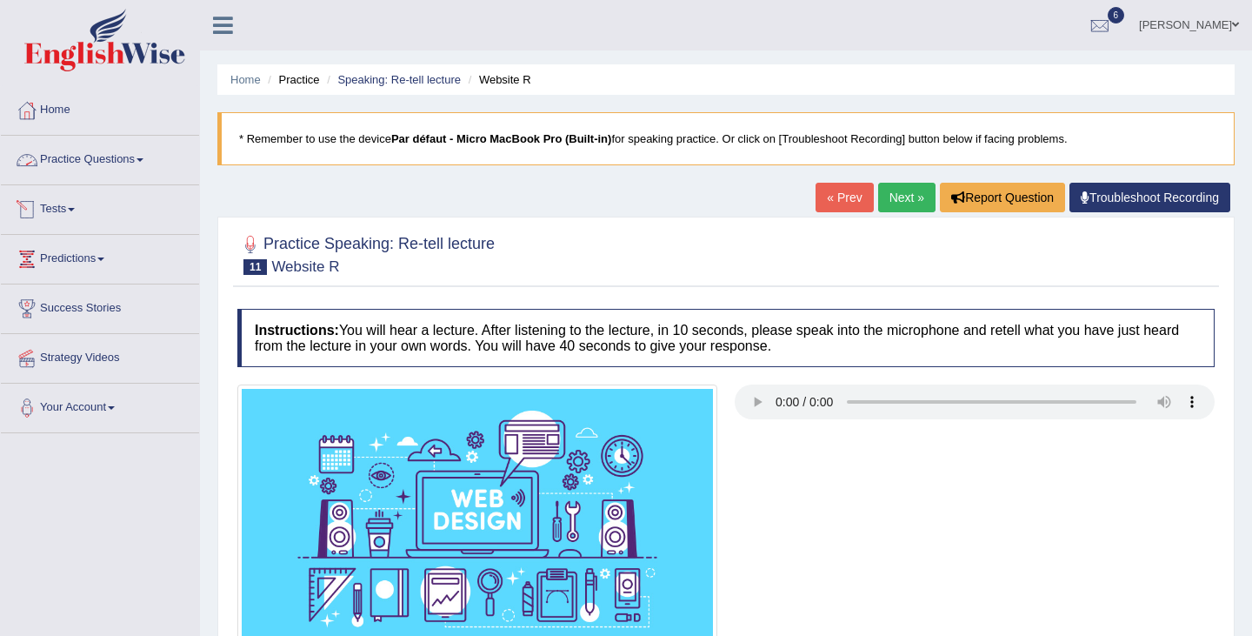
click at [109, 162] on link "Practice Questions" at bounding box center [100, 157] width 198 height 43
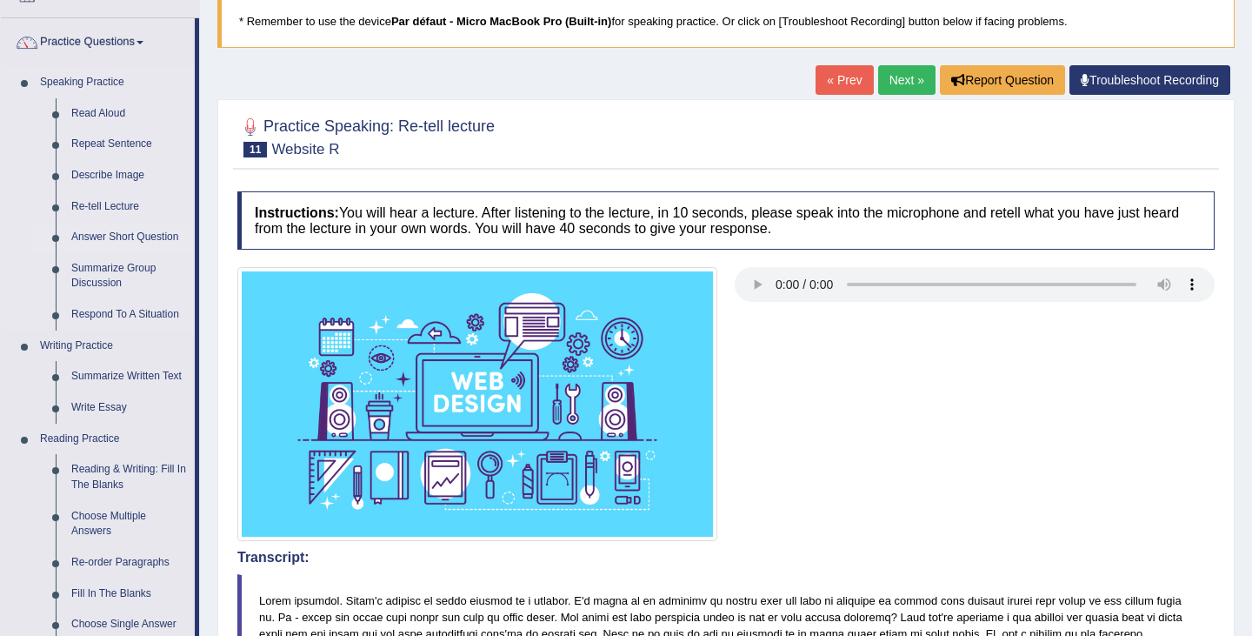
scroll to position [128, 0]
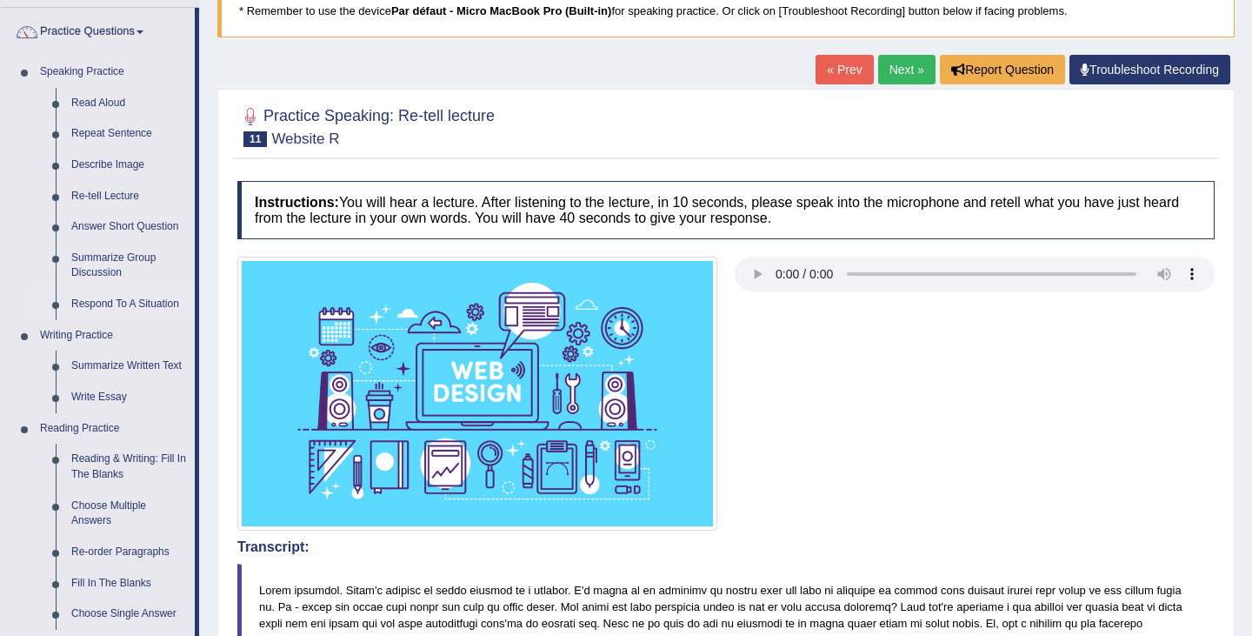
click at [113, 306] on link "Respond To A Situation" at bounding box center [128, 304] width 131 height 31
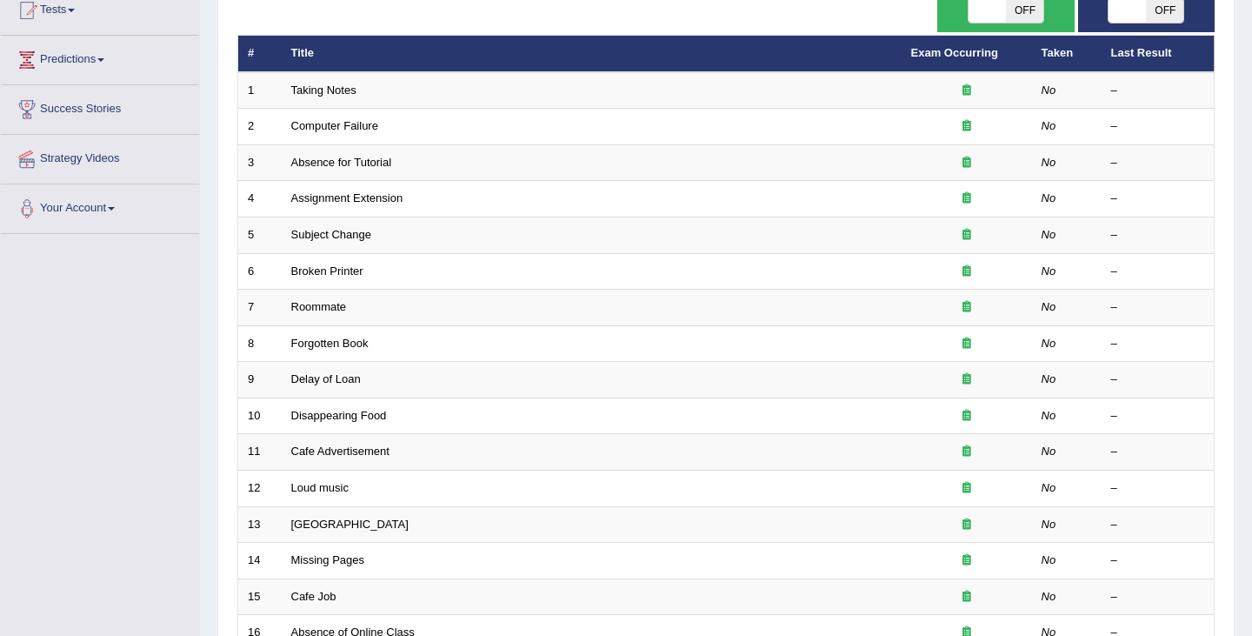
scroll to position [516, 0]
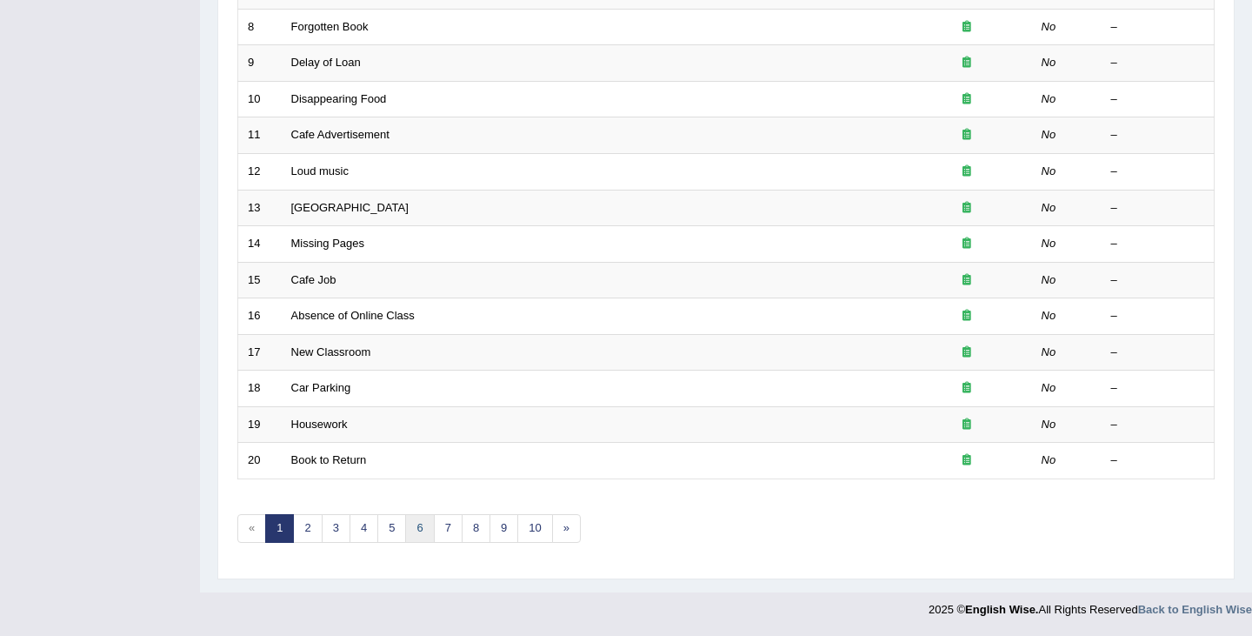
click at [418, 530] on link "6" at bounding box center [419, 528] width 29 height 29
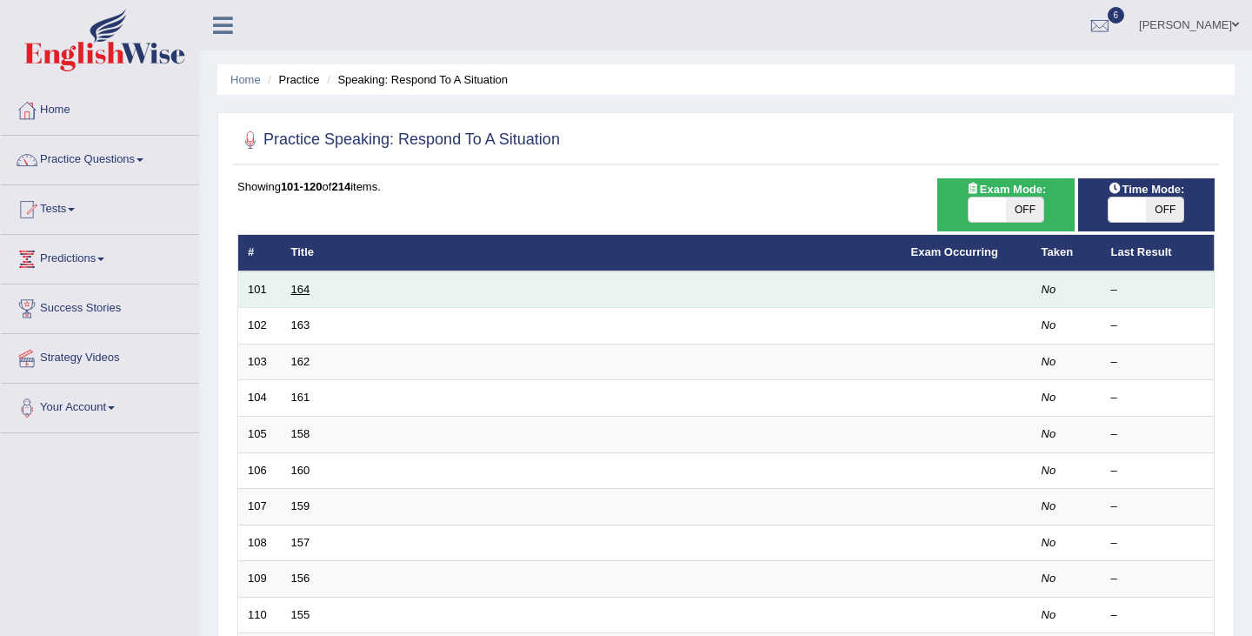
click at [303, 290] on link "164" at bounding box center [300, 289] width 19 height 13
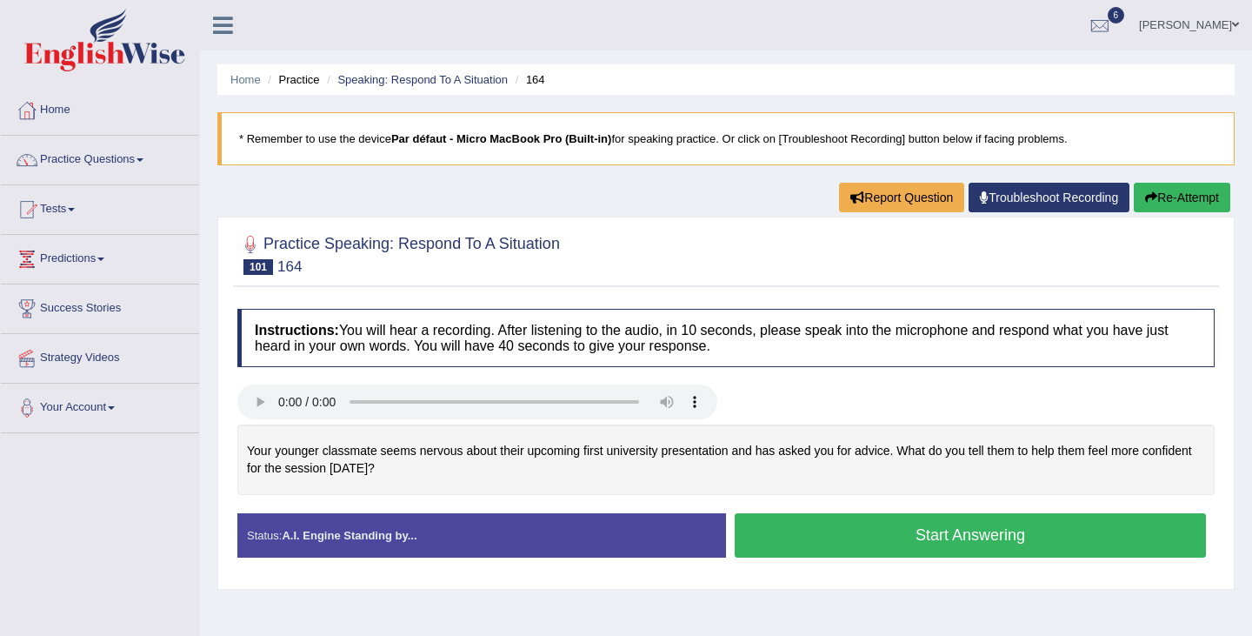
click at [976, 541] on button "Start Answering" at bounding box center [970, 535] width 471 height 44
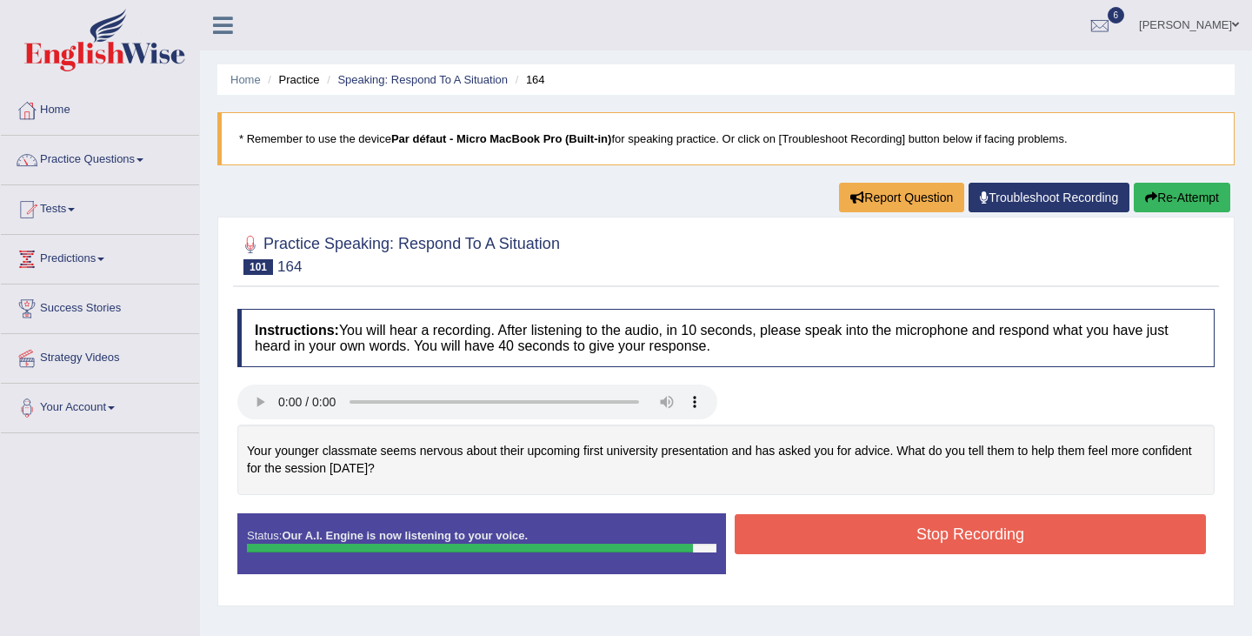
click at [976, 541] on button "Stop Recording" at bounding box center [970, 534] width 471 height 40
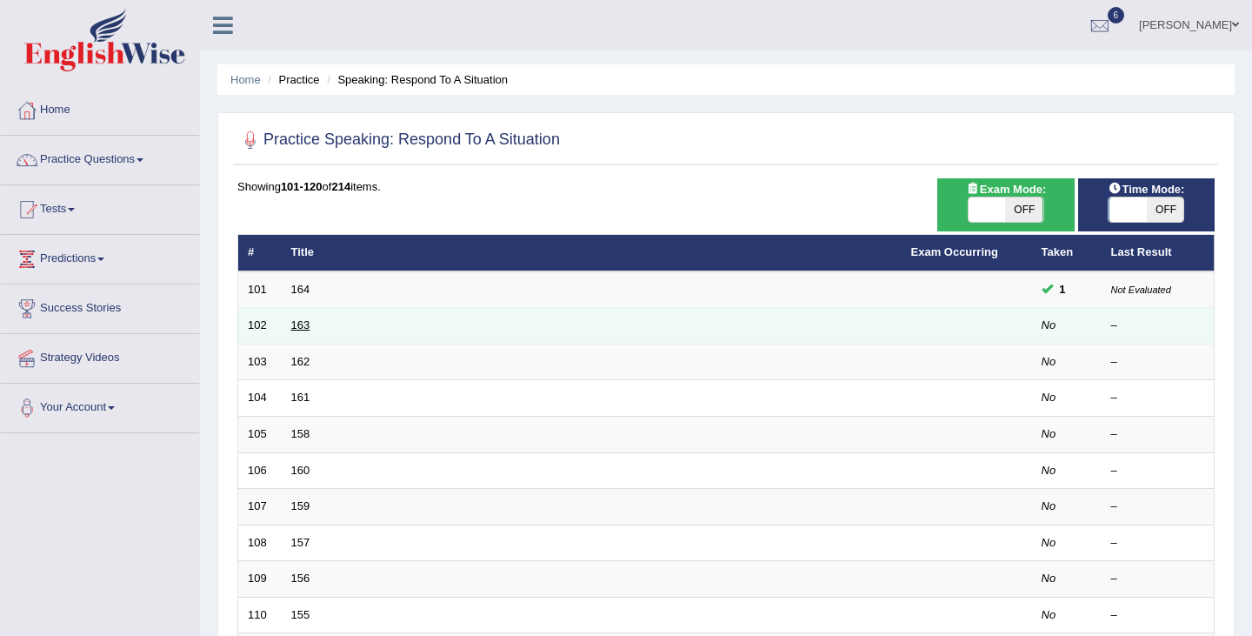
click at [297, 325] on link "163" at bounding box center [300, 324] width 19 height 13
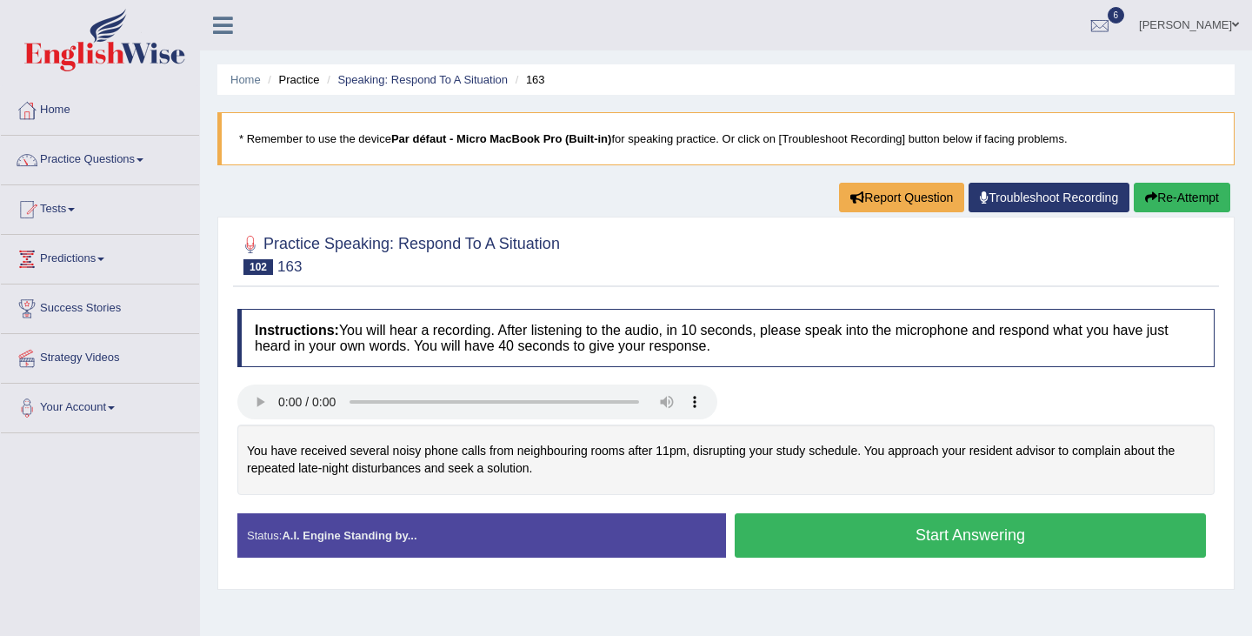
click at [943, 537] on button "Start Answering" at bounding box center [970, 535] width 471 height 44
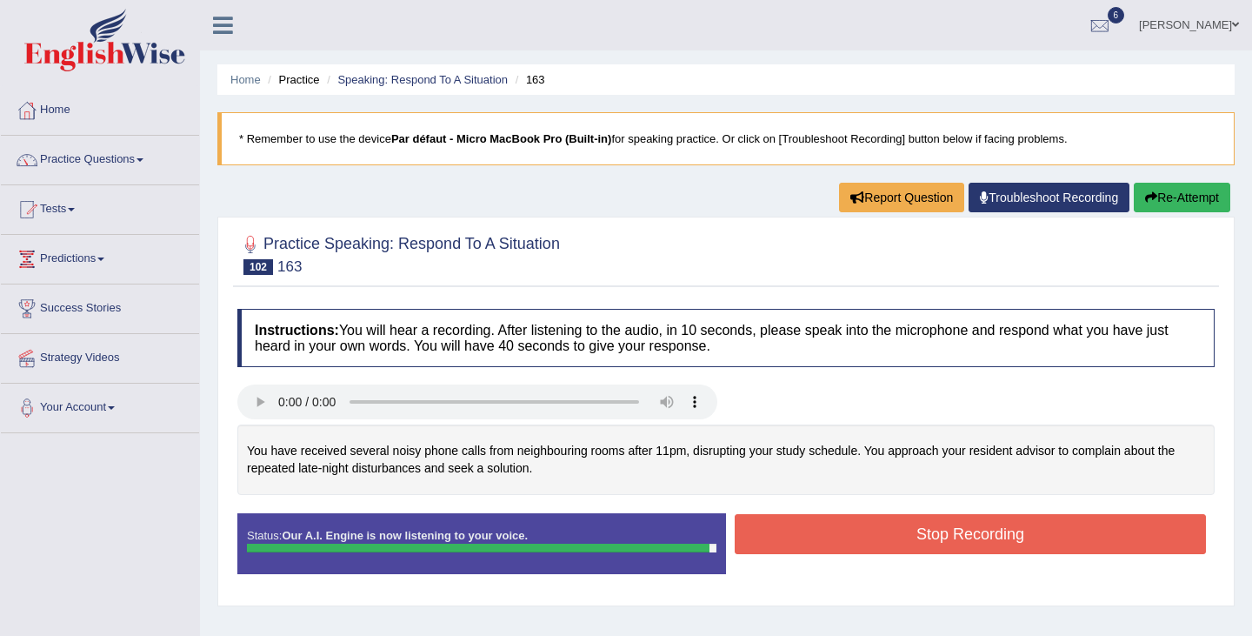
click at [942, 538] on button "Stop Recording" at bounding box center [970, 534] width 471 height 40
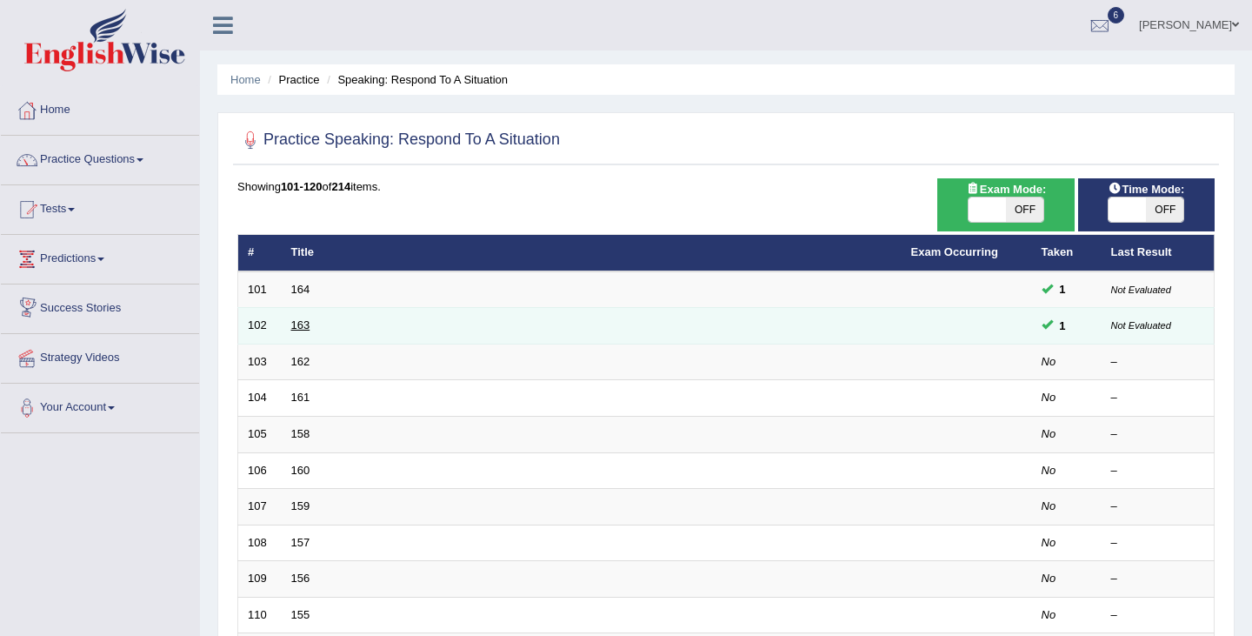
click at [302, 329] on link "163" at bounding box center [300, 324] width 19 height 13
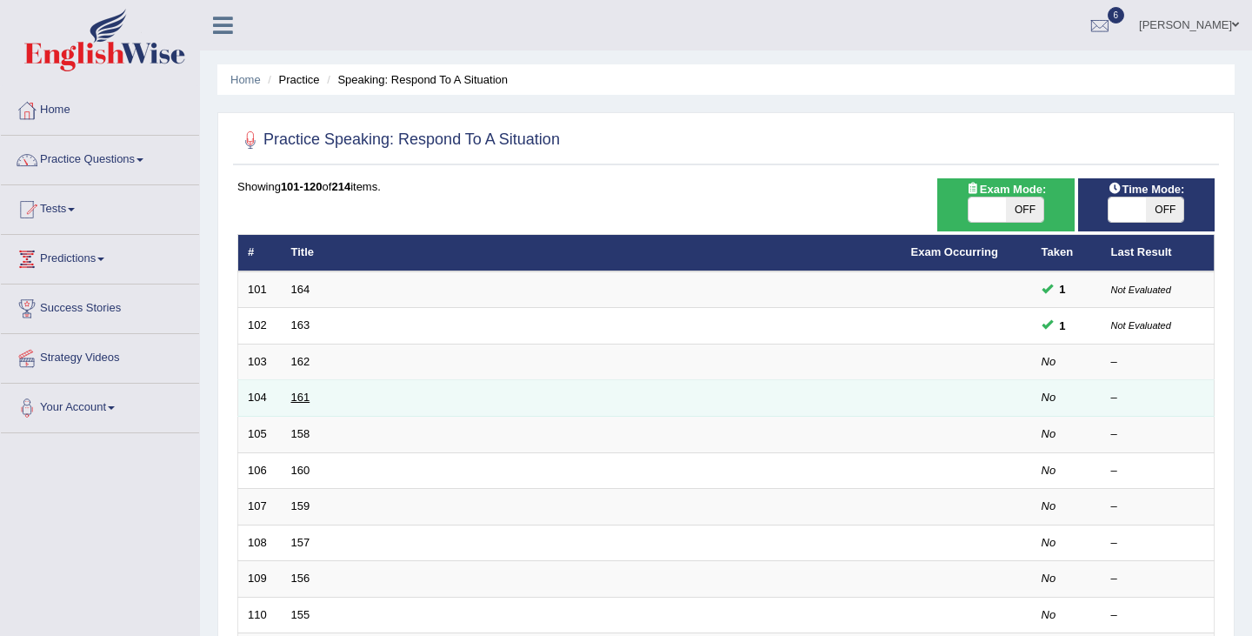
click at [304, 398] on link "161" at bounding box center [300, 397] width 19 height 13
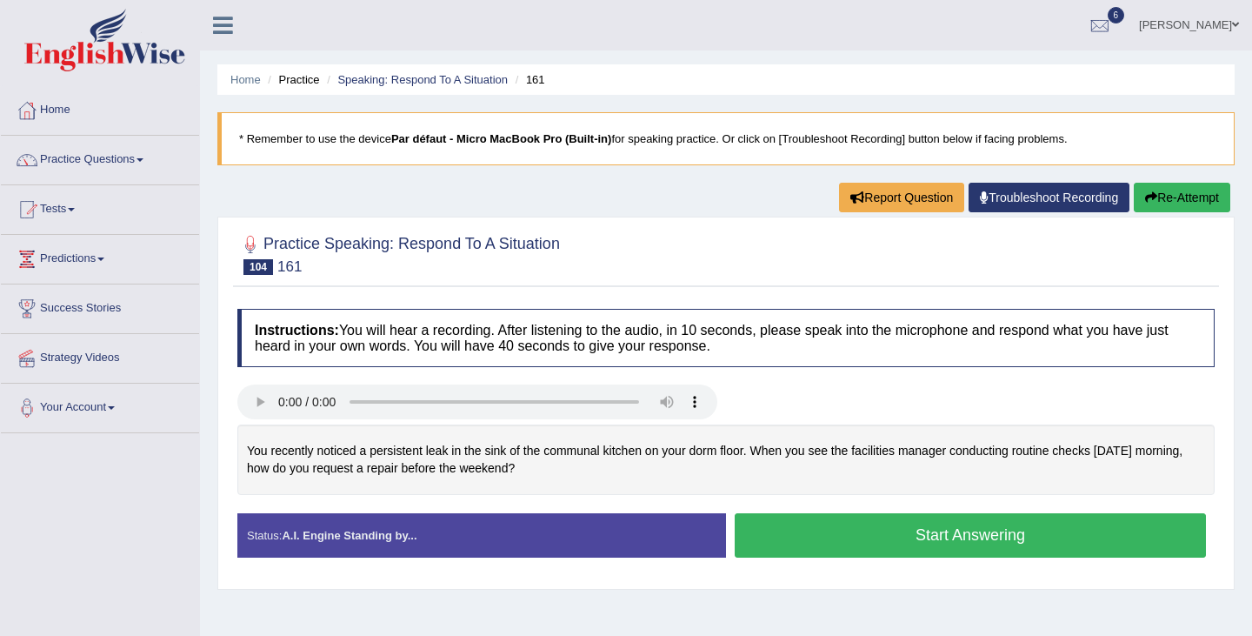
click at [1068, 531] on button "Start Answering" at bounding box center [970, 535] width 471 height 44
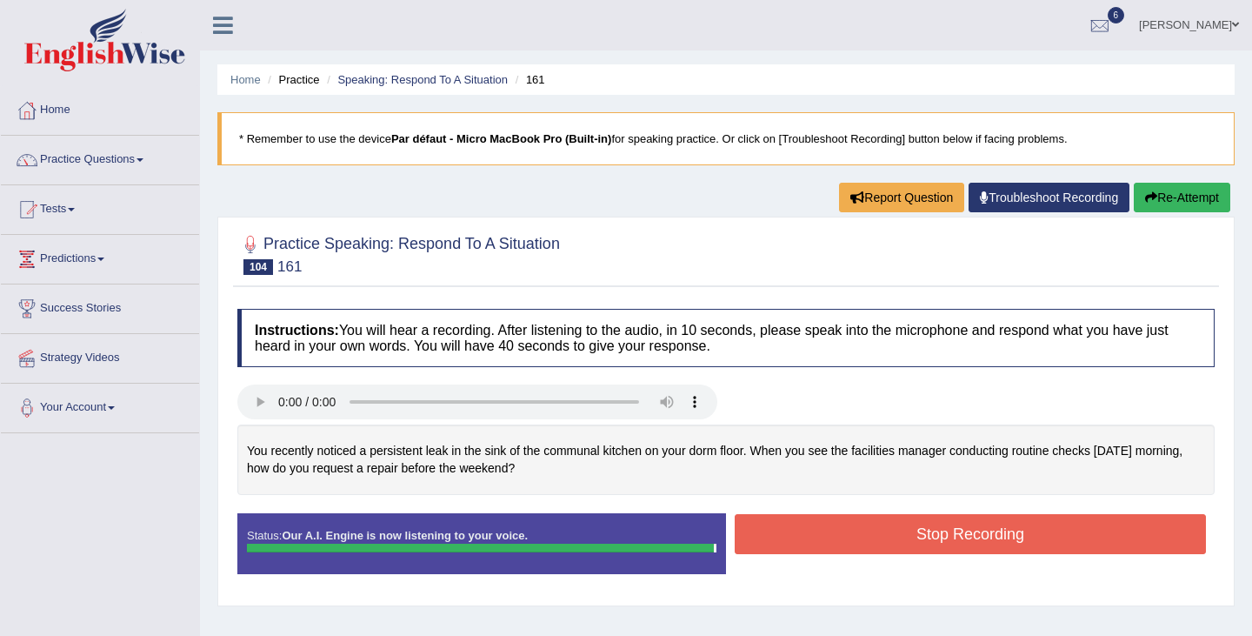
click at [1068, 531] on button "Stop Recording" at bounding box center [970, 534] width 471 height 40
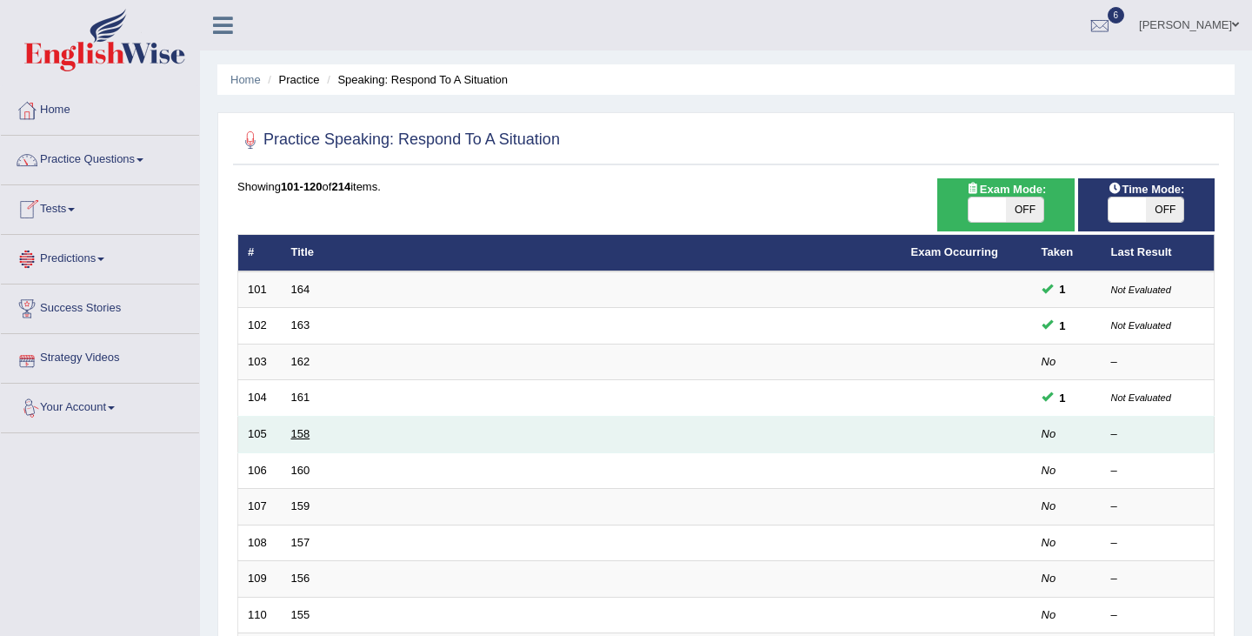
click at [301, 436] on link "158" at bounding box center [300, 433] width 19 height 13
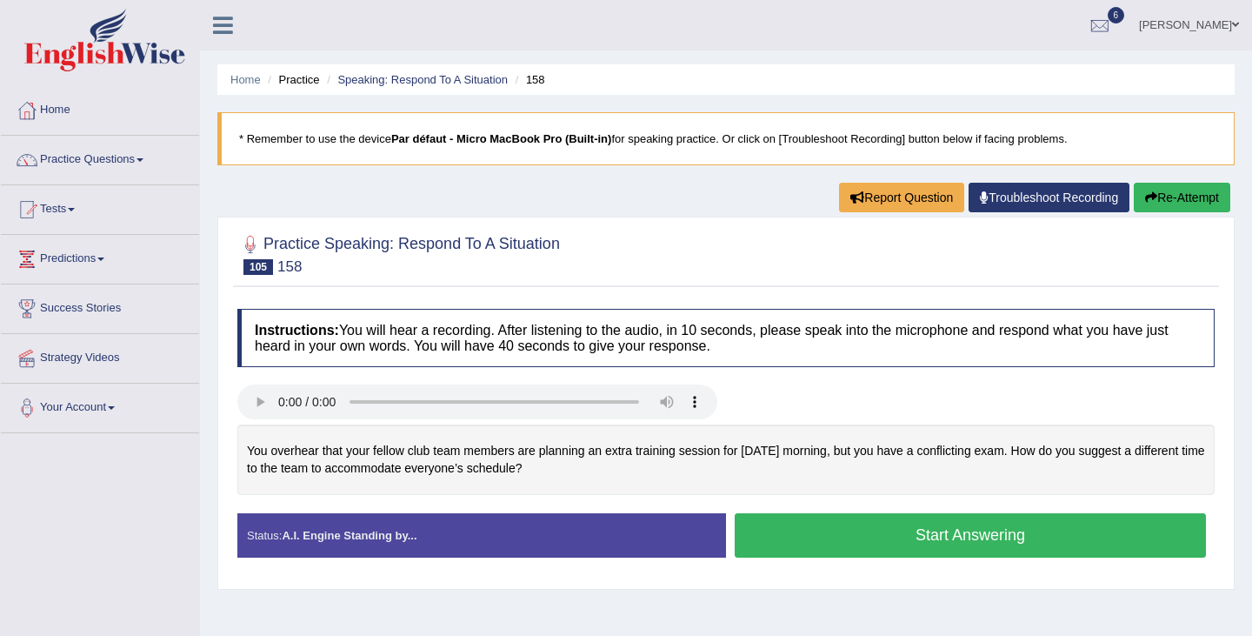
click at [851, 534] on button "Start Answering" at bounding box center [970, 535] width 471 height 44
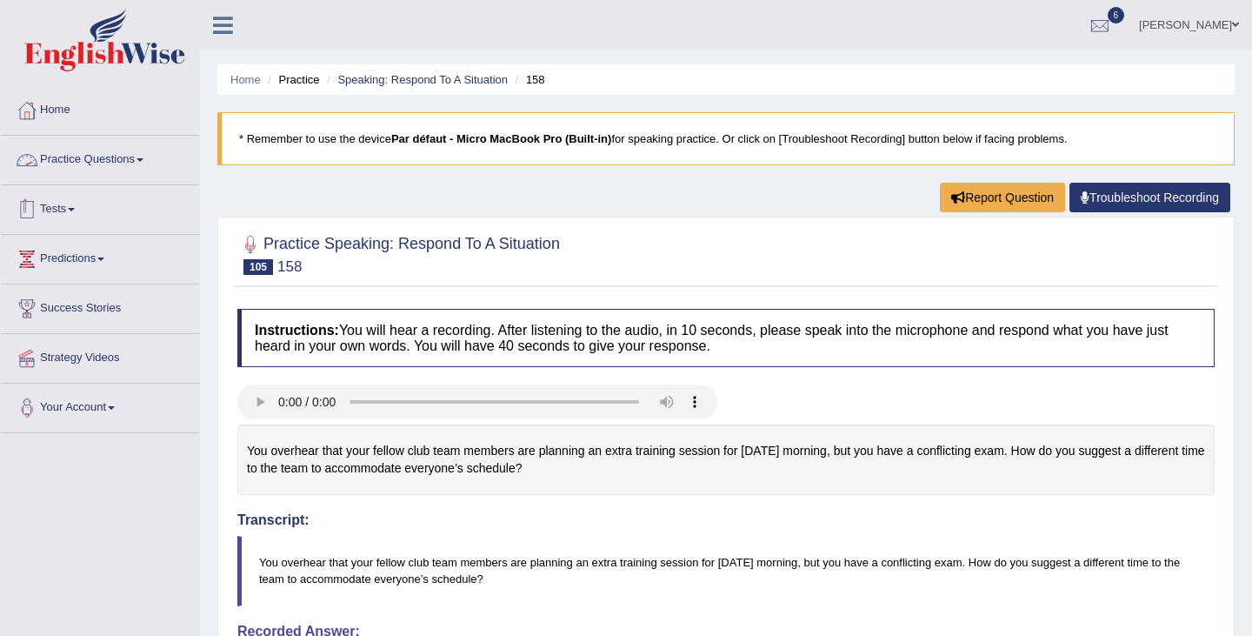
click at [96, 161] on link "Practice Questions" at bounding box center [100, 157] width 198 height 43
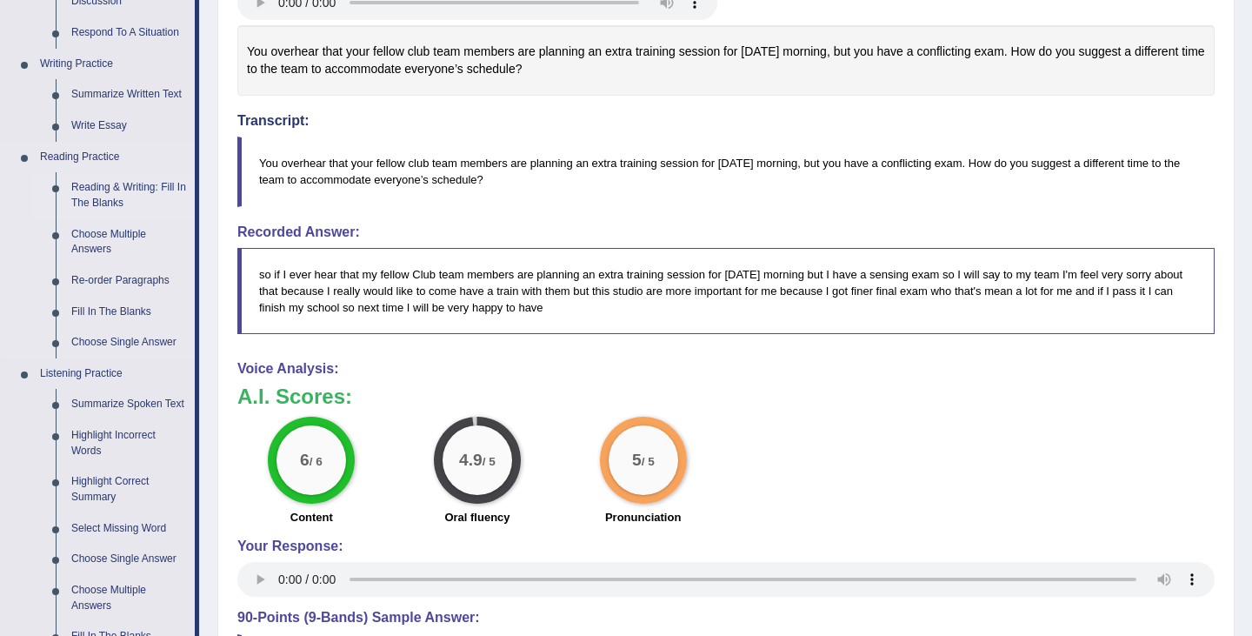
scroll to position [406, 0]
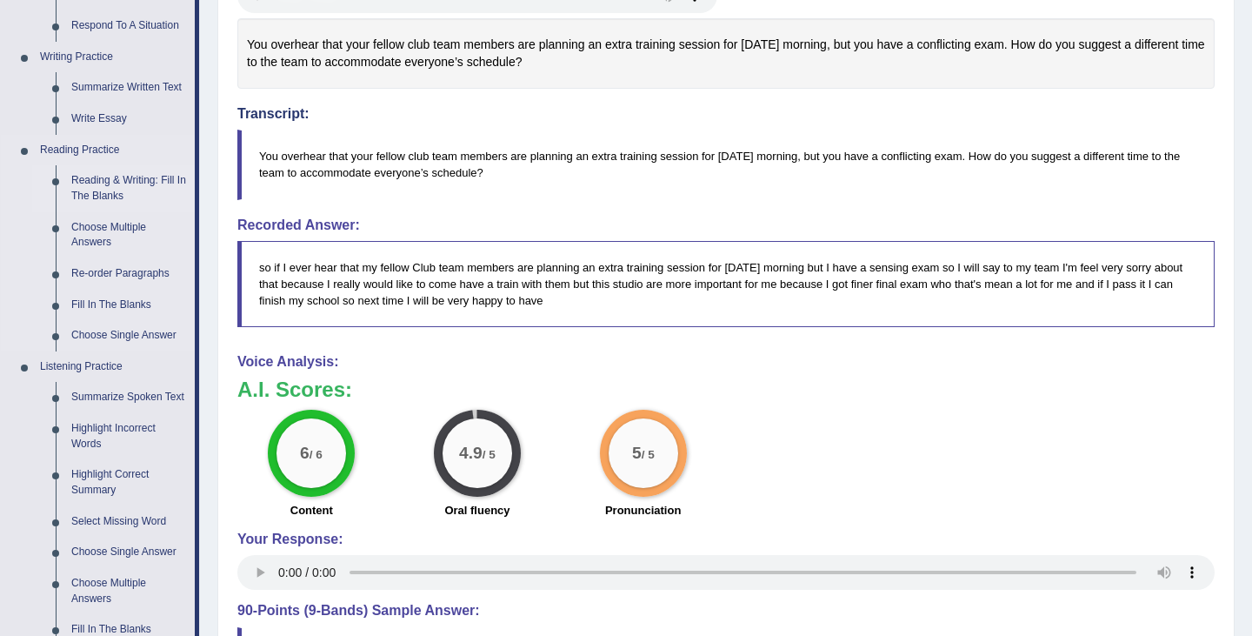
click at [120, 190] on link "Reading & Writing: Fill In The Blanks" at bounding box center [128, 188] width 131 height 46
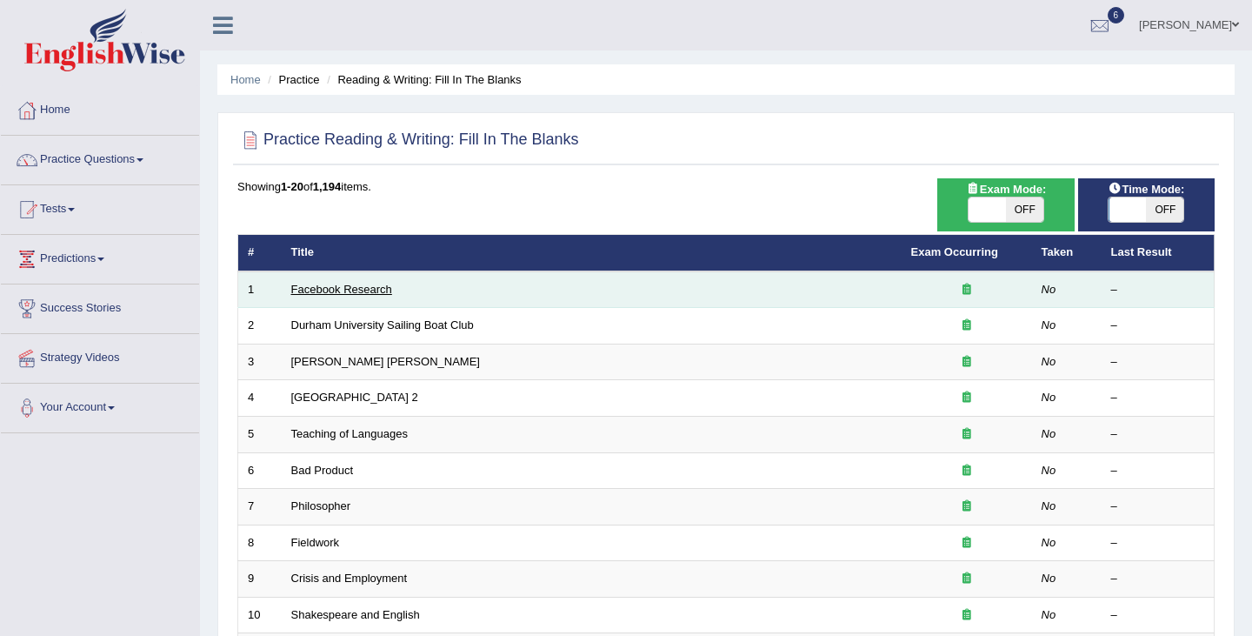
click at [311, 286] on link "Facebook Research" at bounding box center [341, 289] width 101 height 13
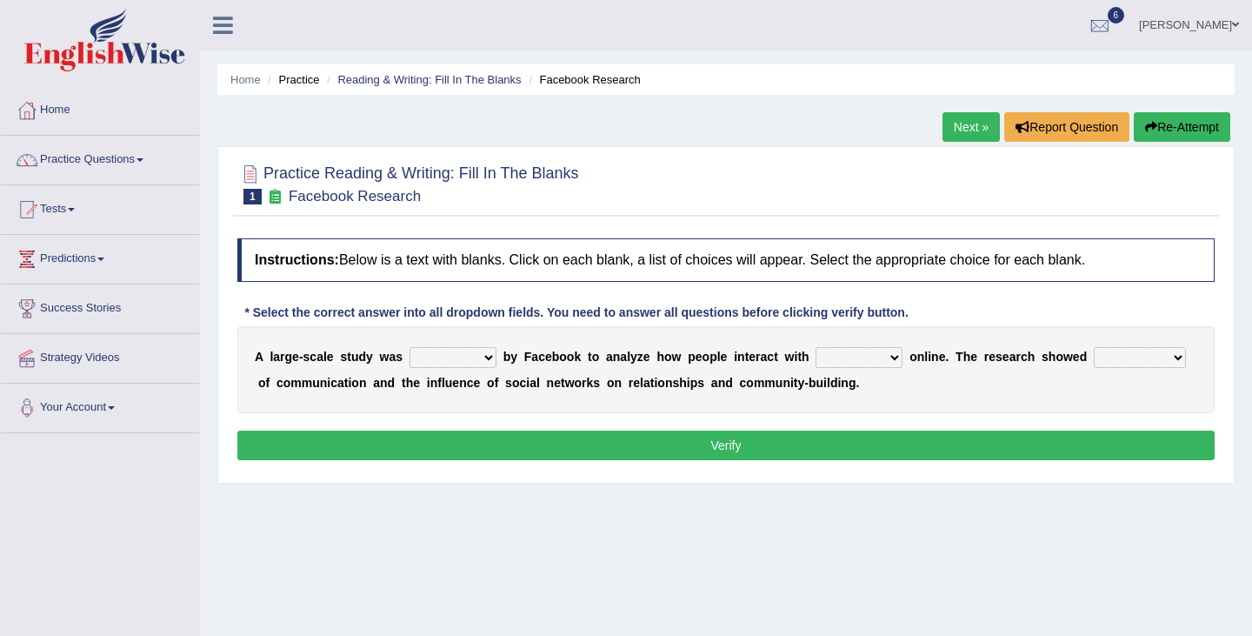
click at [471, 354] on select "surveyed had asked made" at bounding box center [453, 357] width 87 height 21
click at [83, 160] on link "Practice Questions" at bounding box center [100, 157] width 198 height 43
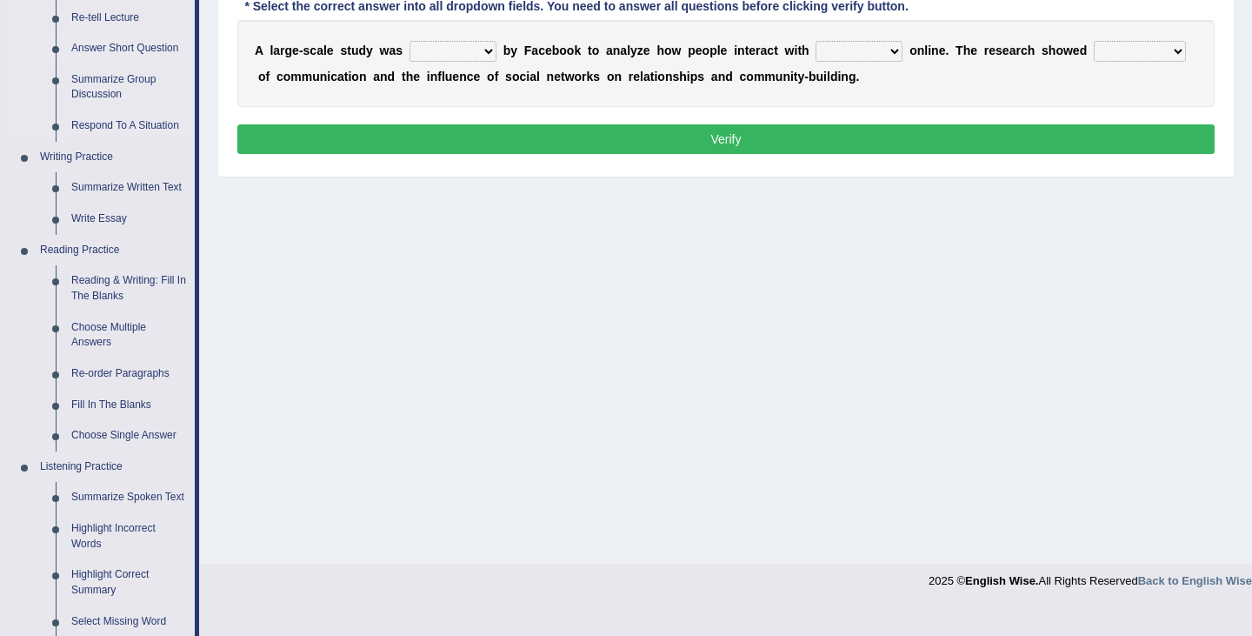
scroll to position [312, 0]
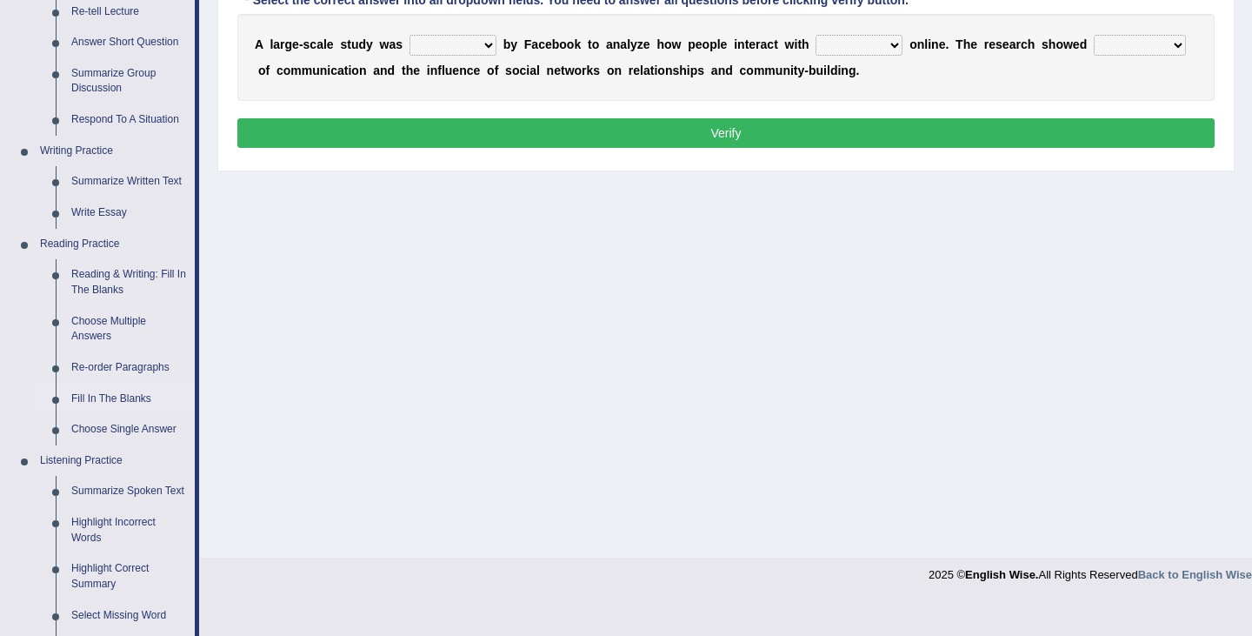
click at [124, 404] on link "Fill In The Blanks" at bounding box center [128, 399] width 131 height 31
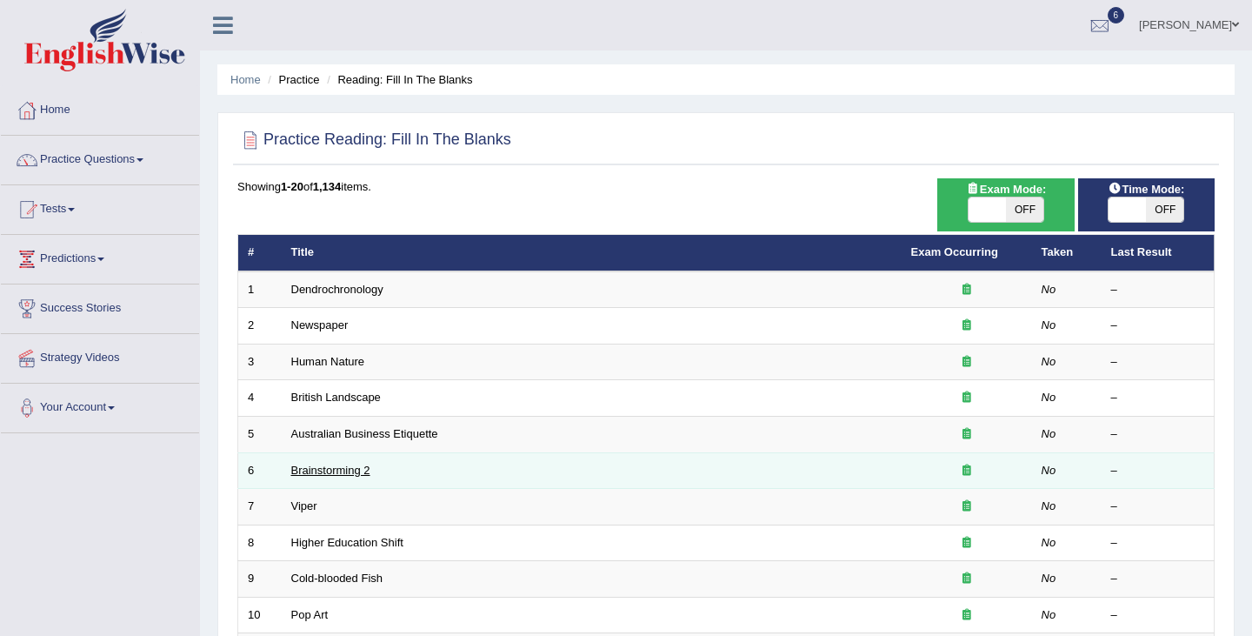
click at [337, 468] on link "Brainstorming 2" at bounding box center [330, 470] width 79 height 13
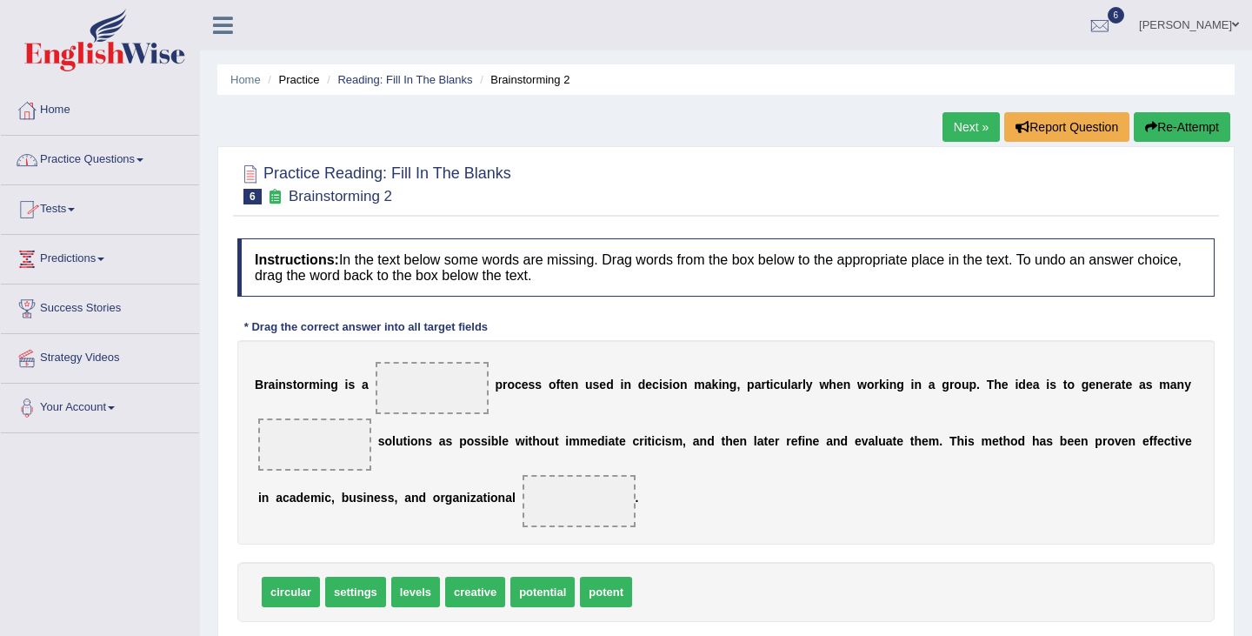
click at [77, 164] on link "Practice Questions" at bounding box center [100, 157] width 198 height 43
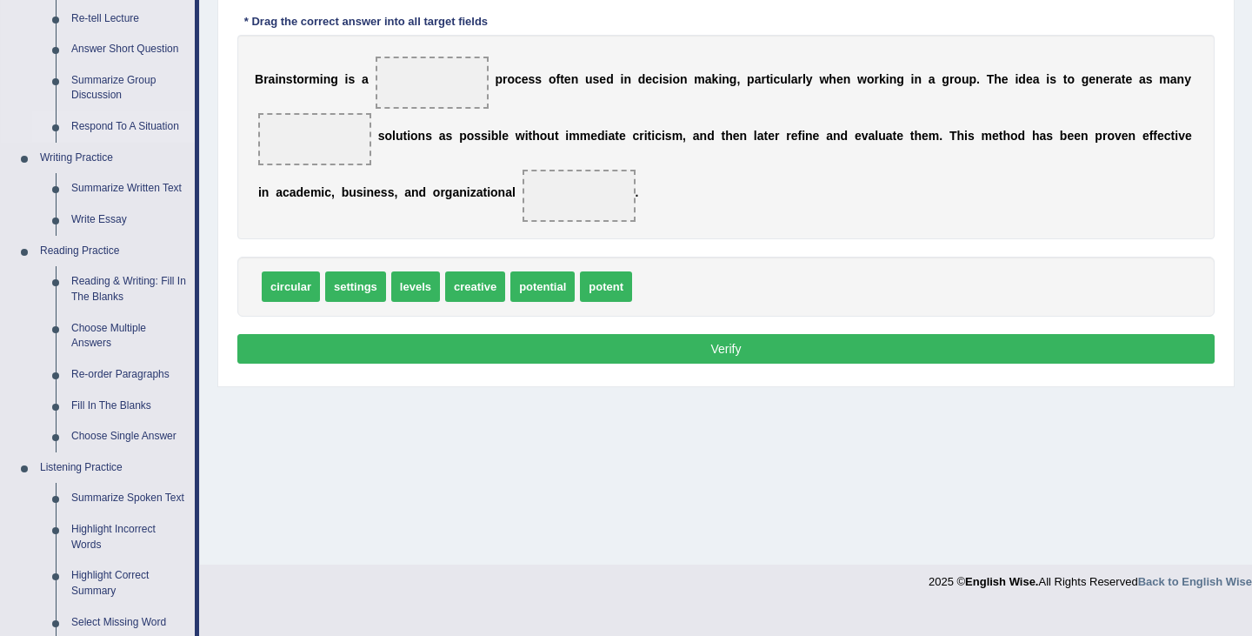
scroll to position [417, 0]
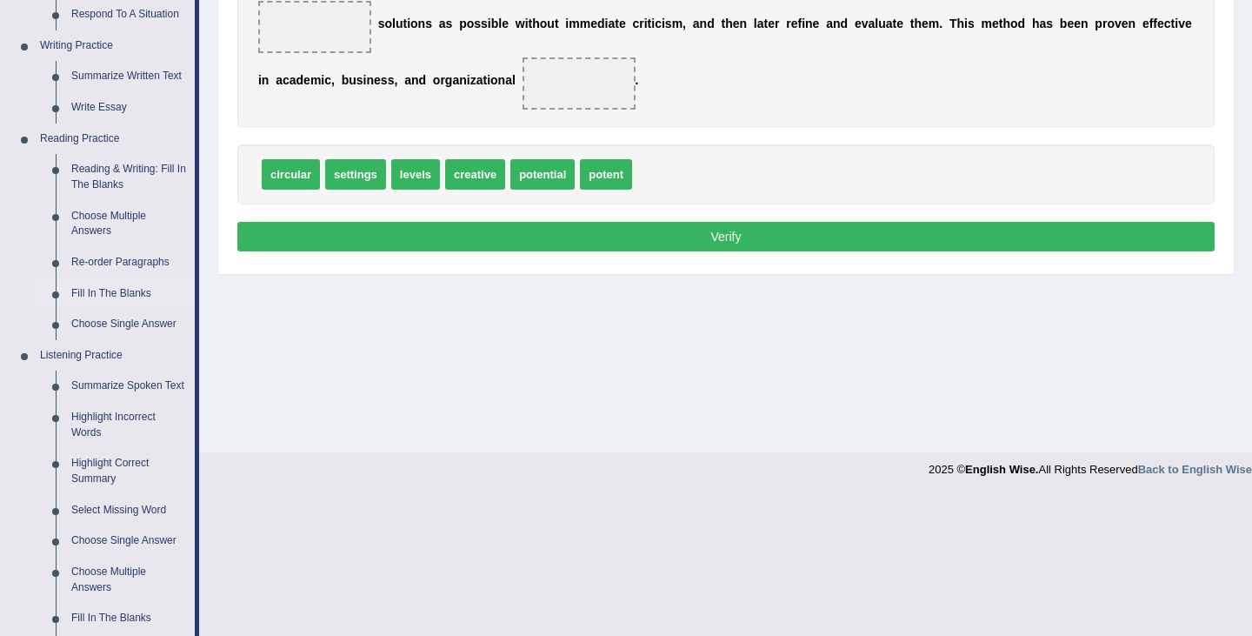
click at [137, 294] on link "Fill In The Blanks" at bounding box center [128, 293] width 131 height 31
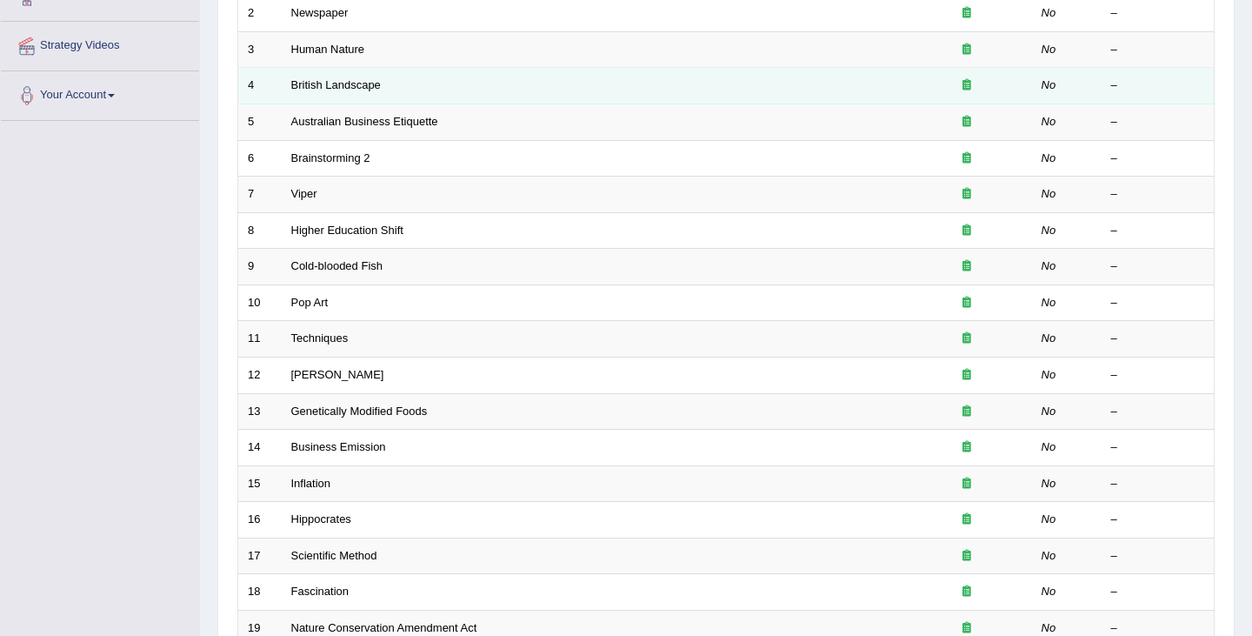
scroll to position [516, 0]
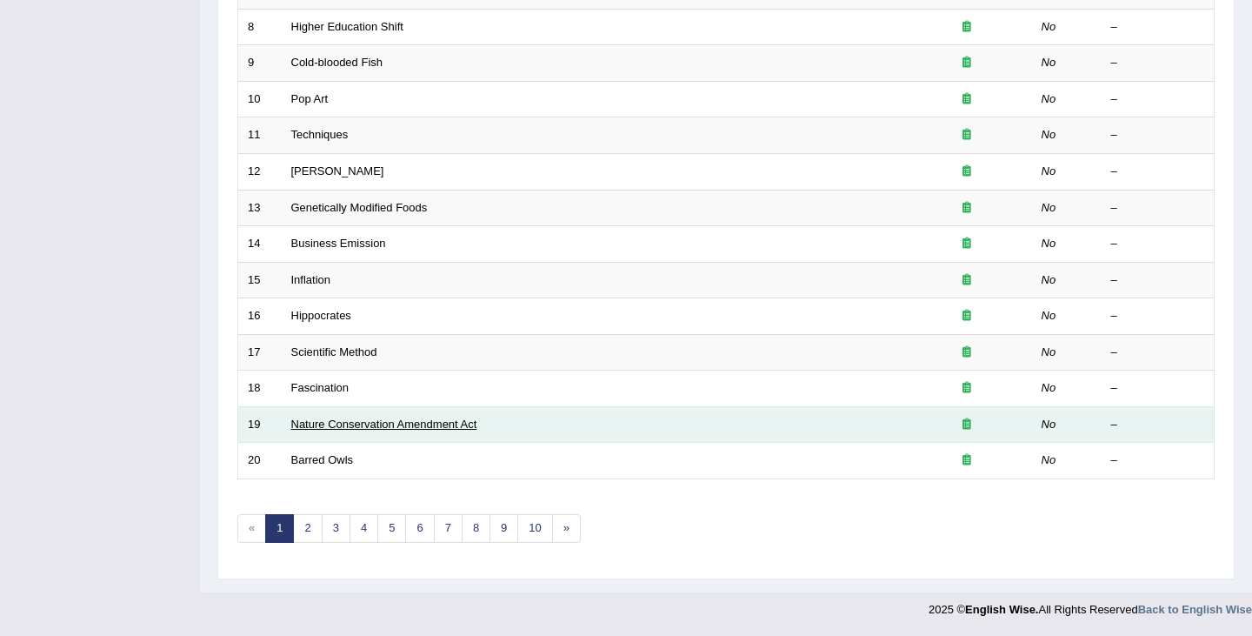
click at [331, 421] on link "Nature Conservation Amendment Act" at bounding box center [384, 423] width 186 height 13
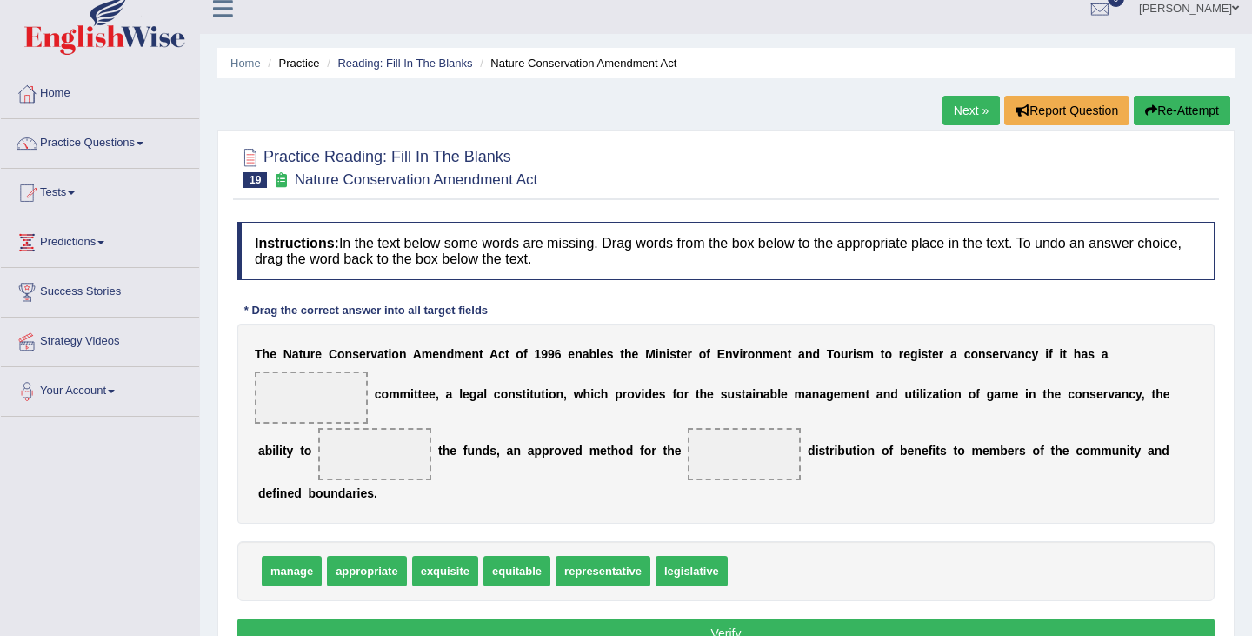
scroll to position [14, 0]
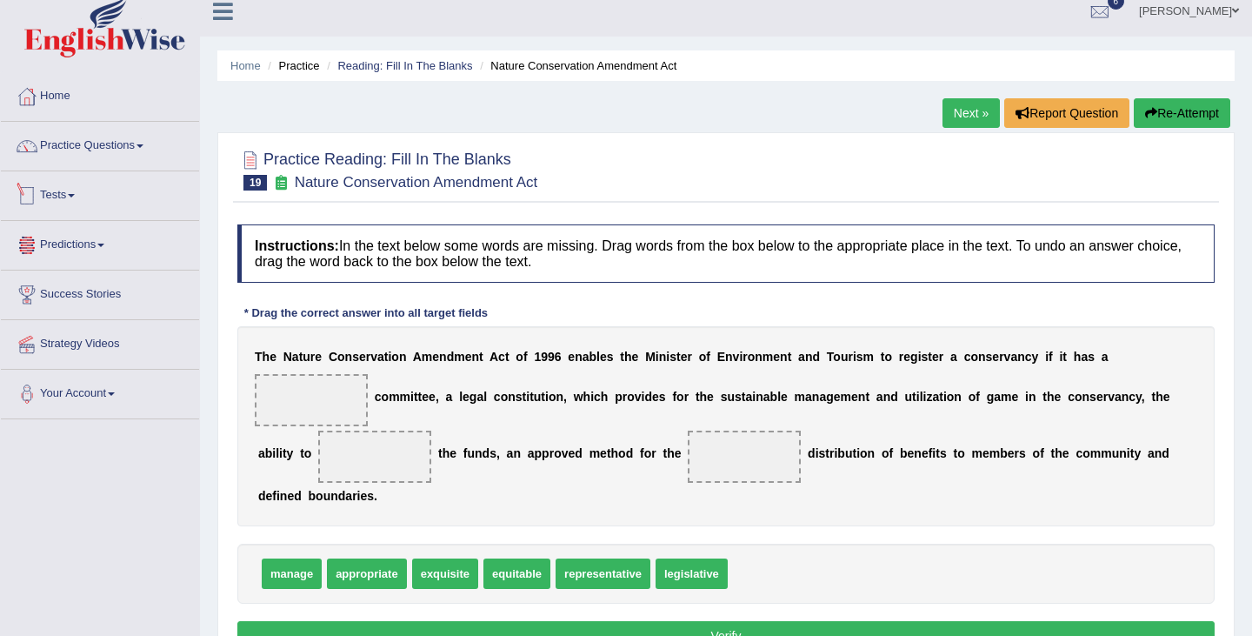
click at [64, 190] on link "Tests" at bounding box center [100, 192] width 198 height 43
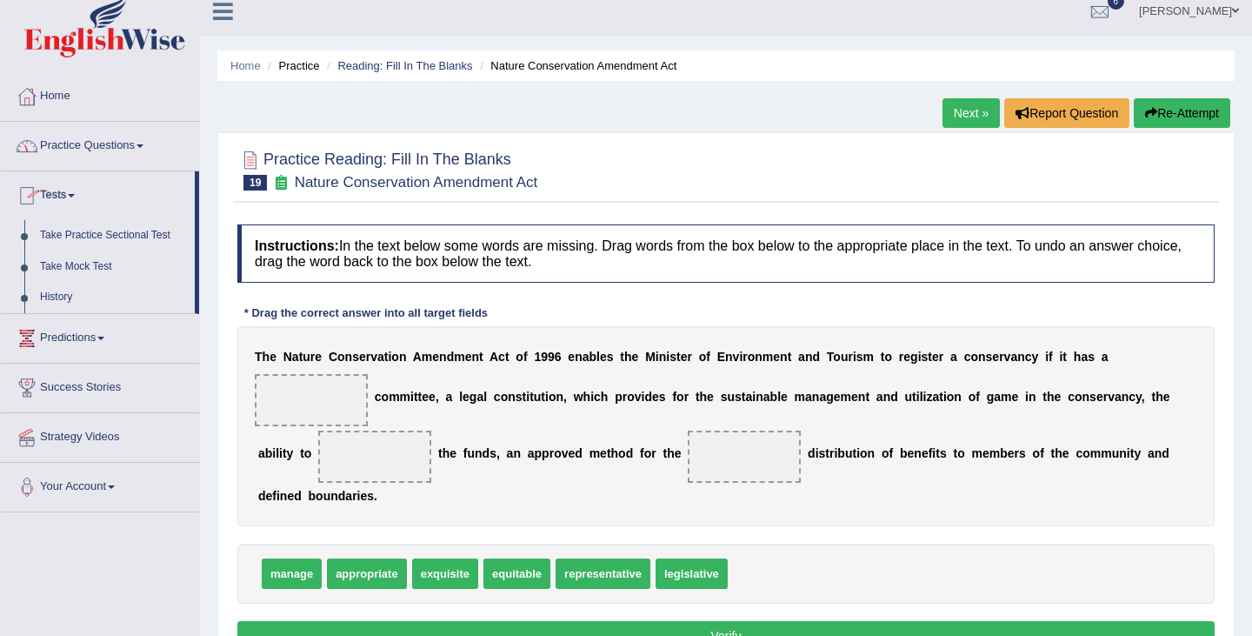
click at [114, 143] on link "Practice Questions" at bounding box center [100, 143] width 198 height 43
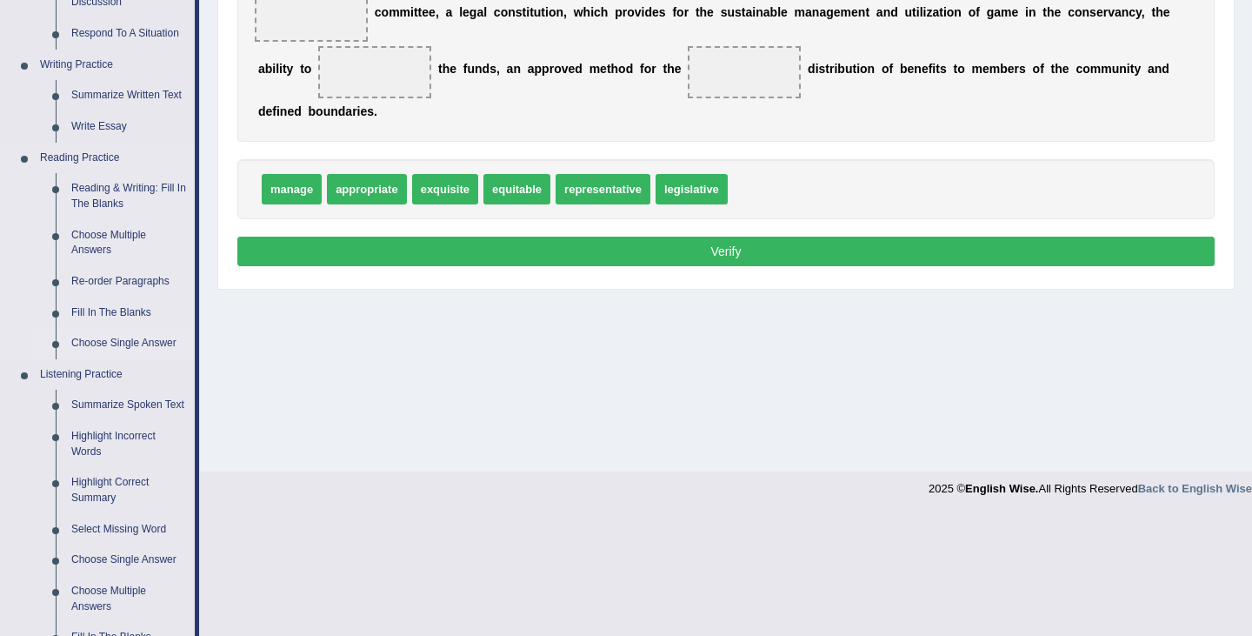
scroll to position [397, 0]
